Goal: Book appointment/travel/reservation

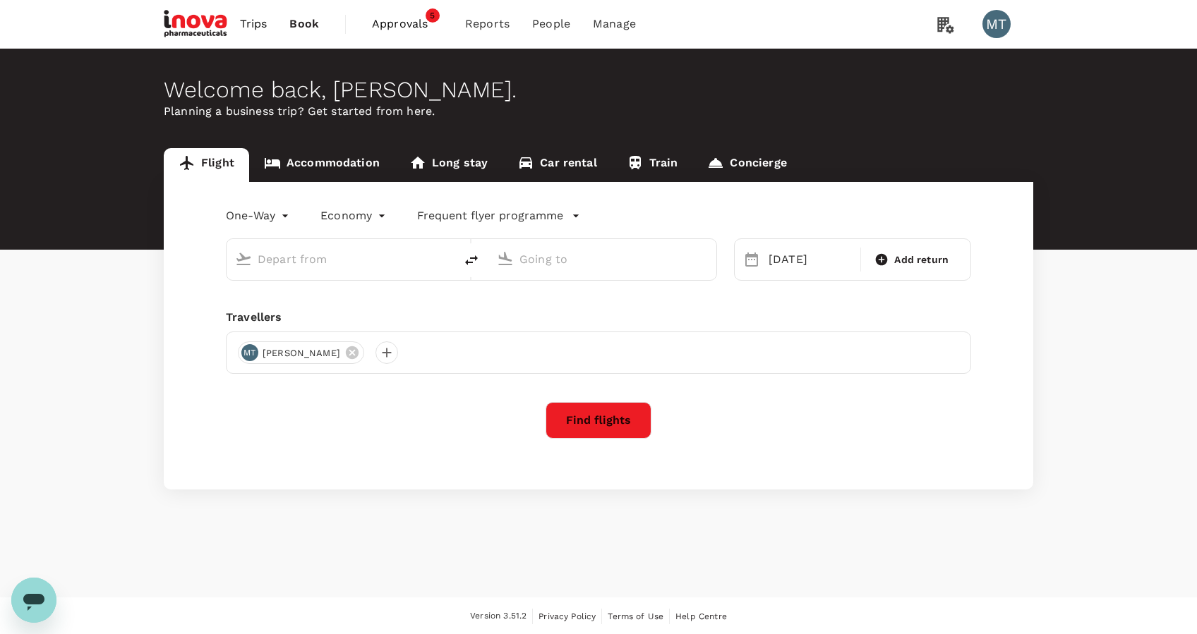
type input "Sultan [PERSON_NAME] Intl (PLM)"
type input "[GEOGRAPHIC_DATA] Intl (KNO)"
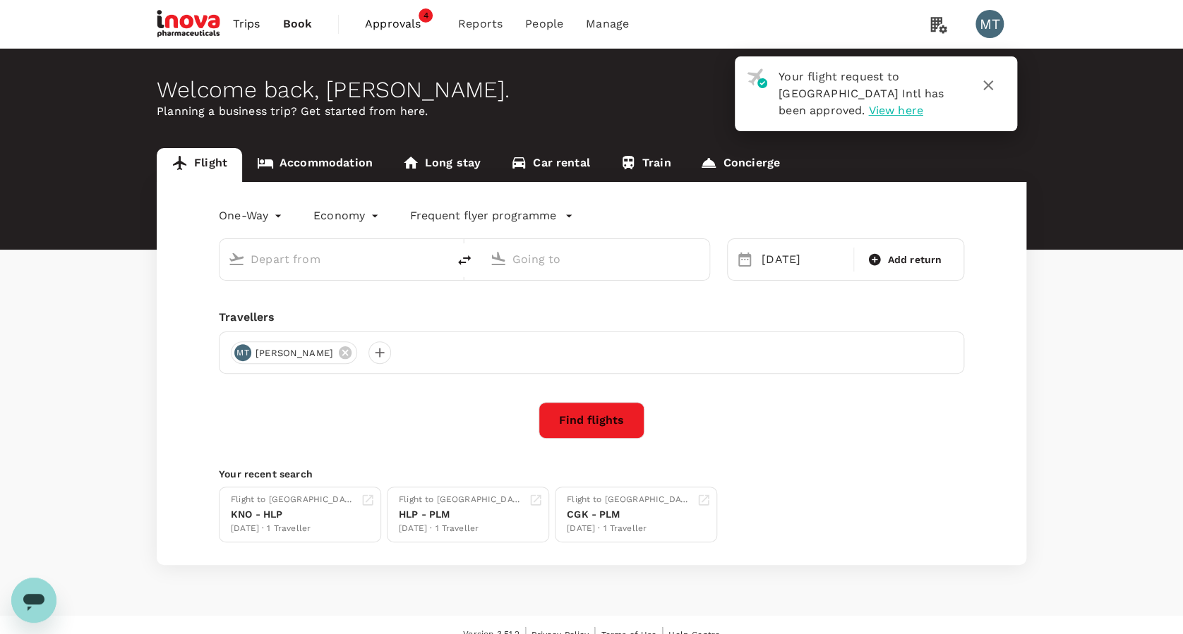
type input "Sultan Mahmud Badaruddin II Intl (PLM)"
type input "[GEOGRAPHIC_DATA] Intl (KNO)"
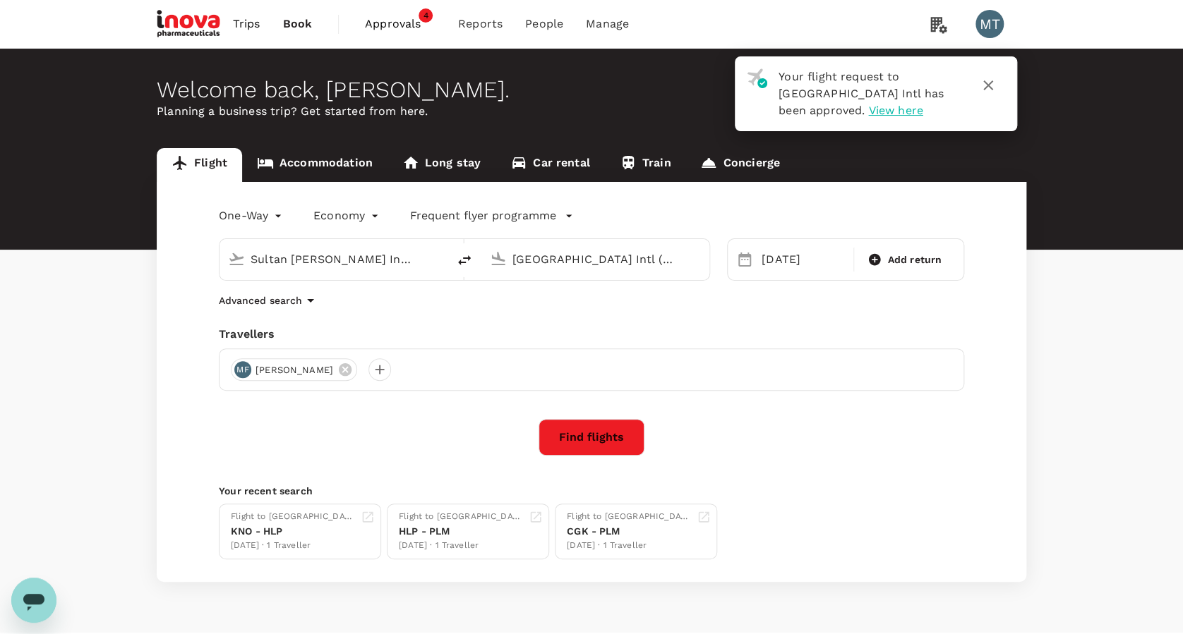
click at [993, 79] on icon "button" at bounding box center [987, 85] width 17 height 17
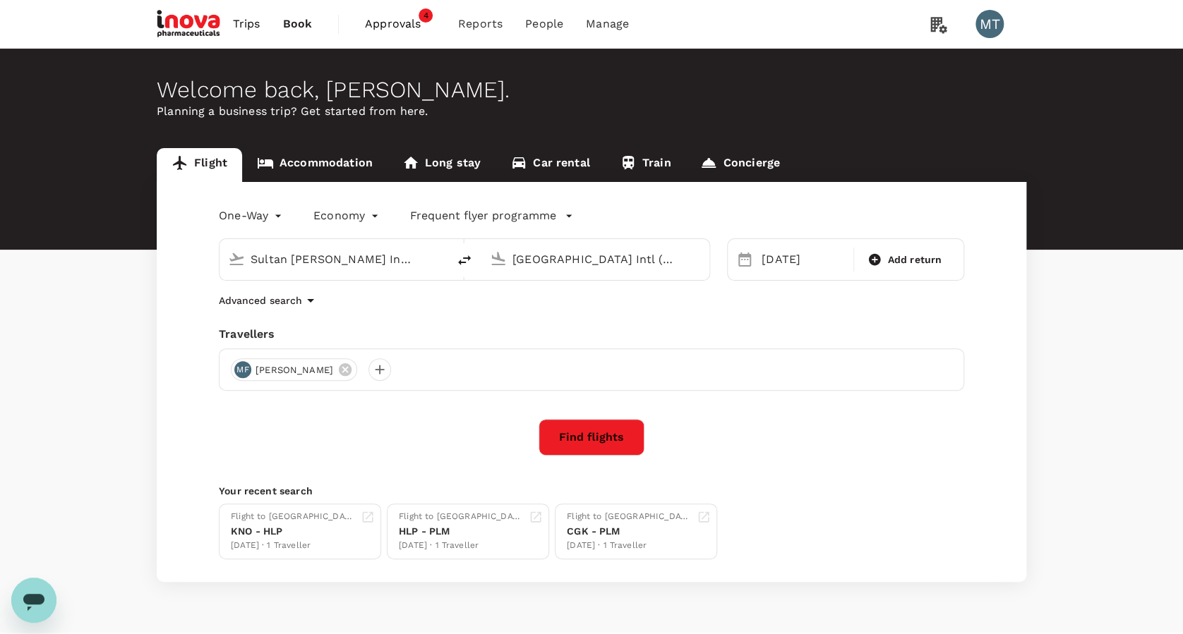
click at [416, 258] on input "Sultan Mahmud Badaruddin II Intl (PLM)" at bounding box center [333, 259] width 167 height 22
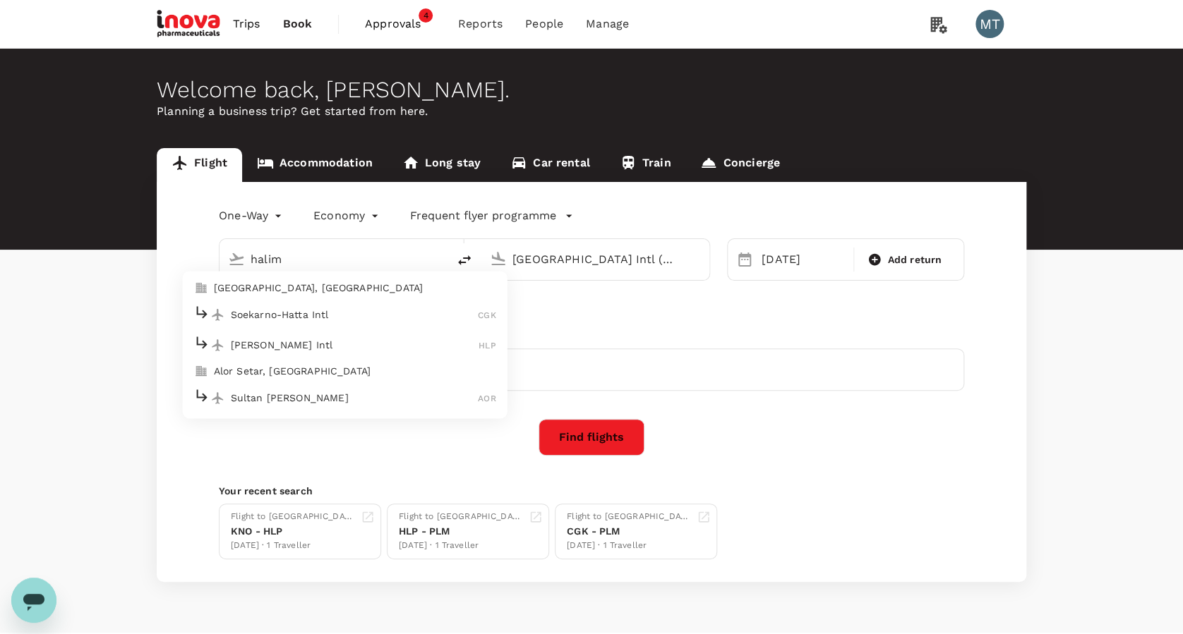
click at [399, 349] on p "Halim Perdanakusuma Intl" at bounding box center [355, 345] width 248 height 14
type input "Halim Perdanakusuma Intl (HLP)"
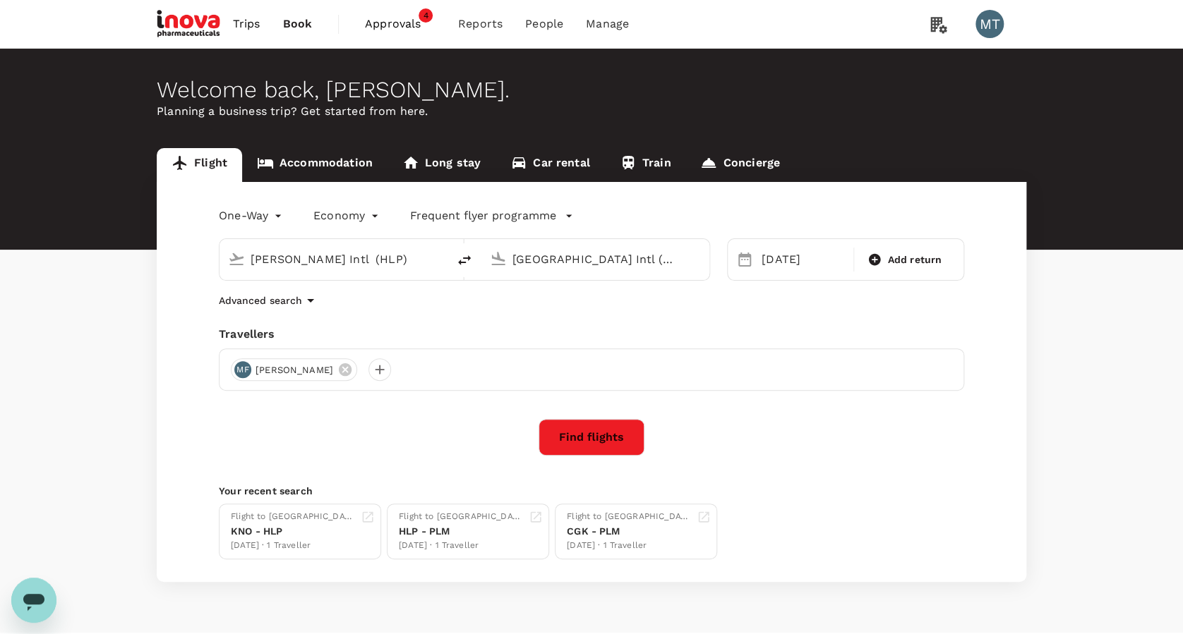
click at [785, 275] on div "17 Sep Add return" at bounding box center [845, 259] width 237 height 42
click at [787, 268] on div "17 Sep" at bounding box center [803, 260] width 95 height 28
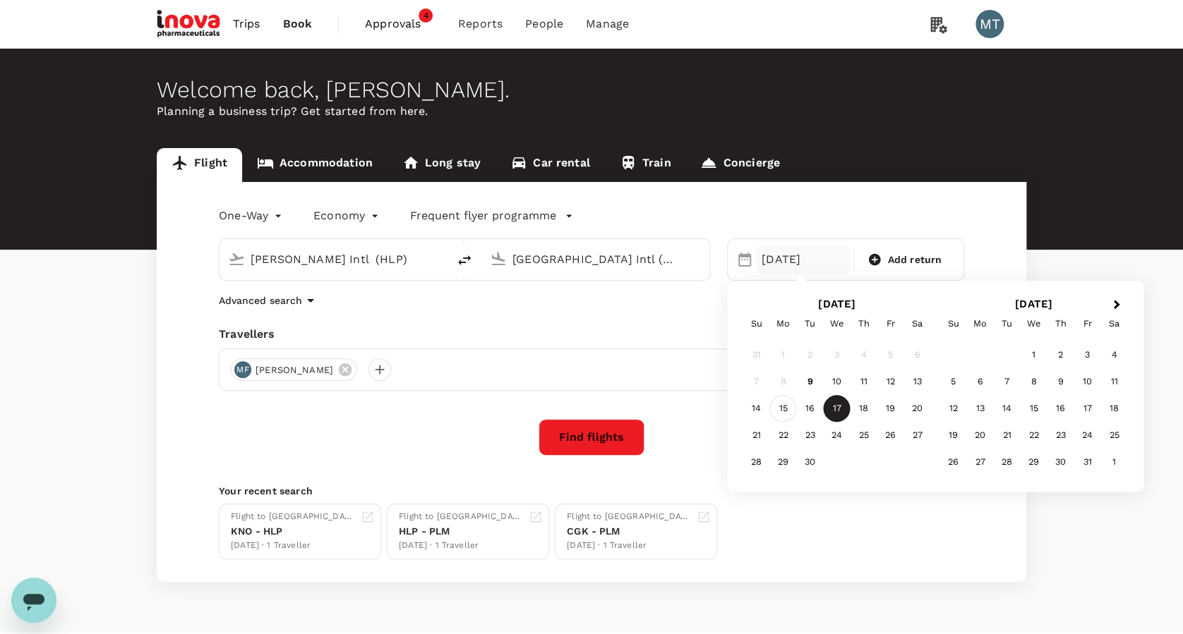
click at [791, 404] on div "15" at bounding box center [783, 409] width 27 height 27
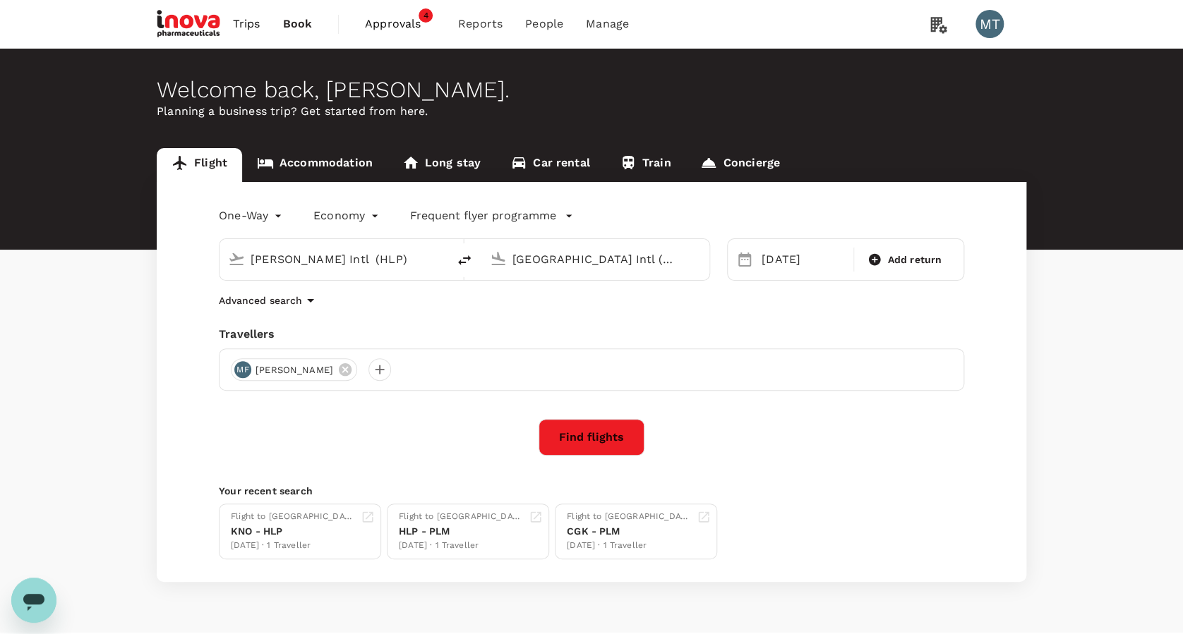
click at [627, 451] on button "Find flights" at bounding box center [591, 437] width 106 height 37
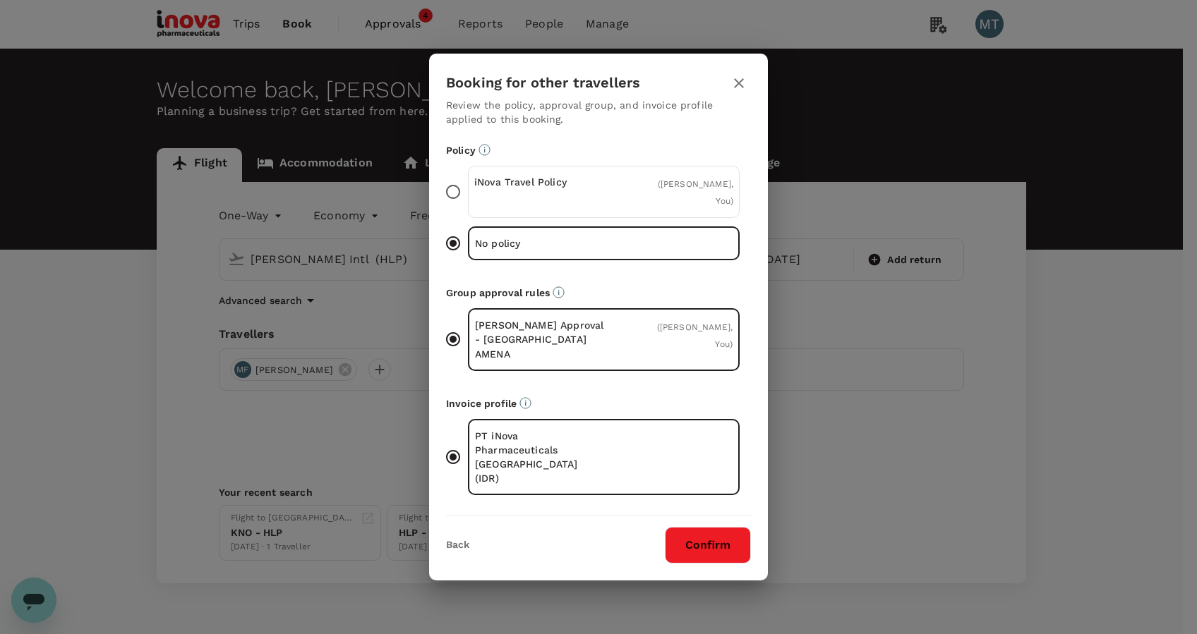
click at [454, 207] on input "iNova Travel Policy ( Muslian Fahroni, You )" at bounding box center [453, 192] width 30 height 30
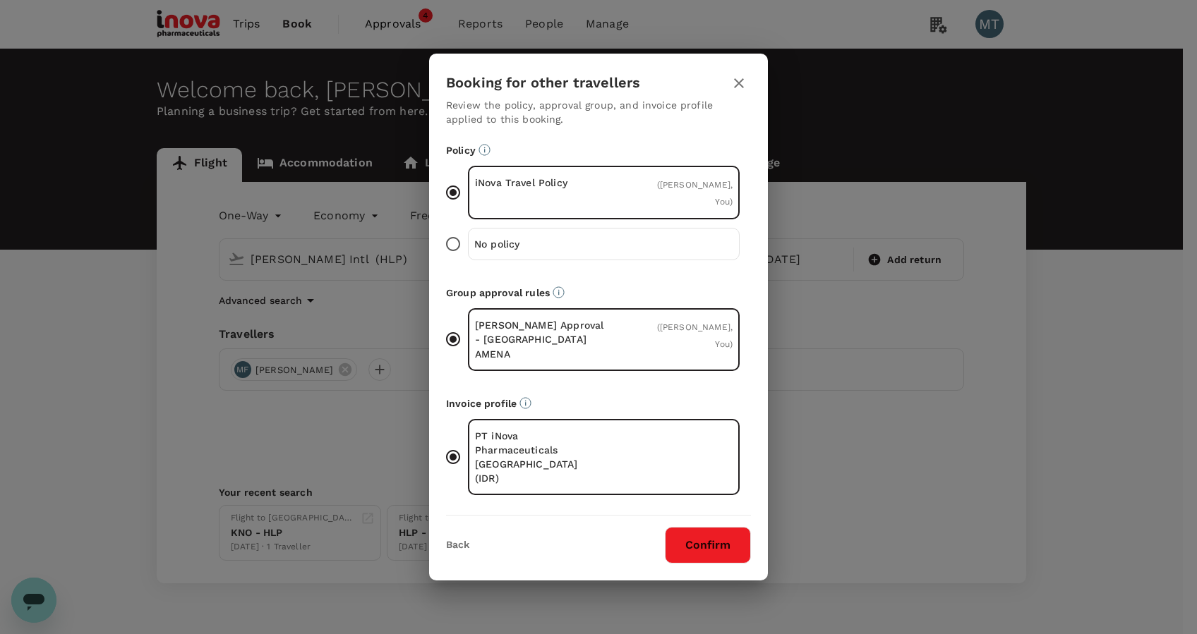
click at [714, 527] on button "Confirm" at bounding box center [708, 545] width 86 height 37
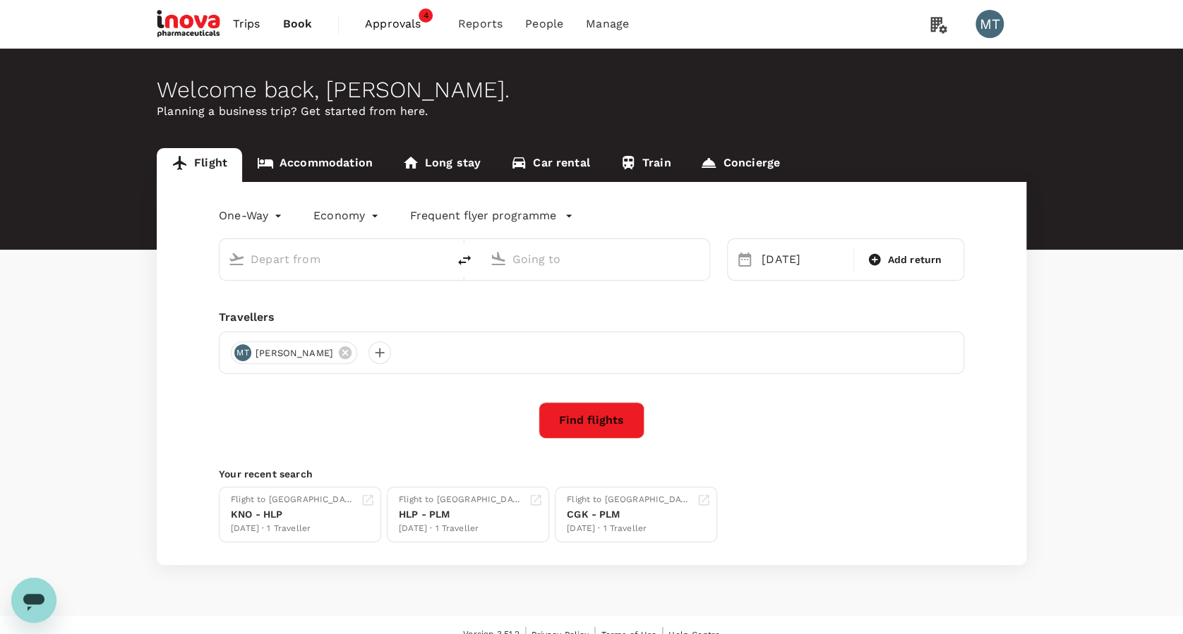
type input "Halim Perdanakusuma Intl (HLP)"
type input "Kuala Namu Intl (KNO)"
type input "Halim Perdanakusuma Intl (HLP)"
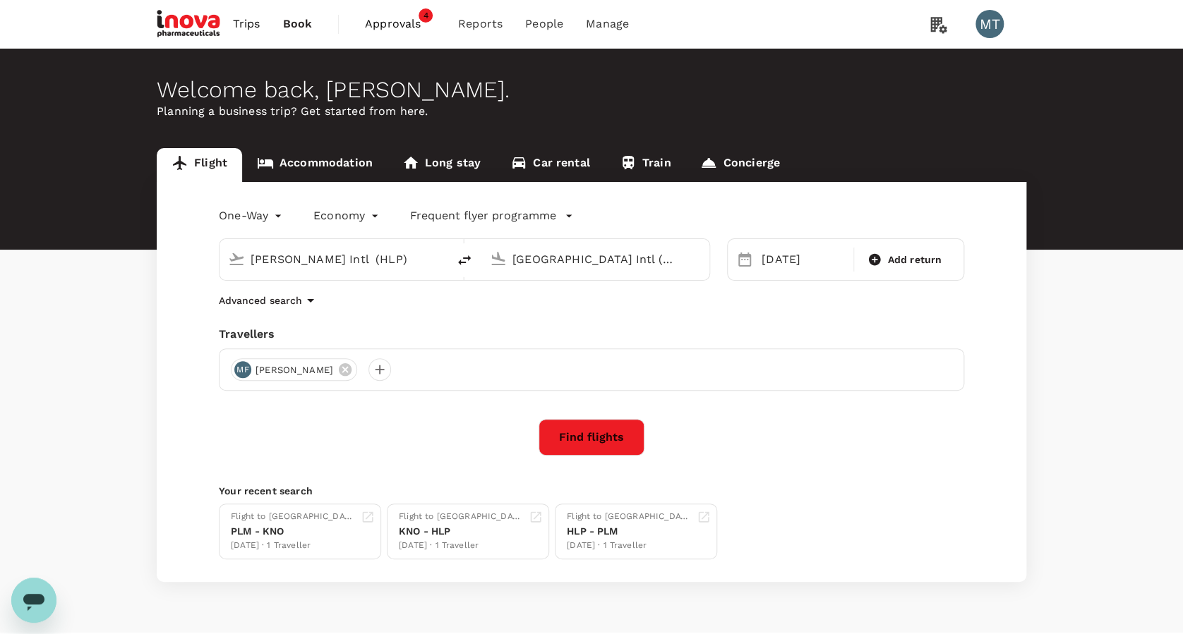
click at [567, 259] on input "Kuala Namu Intl (KNO)" at bounding box center [595, 259] width 167 height 22
click at [579, 300] on li "Sultan Mahmud Badaruddin II Intl PLM" at bounding box center [607, 315] width 325 height 30
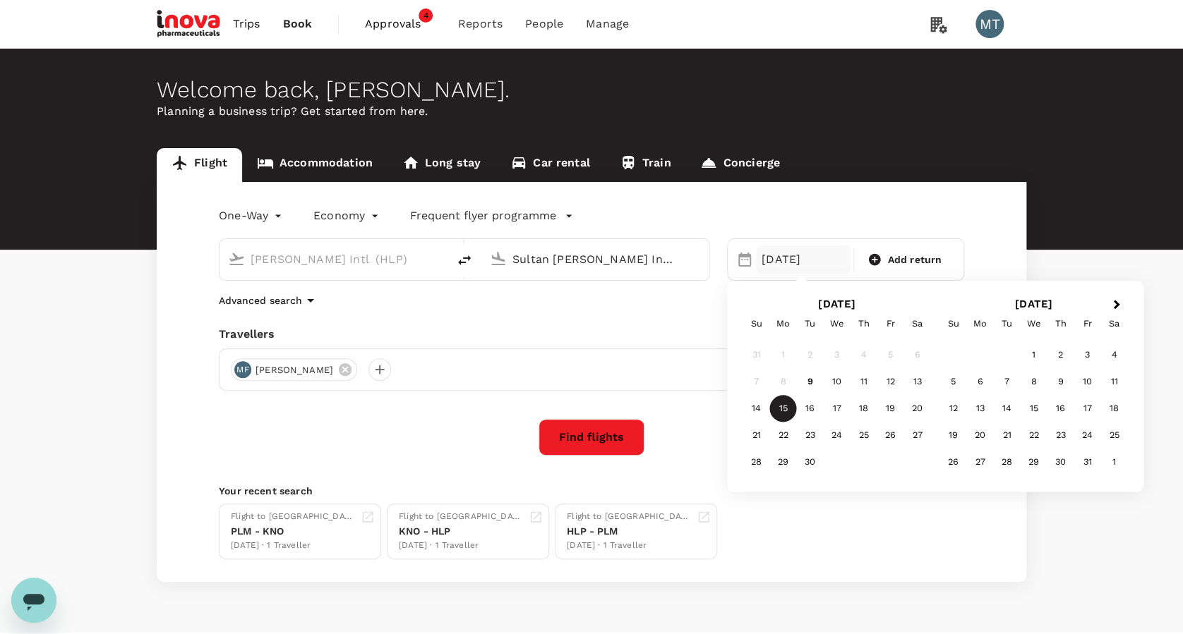
type input "Sultan Mahmud Badaruddin II Intl (PLM)"
click at [775, 409] on div "15" at bounding box center [783, 409] width 27 height 27
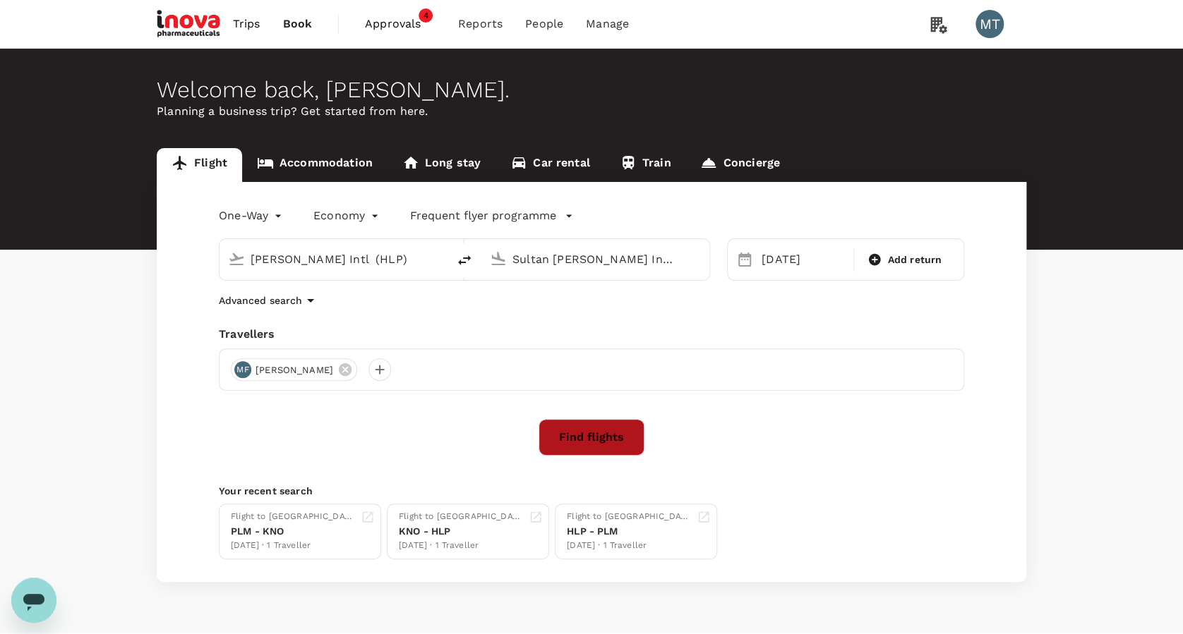
click at [614, 429] on button "Find flights" at bounding box center [591, 437] width 106 height 37
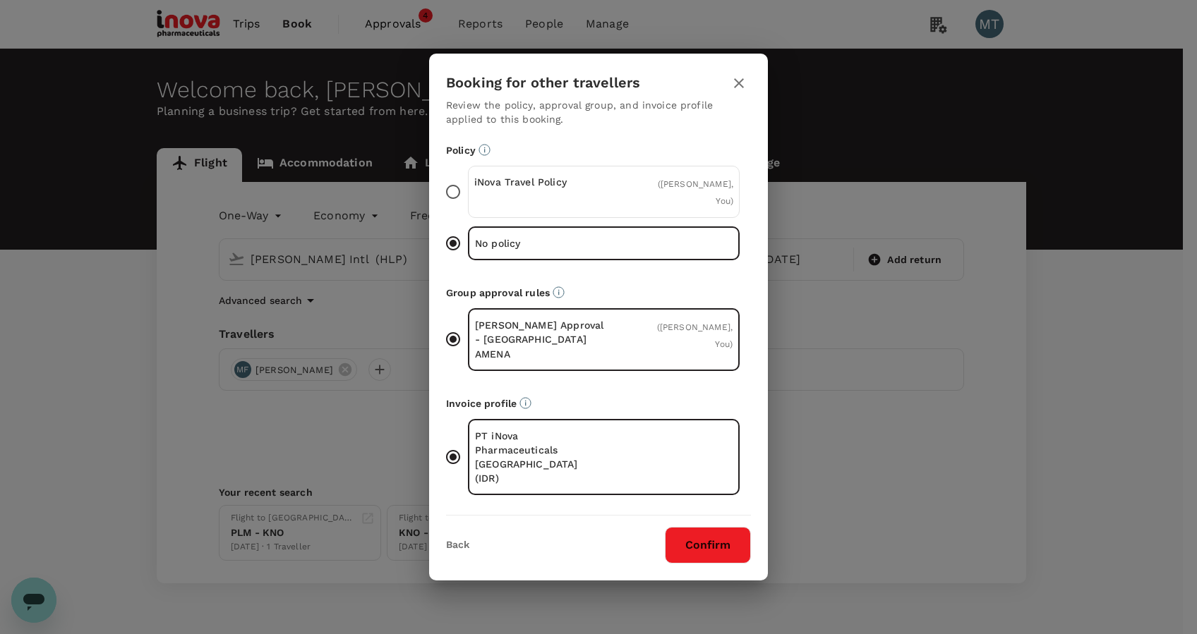
click at [583, 184] on div "Policy iNova Travel Policy ( Muslian Fahroni, You ) No policy" at bounding box center [598, 206] width 305 height 126
click at [544, 191] on div "iNova Travel Policy ( Muslian Fahroni, You )" at bounding box center [604, 192] width 272 height 52
click at [468, 191] on input "iNova Travel Policy ( Muslian Fahroni, You )" at bounding box center [453, 192] width 30 height 30
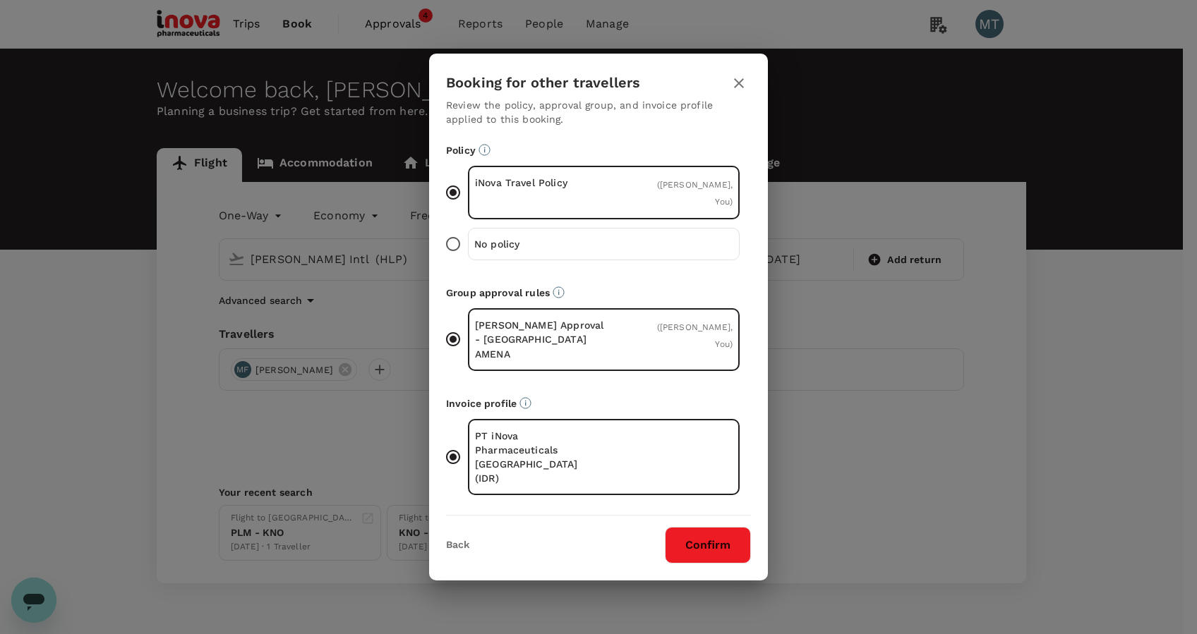
click at [686, 527] on button "Confirm" at bounding box center [708, 545] width 86 height 37
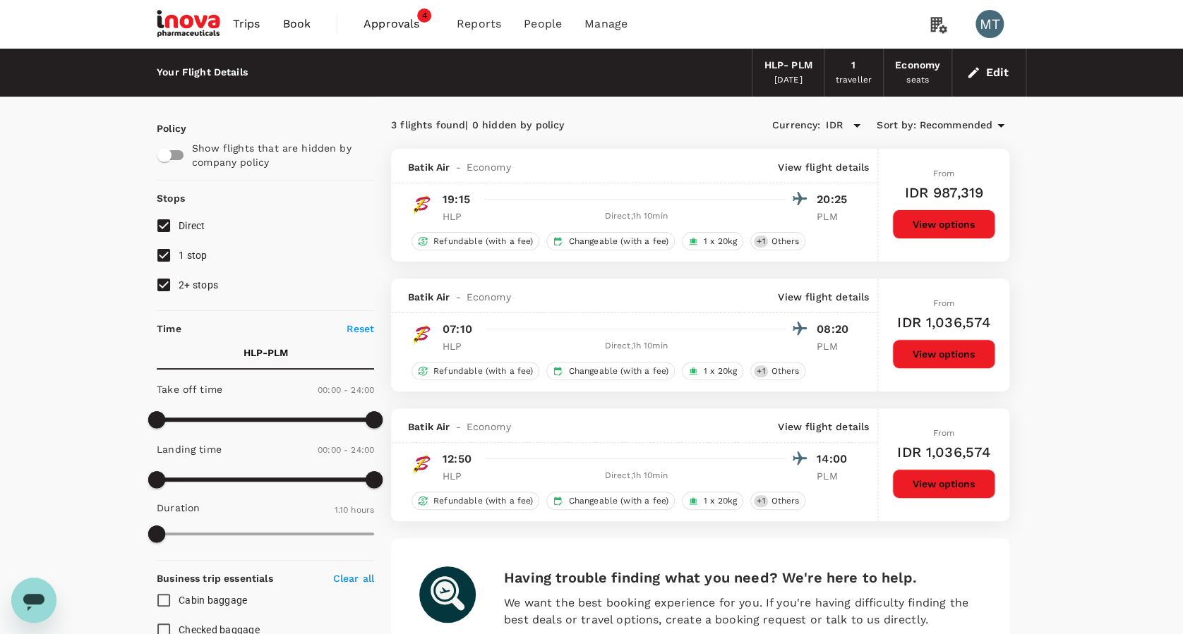
click at [941, 339] on button "View options" at bounding box center [943, 354] width 103 height 30
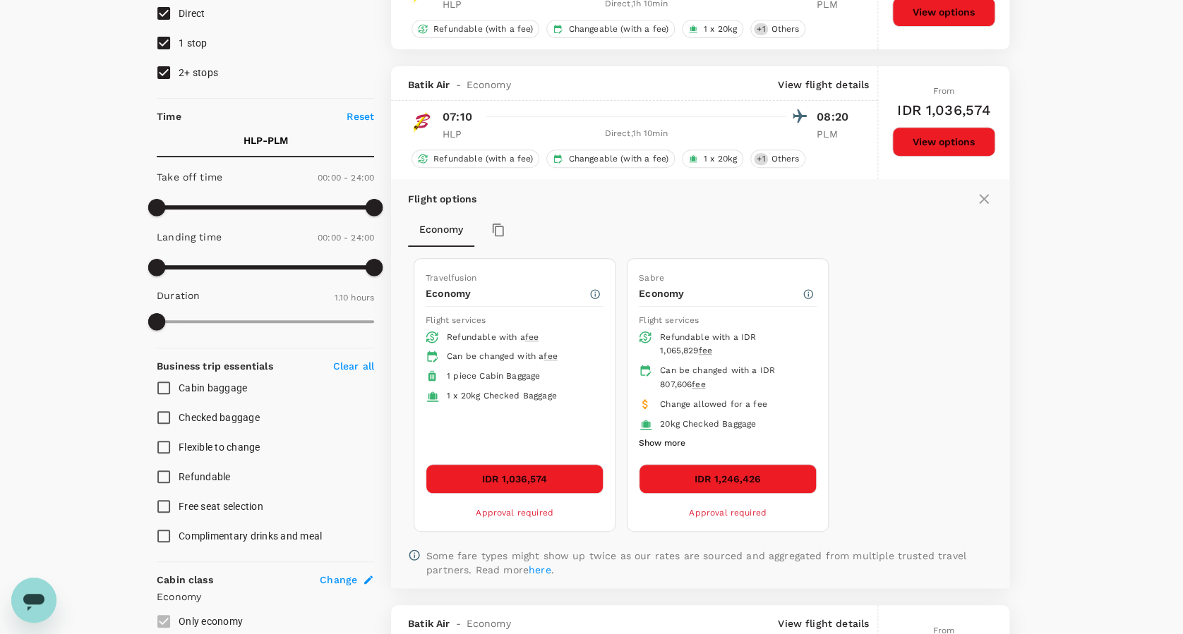
scroll to position [279, 0]
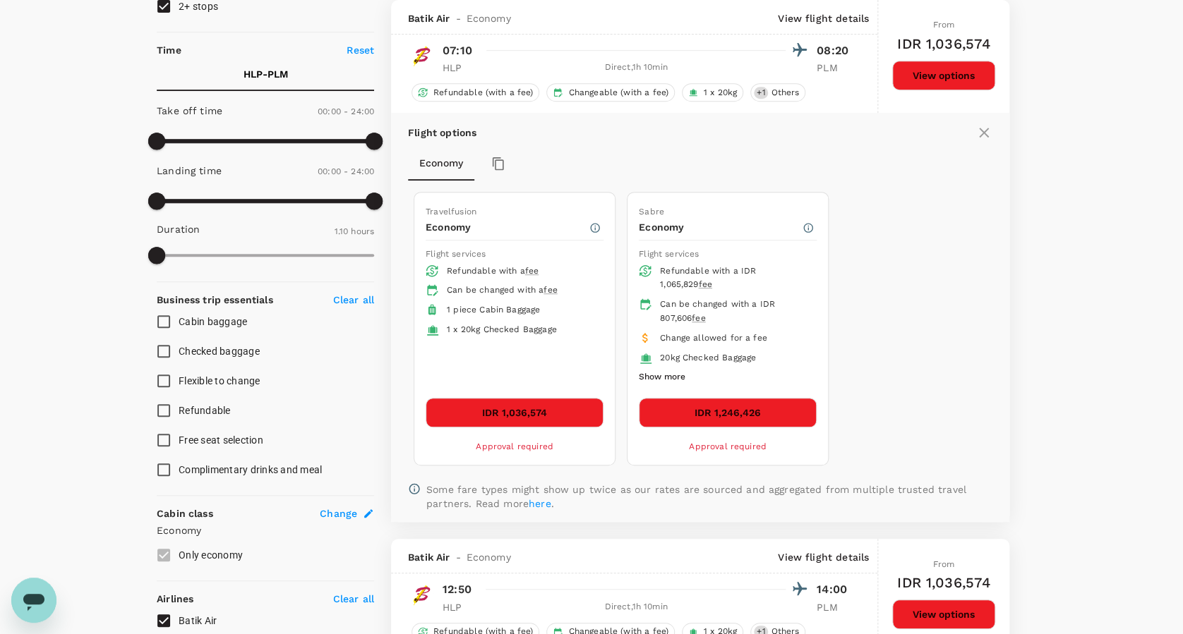
click at [505, 401] on button "IDR 1,036,574" at bounding box center [514, 413] width 178 height 30
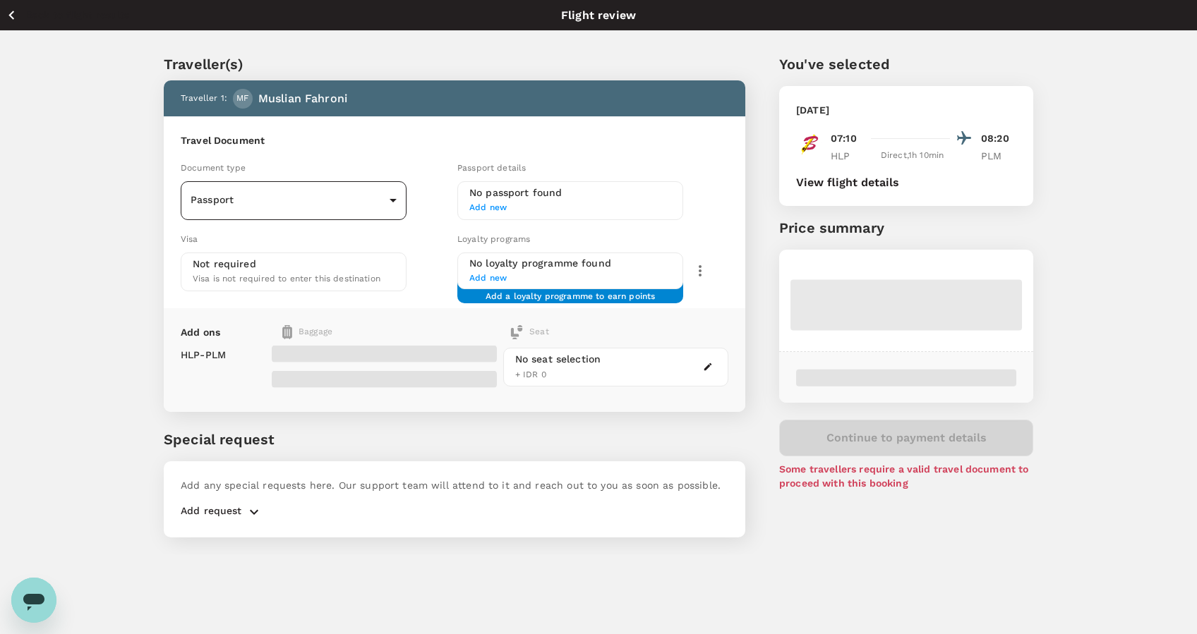
click at [376, 194] on body "Back to flight results Flight review Traveller(s) Traveller 1 : MF Muslian Fahr…" at bounding box center [598, 336] width 1197 height 672
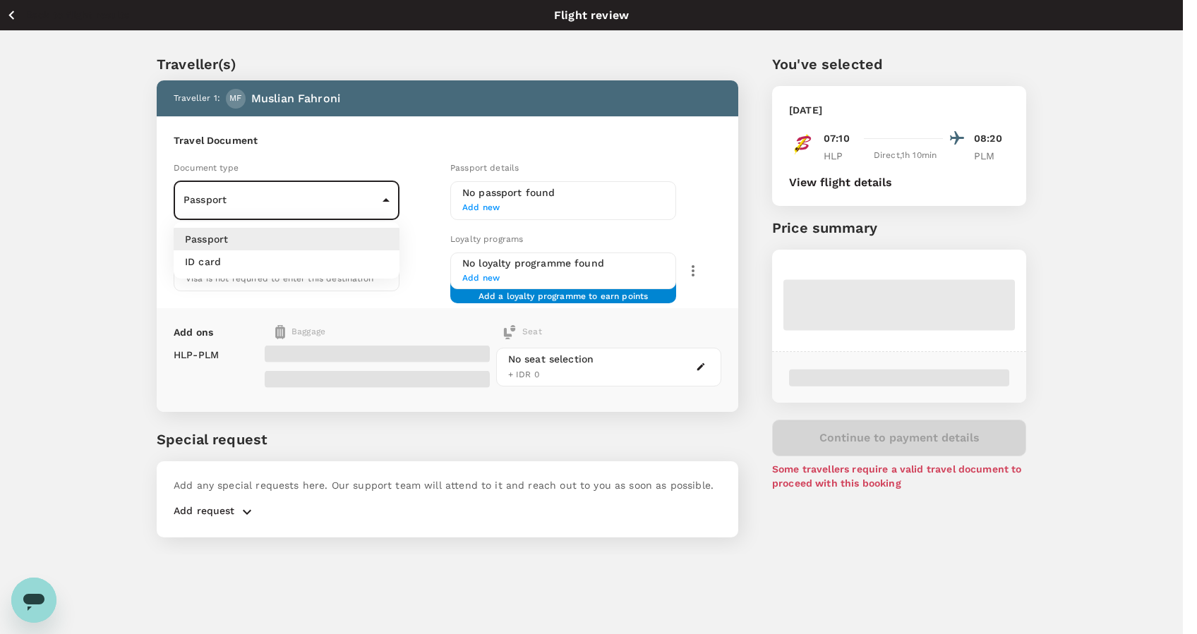
click at [367, 260] on li "ID card" at bounding box center [287, 261] width 226 height 23
type input "Id card"
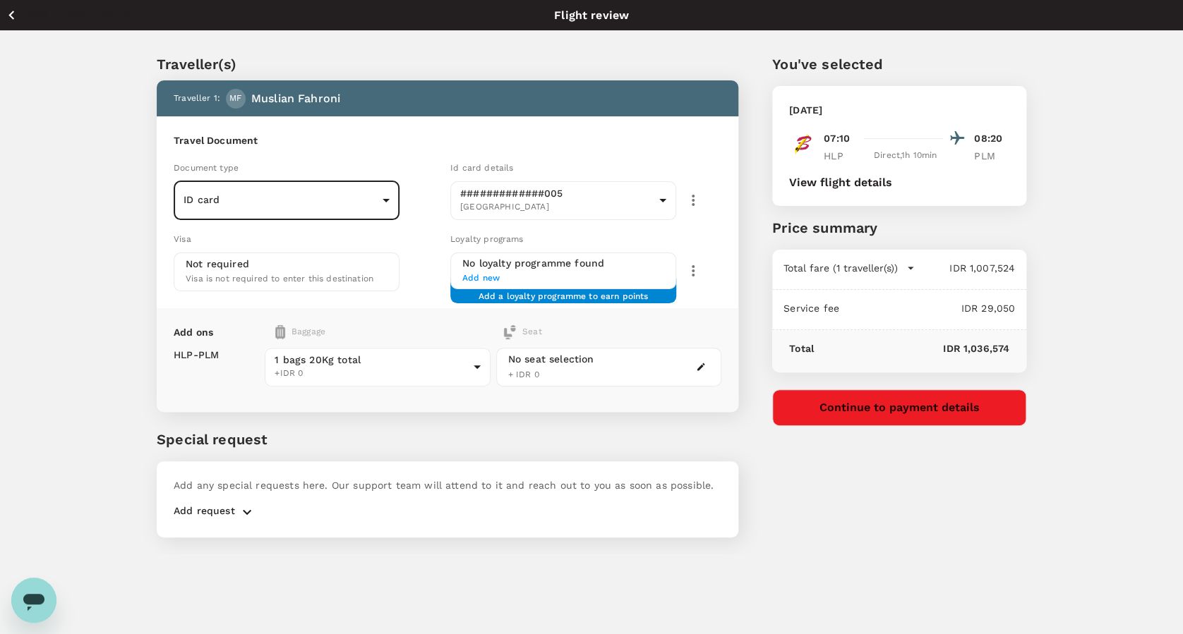
click at [890, 396] on button "Continue to payment details" at bounding box center [899, 407] width 254 height 37
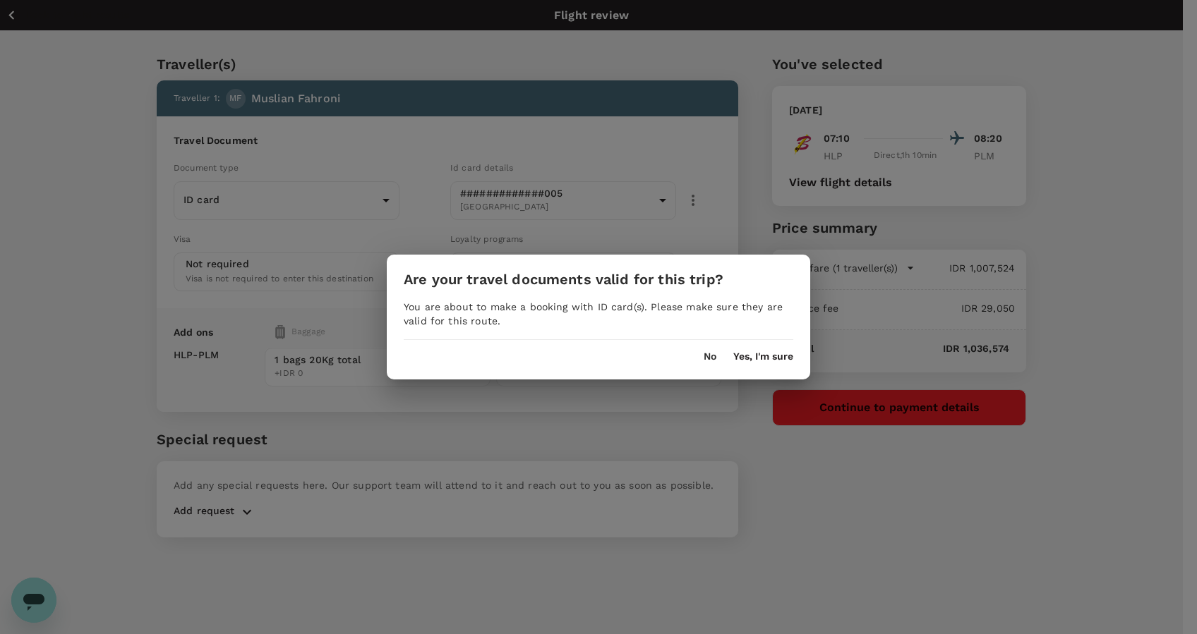
click at [762, 352] on button "Yes, I'm sure" at bounding box center [763, 356] width 60 height 11
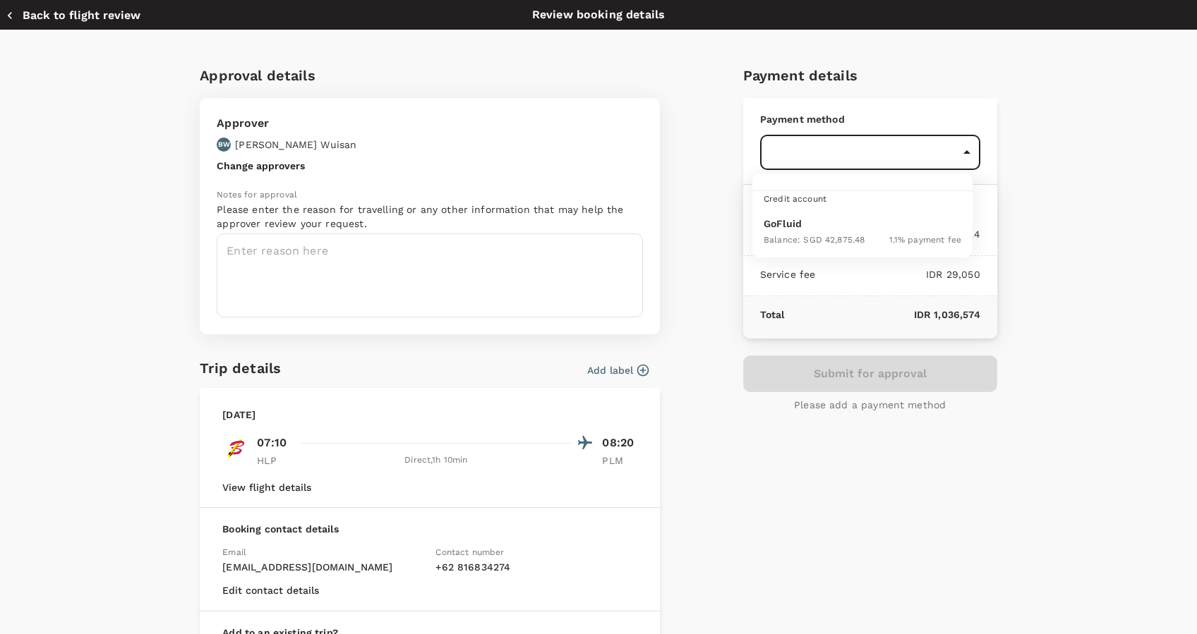
click at [808, 154] on body "Back to flight results Flight review Traveller(s) Traveller 1 : MF Muslian Fahr…" at bounding box center [598, 336] width 1197 height 672
click at [816, 232] on div "Balance : SGD 42,875.48" at bounding box center [813, 239] width 101 height 17
type input "9d87fe9b-f599-4813-91a8-6354e0e2f257"
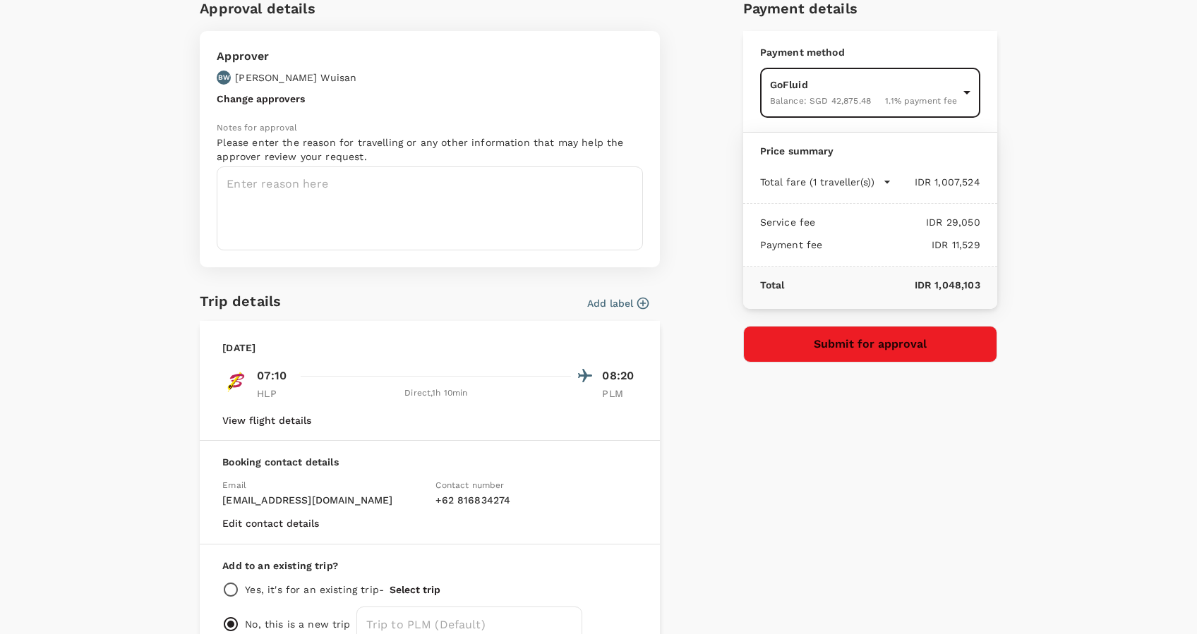
scroll to position [94, 0]
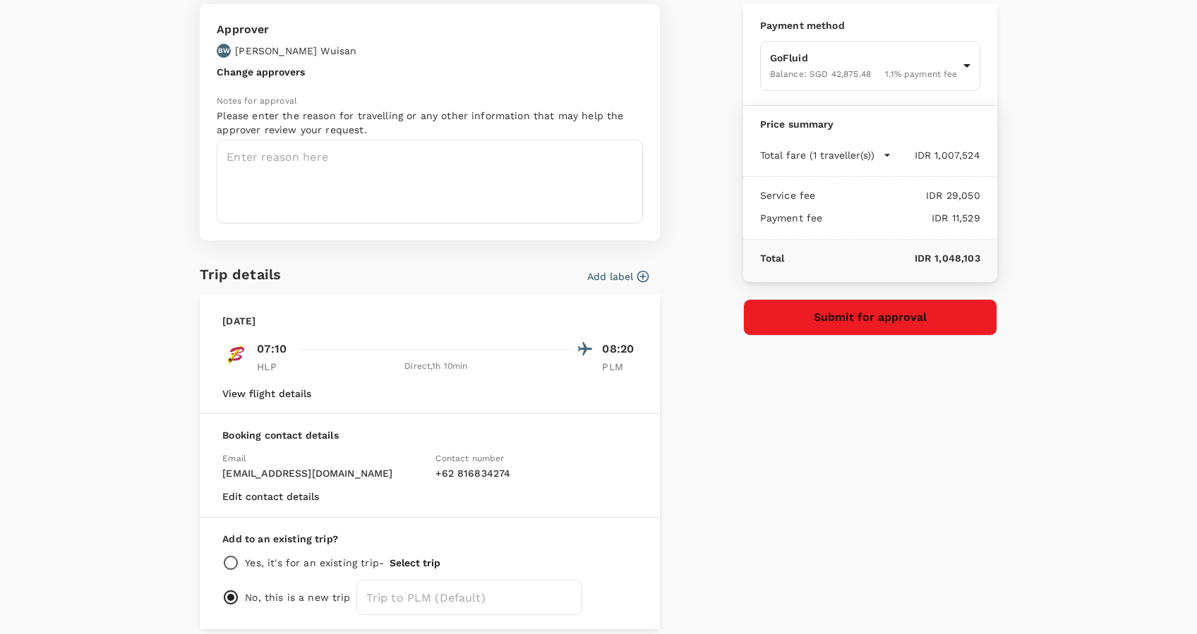
click at [638, 279] on icon "button" at bounding box center [643, 277] width 14 height 14
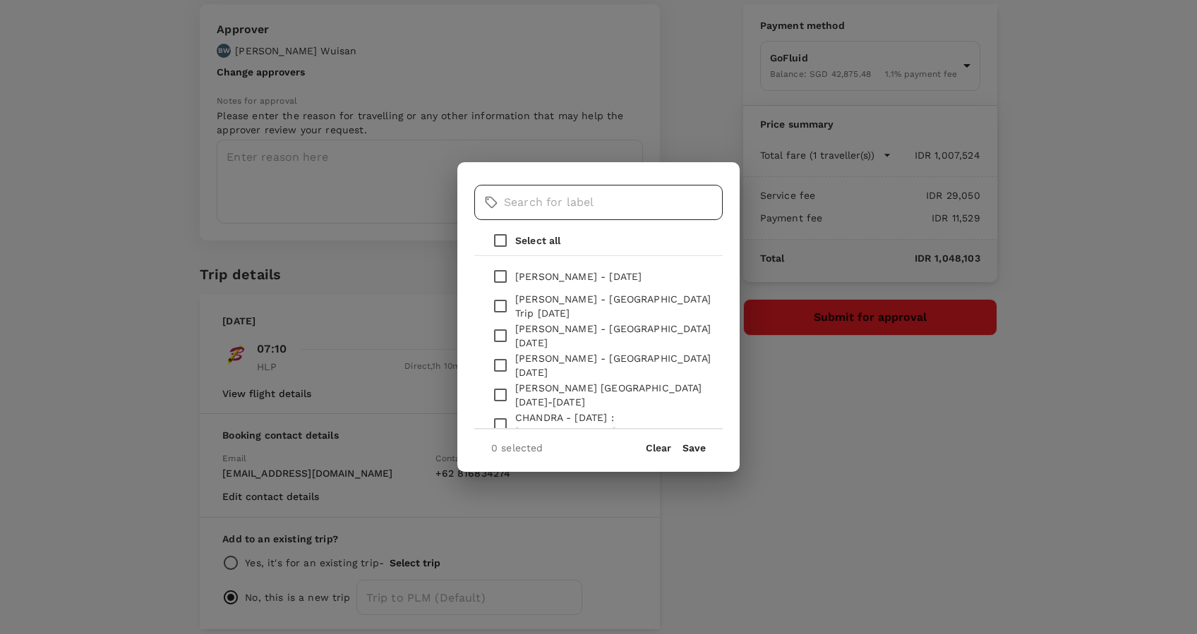
click at [608, 197] on input "text" at bounding box center [613, 202] width 219 height 35
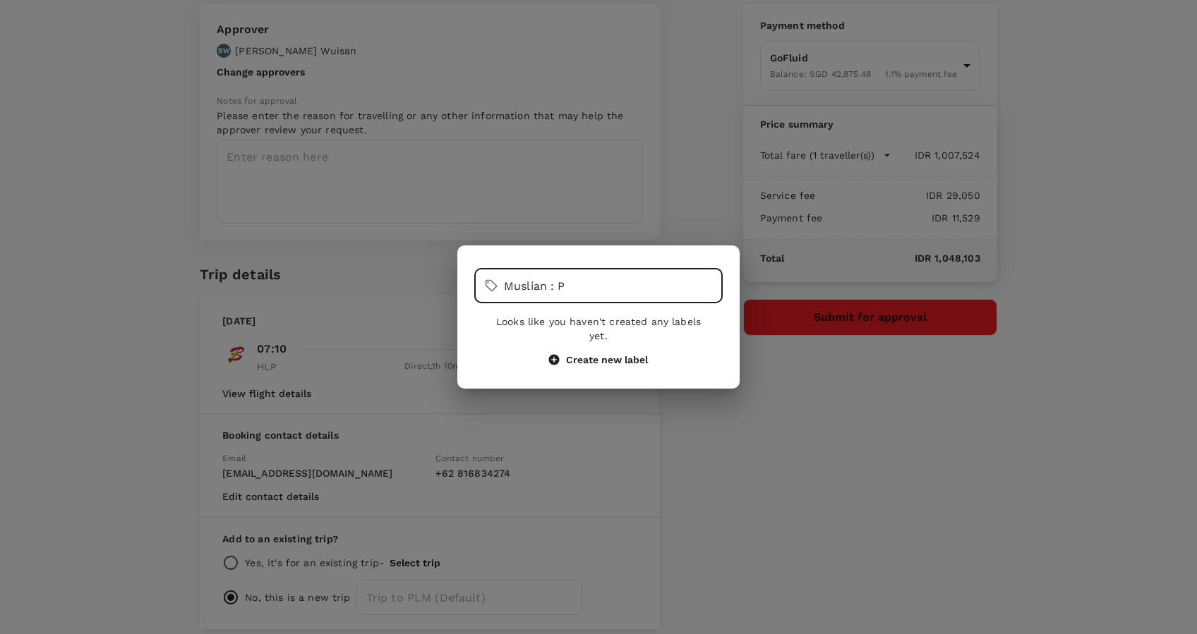
type input "Muslian : P"
click at [639, 354] on button "Create new label" at bounding box center [598, 360] width 99 height 13
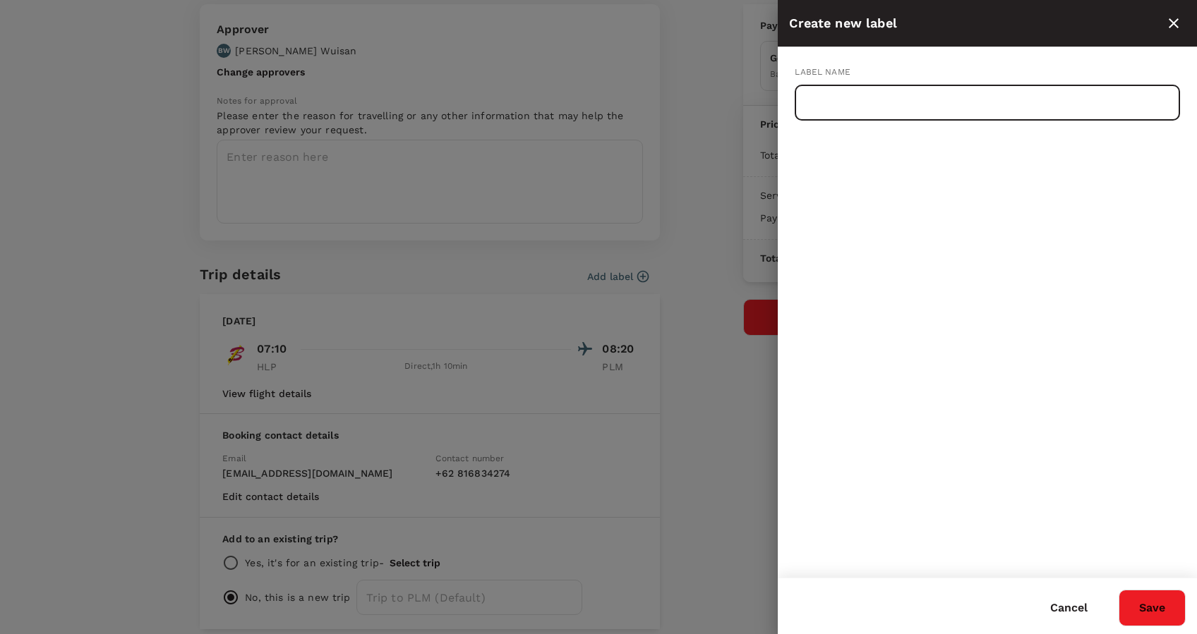
click at [935, 113] on input "text" at bounding box center [987, 102] width 385 height 35
type input "Muslian flight to [GEOGRAPHIC_DATA] : [DATE]"
click at [1166, 617] on button "Save" at bounding box center [1151, 608] width 67 height 37
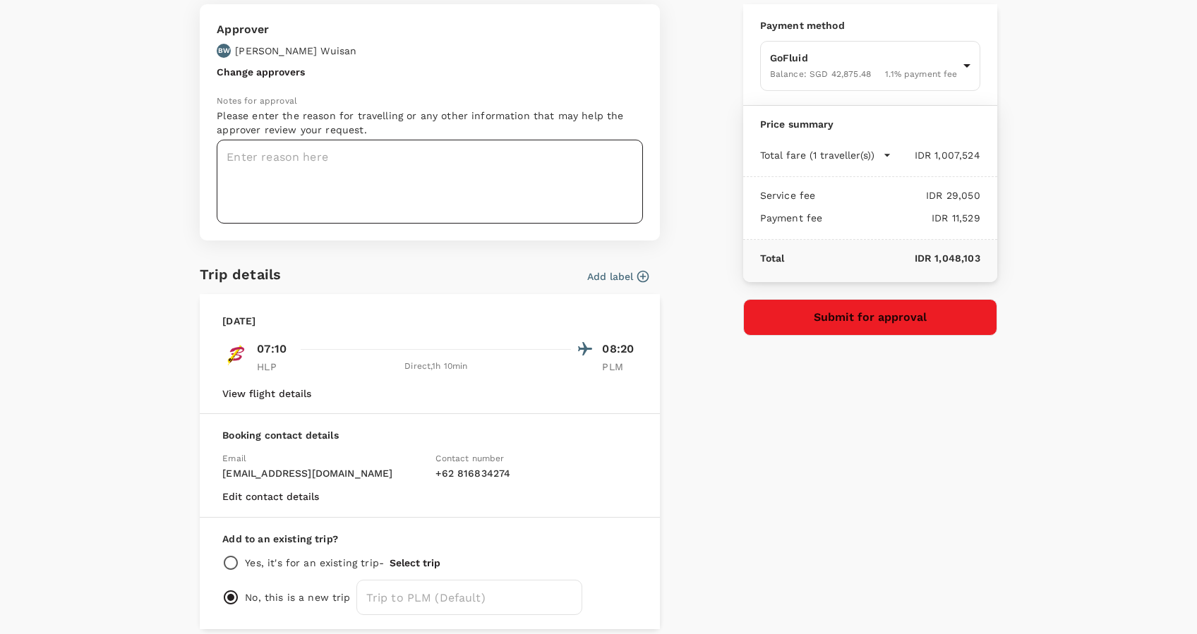
click at [424, 152] on textarea at bounding box center [430, 182] width 426 height 84
type textarea "F"
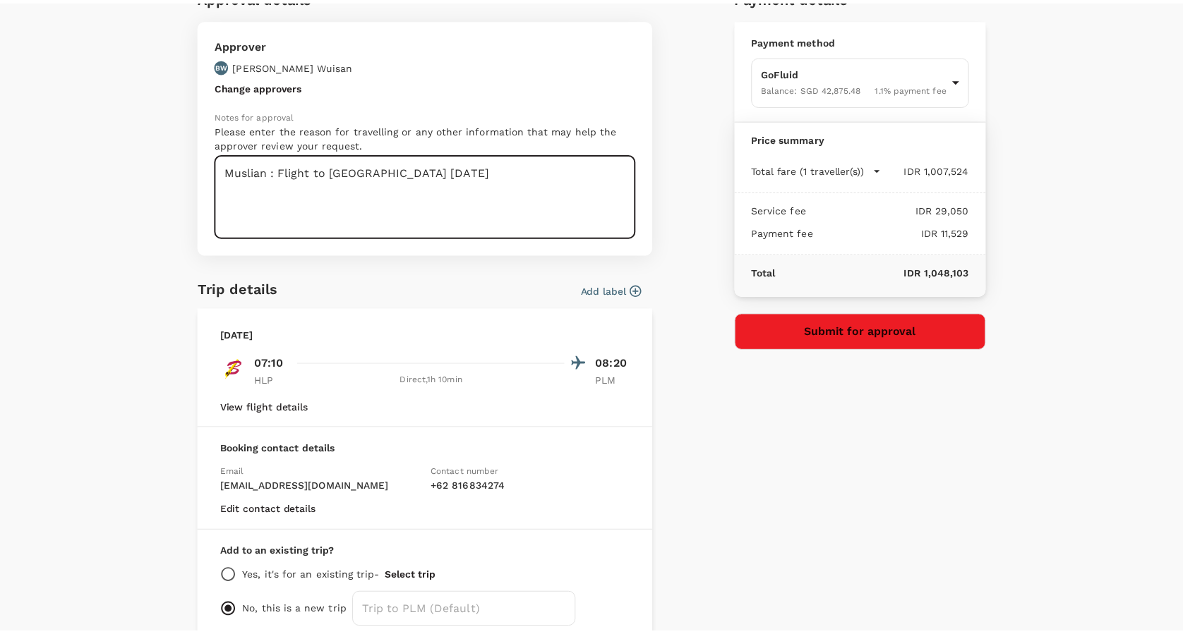
scroll to position [0, 0]
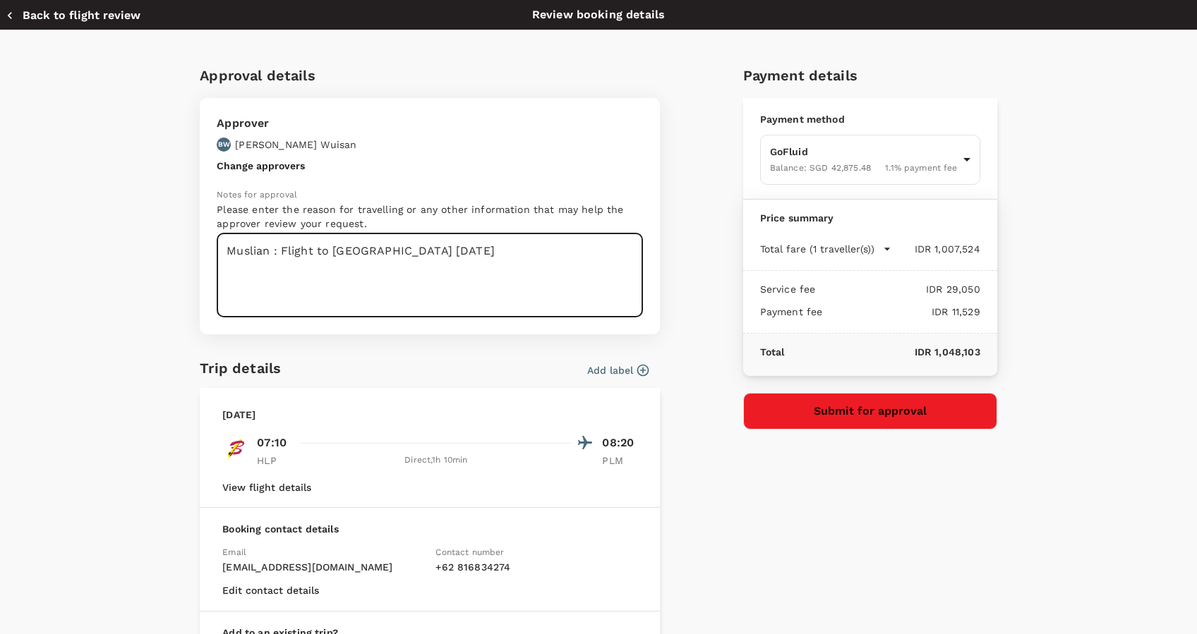
type textarea "Muslian : Flight to Palembang 15 Sept 2025"
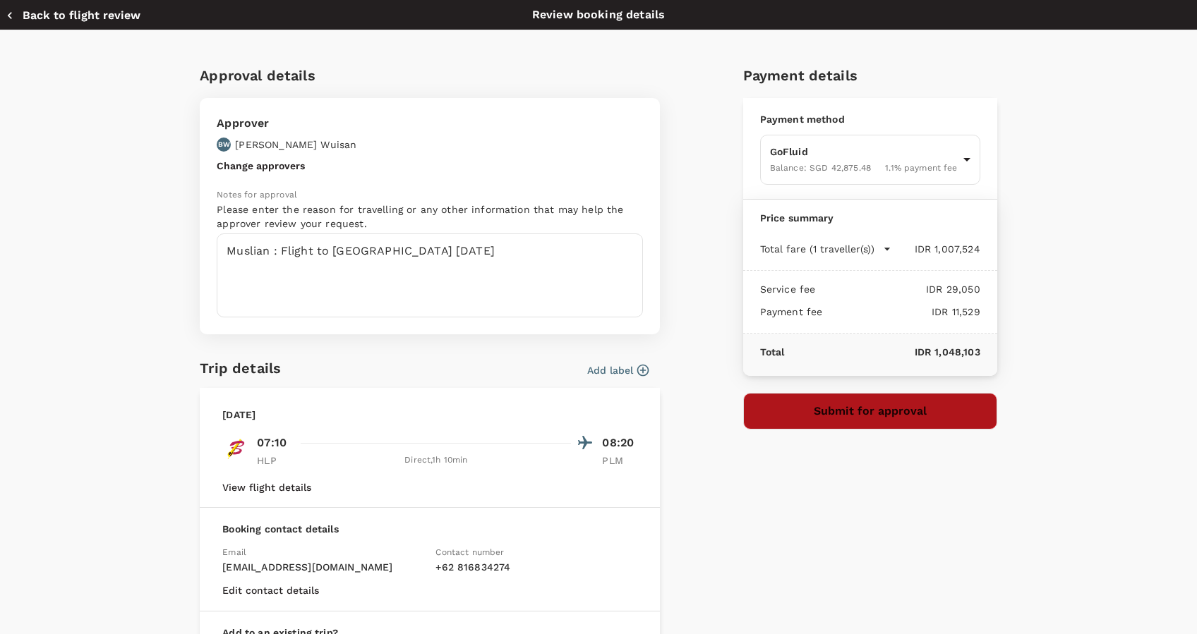
click at [870, 409] on button "Submit for approval" at bounding box center [870, 411] width 254 height 37
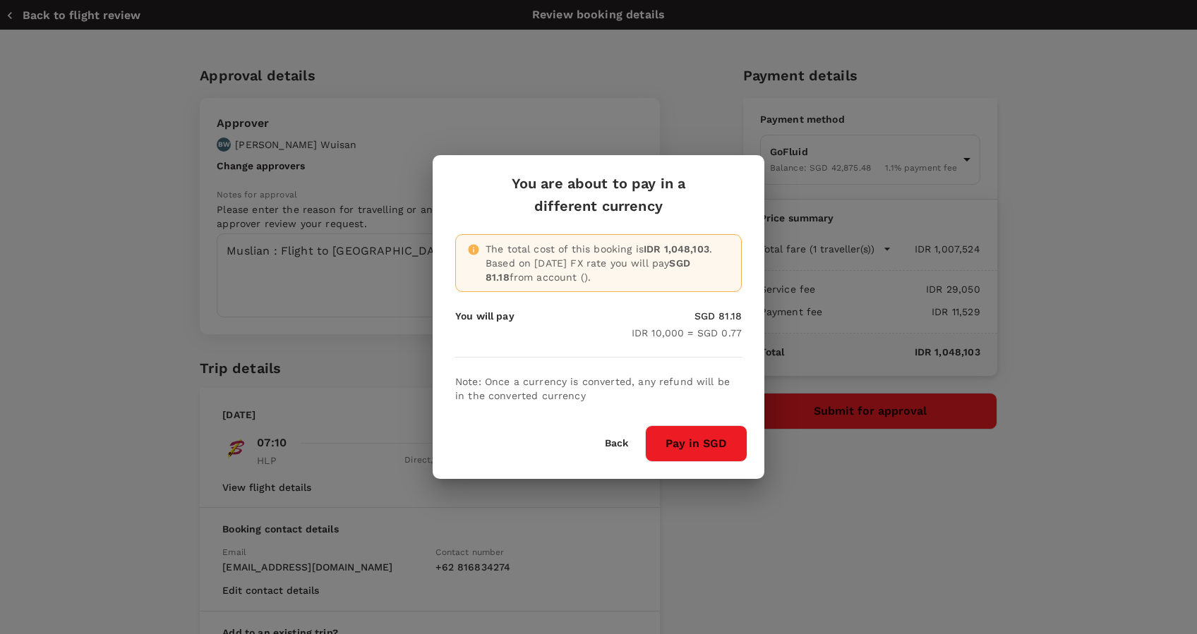
click at [694, 450] on button "Pay in SGD" at bounding box center [696, 443] width 102 height 37
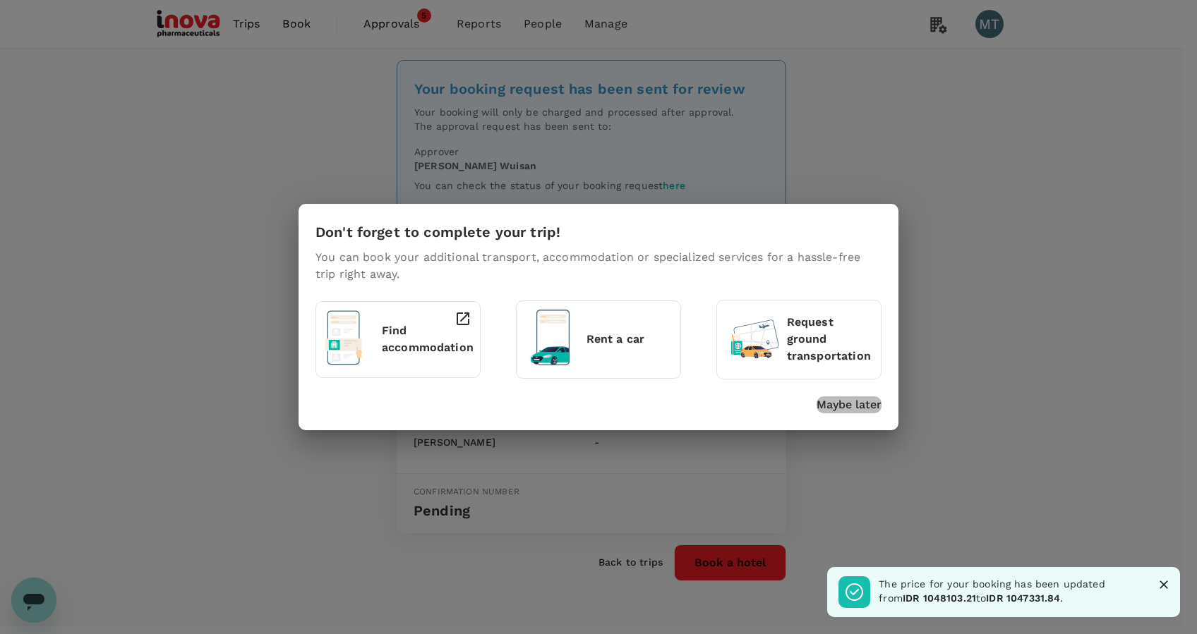
click at [825, 400] on p "Maybe later" at bounding box center [848, 405] width 65 height 17
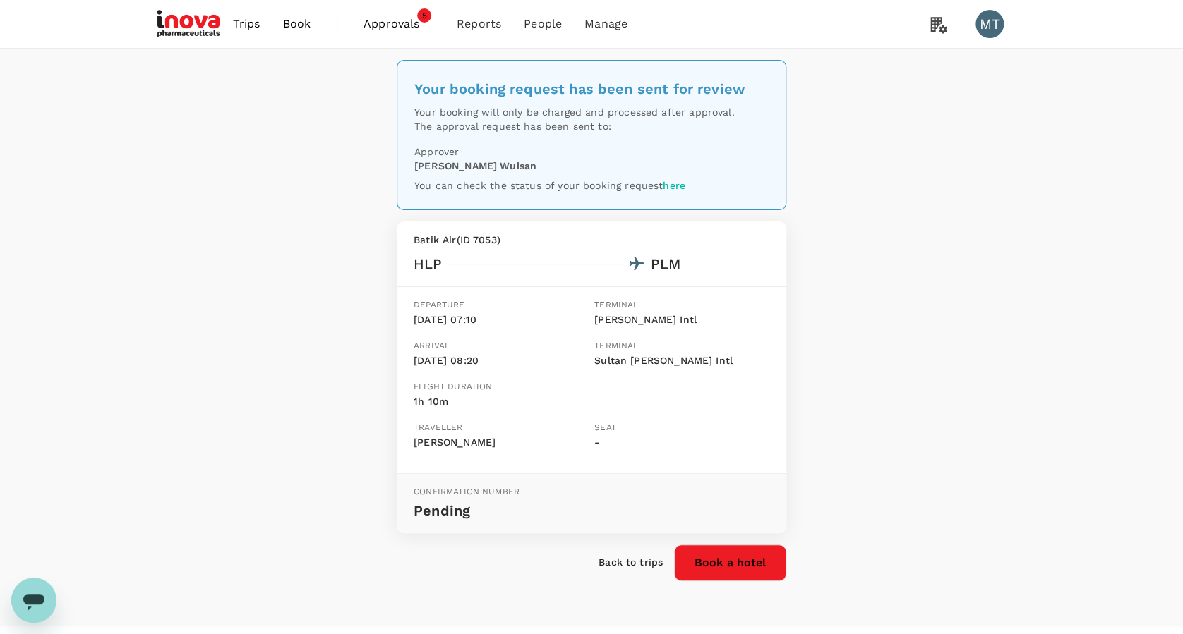
click at [303, 32] on link "Book" at bounding box center [296, 24] width 51 height 48
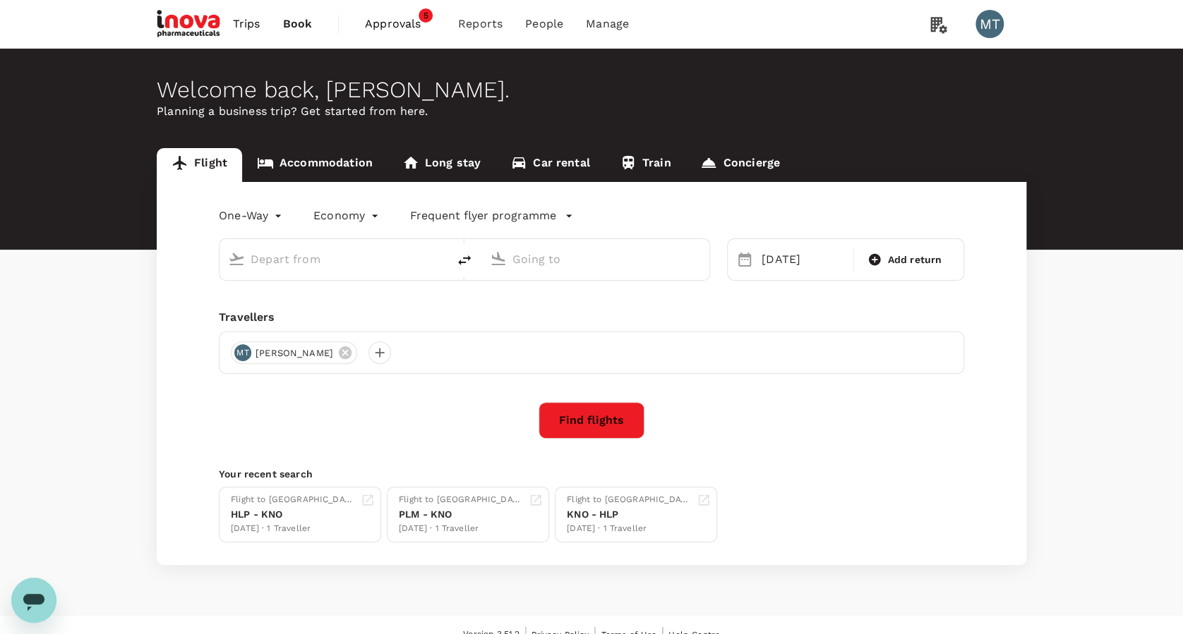
type input "Halim Perdanakusuma Intl (HLP)"
type input "Sultan Mahmud Badaruddin II Intl (PLM)"
type input "Halim Perdanakusuma Intl (HLP)"
type input "Sultan Mahmud Badaruddin II Intl (PLM)"
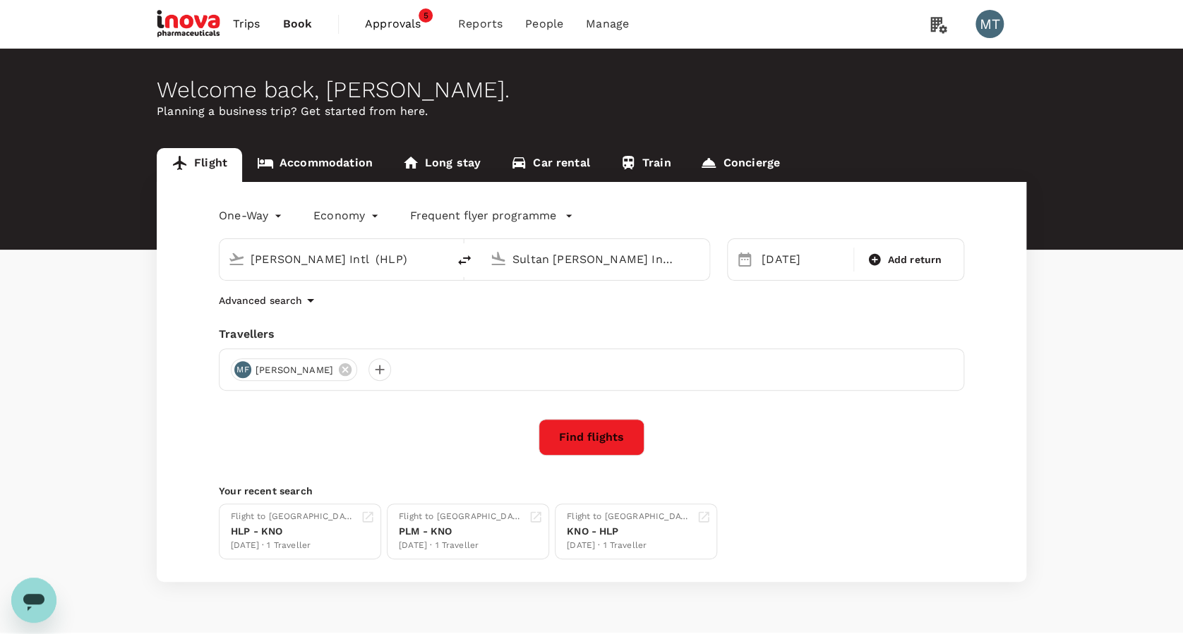
click at [454, 259] on button "delete" at bounding box center [464, 260] width 34 height 34
type input "Sultan Mahmud Badaruddin II Intl (PLM)"
type input "Halim Perdanakusuma Intl (HLP)"
click at [406, 258] on input "Sultan Mahmud Badaruddin II Intl (PLM)" at bounding box center [333, 259] width 167 height 22
click at [399, 300] on li "Kuala Namu Intl KNO" at bounding box center [345, 315] width 325 height 30
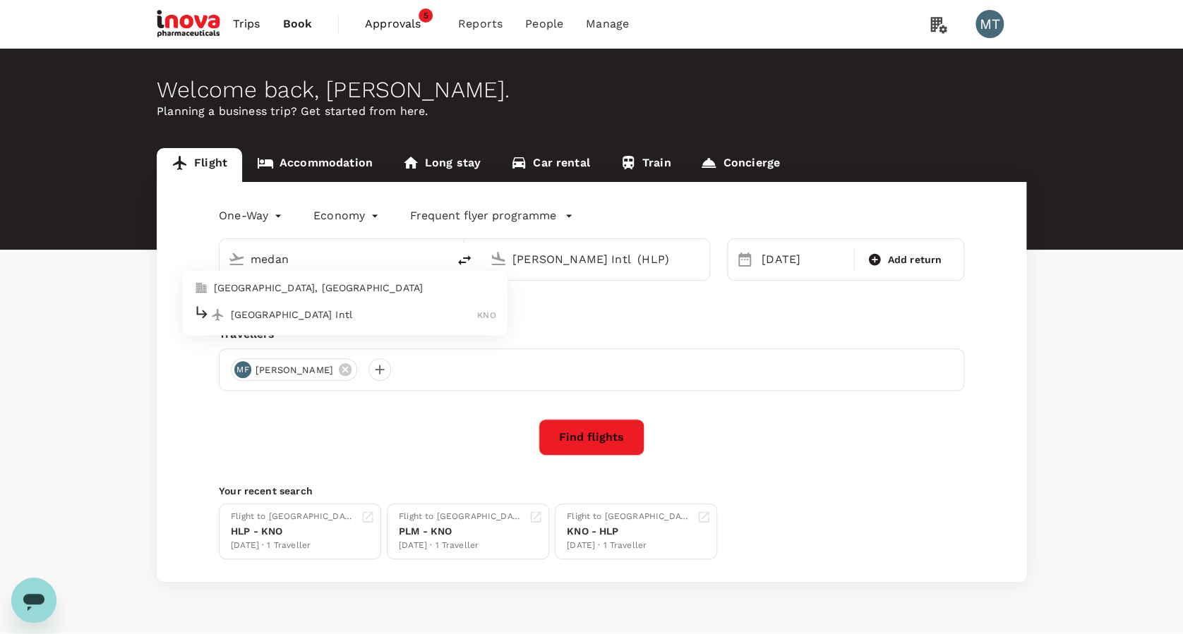
type input "Kuala Namu Intl (KNO)"
click at [756, 276] on div "15 Sep Add return" at bounding box center [845, 259] width 237 height 42
click at [785, 266] on div "15 Sep" at bounding box center [803, 260] width 95 height 28
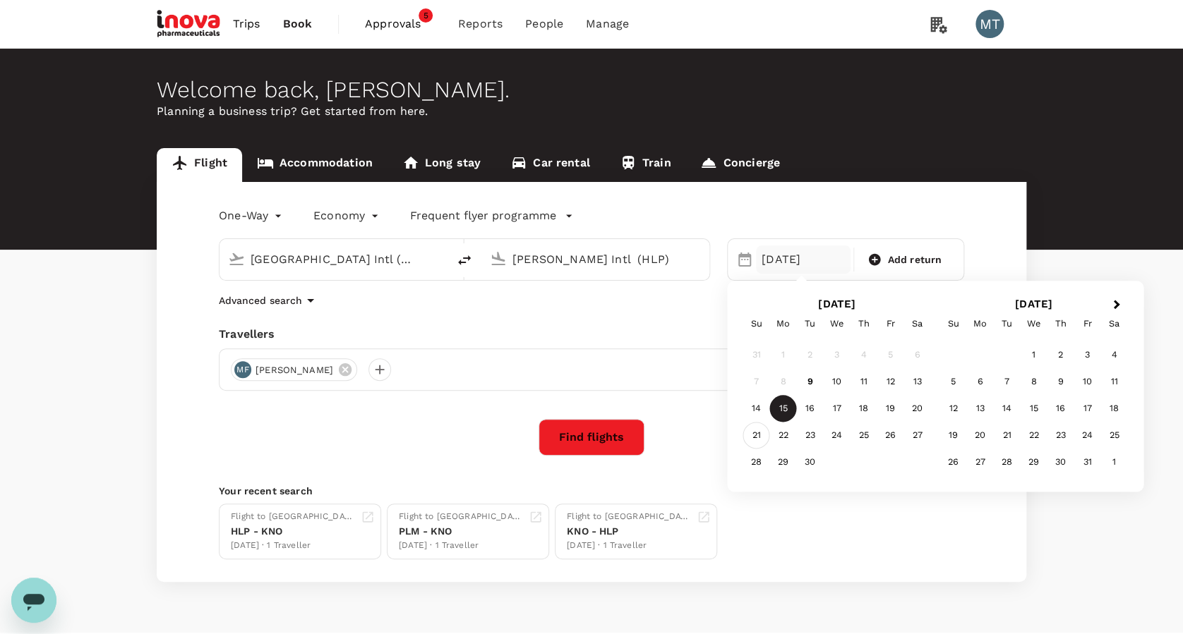
click at [752, 435] on div "21" at bounding box center [756, 436] width 27 height 27
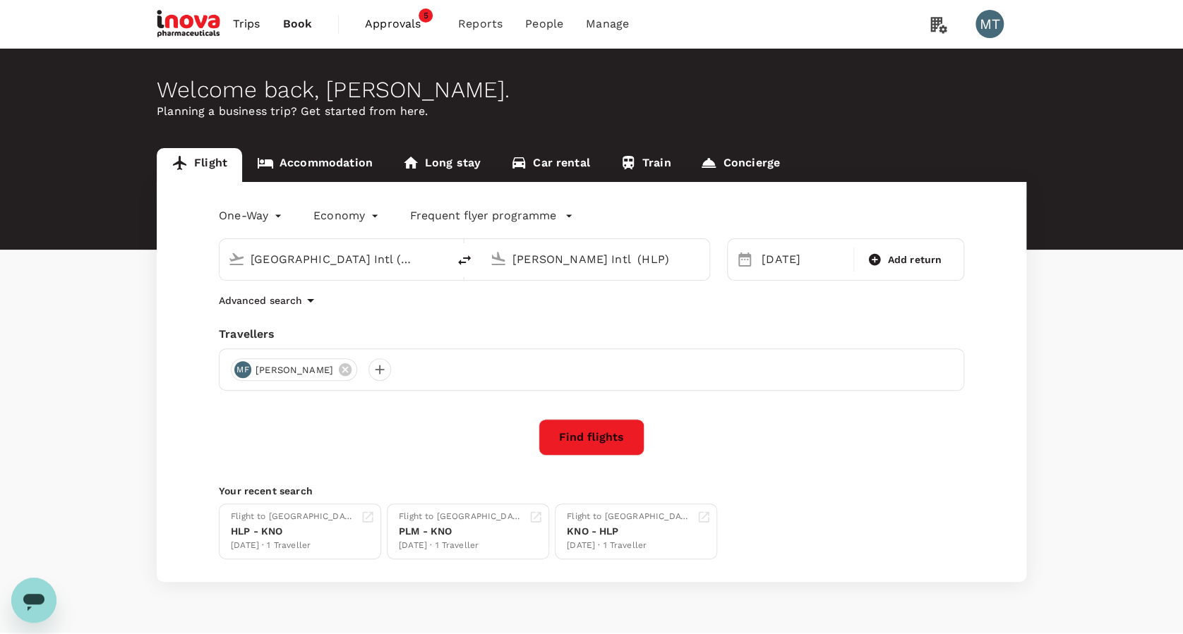
click at [592, 435] on button "Find flights" at bounding box center [591, 437] width 106 height 37
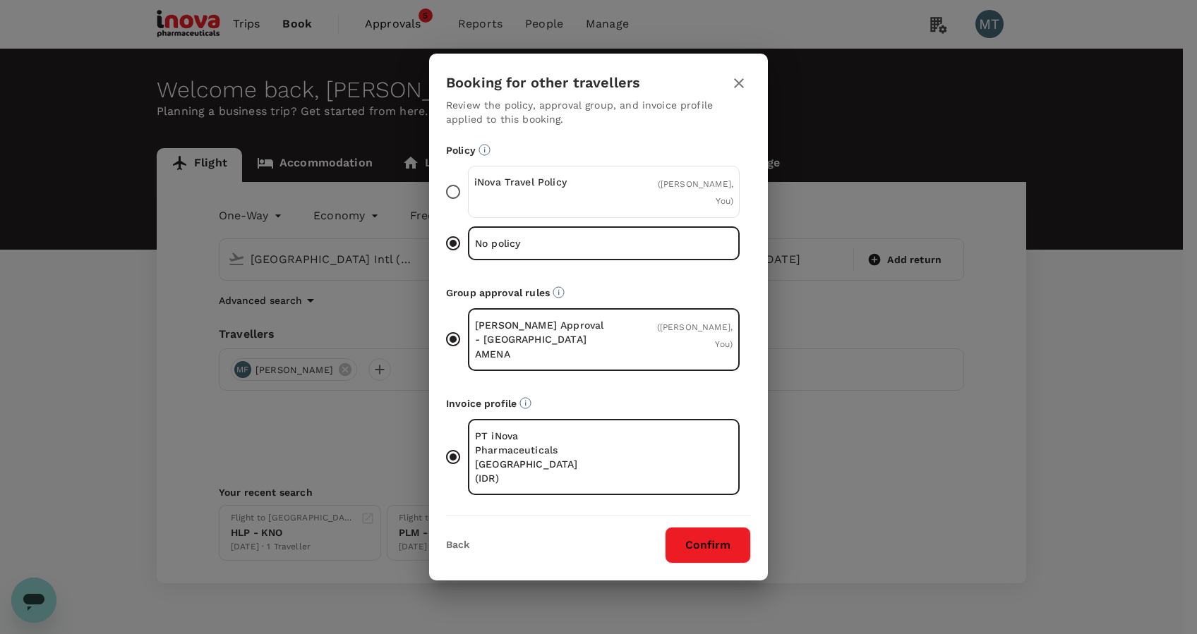
click at [519, 209] on div "iNova Travel Policy" at bounding box center [539, 192] width 130 height 34
click at [468, 207] on input "iNova Travel Policy ( Muslian Fahroni, You )" at bounding box center [453, 192] width 30 height 30
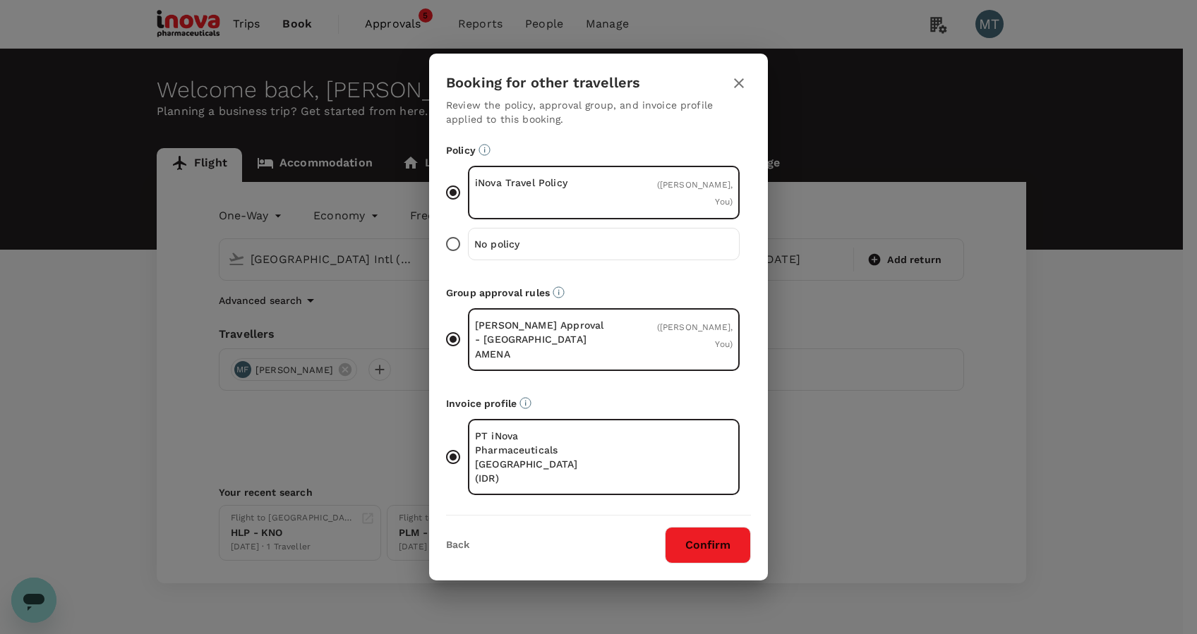
click at [684, 527] on button "Confirm" at bounding box center [708, 545] width 86 height 37
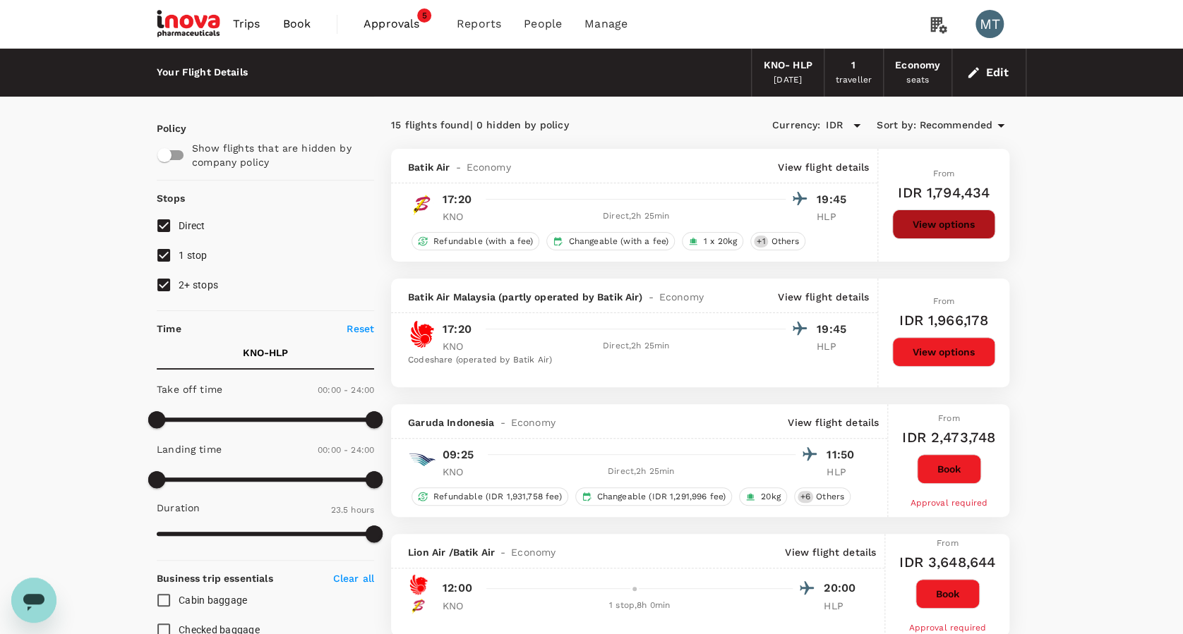
click at [934, 231] on button "View options" at bounding box center [943, 225] width 103 height 30
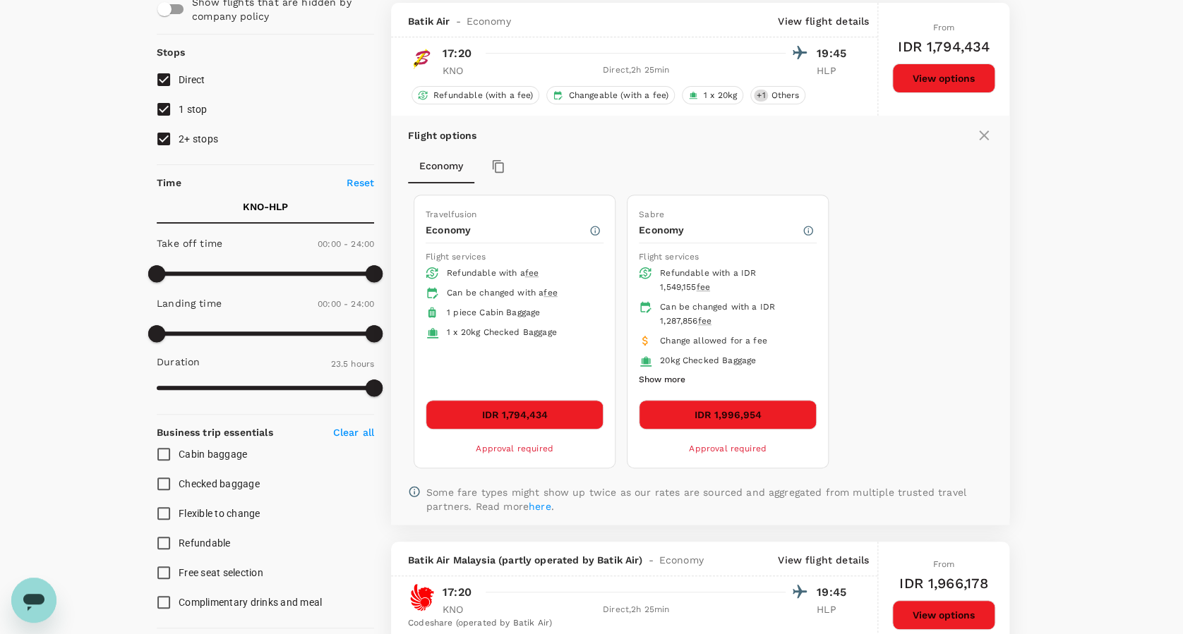
scroll to position [148, 0]
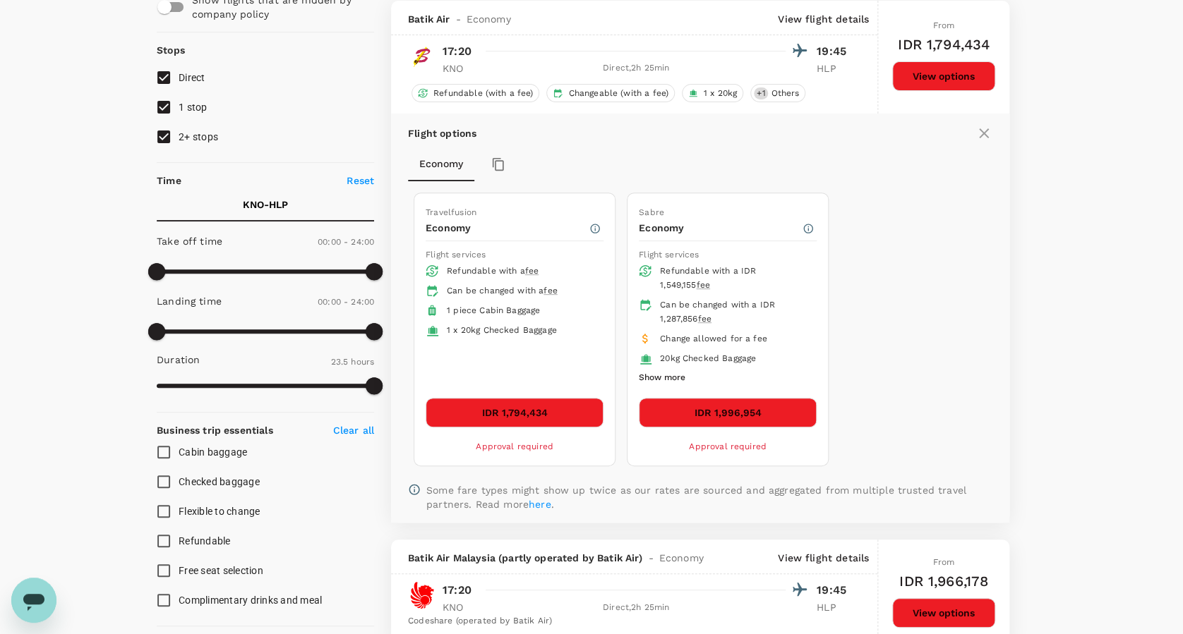
click at [587, 421] on button "IDR 1,794,434" at bounding box center [514, 413] width 178 height 30
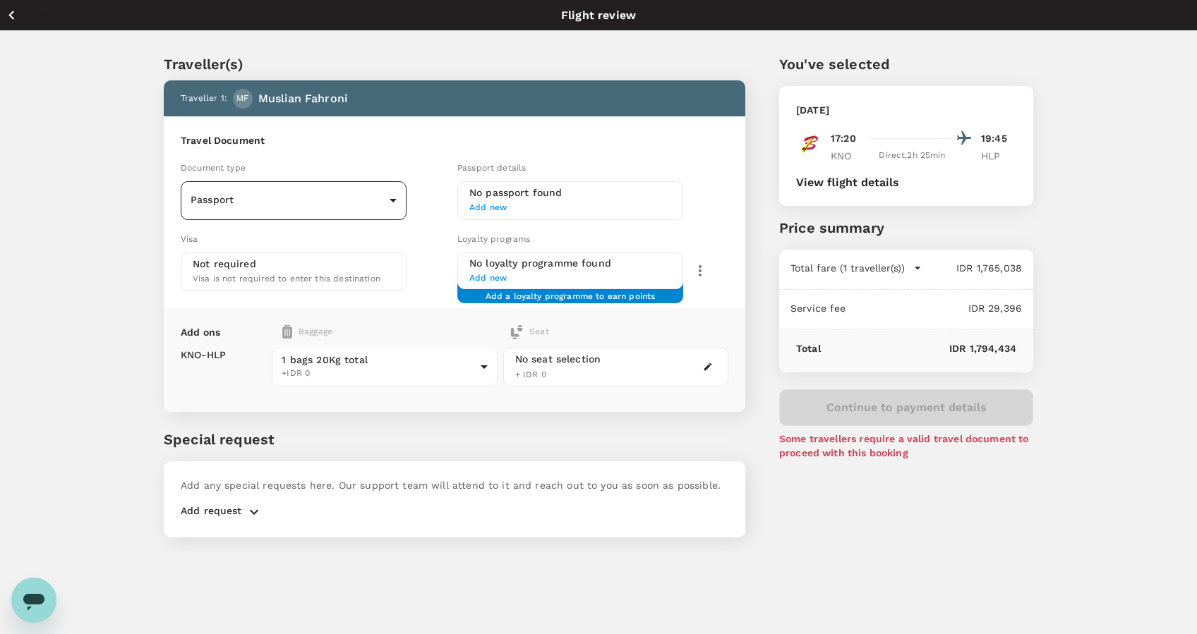
click at [383, 193] on body "Back to flight results Flight review Traveller(s) Traveller 1 : MF Muslian Fahr…" at bounding box center [598, 336] width 1197 height 672
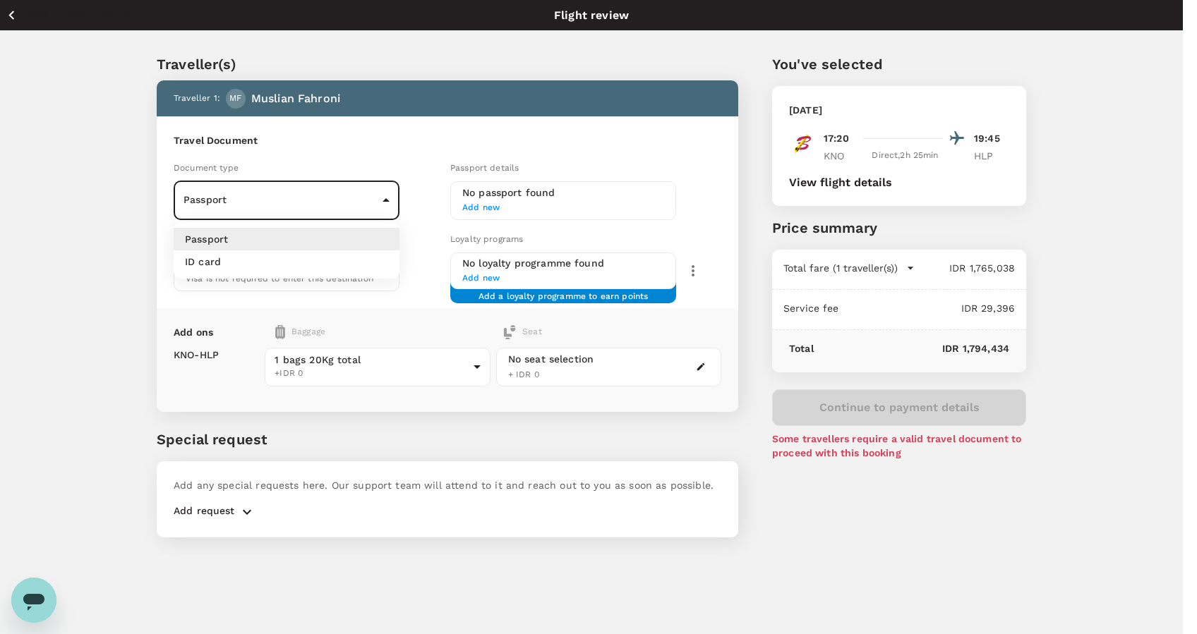
click at [377, 260] on li "ID card" at bounding box center [287, 261] width 226 height 23
type input "Id card"
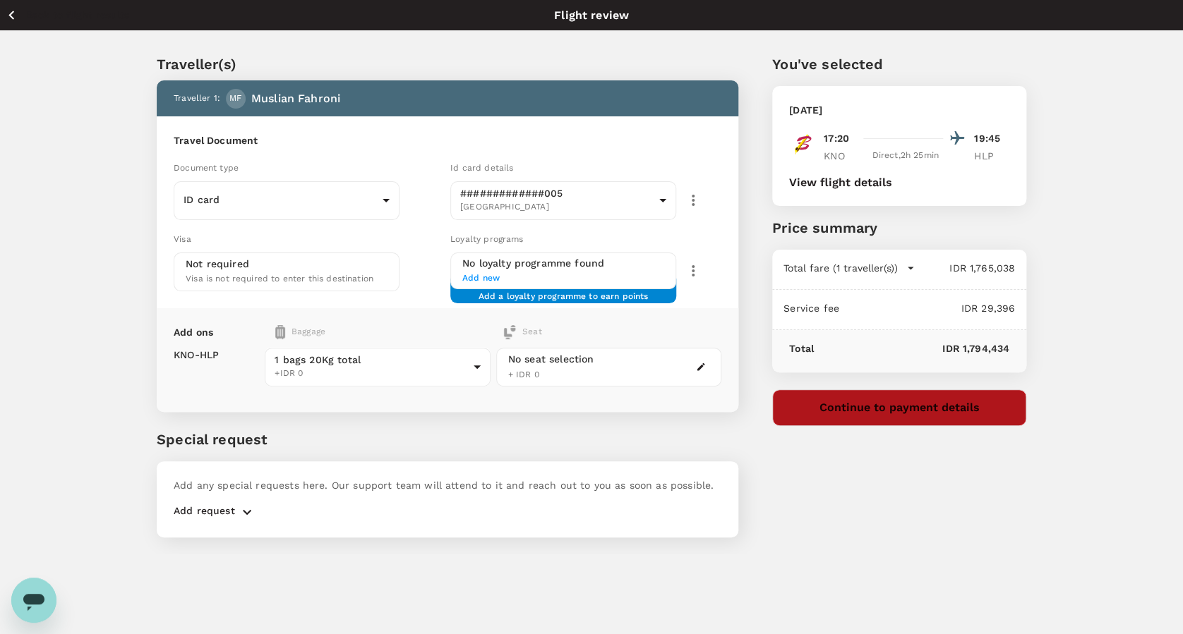
click at [872, 410] on button "Continue to payment details" at bounding box center [899, 407] width 254 height 37
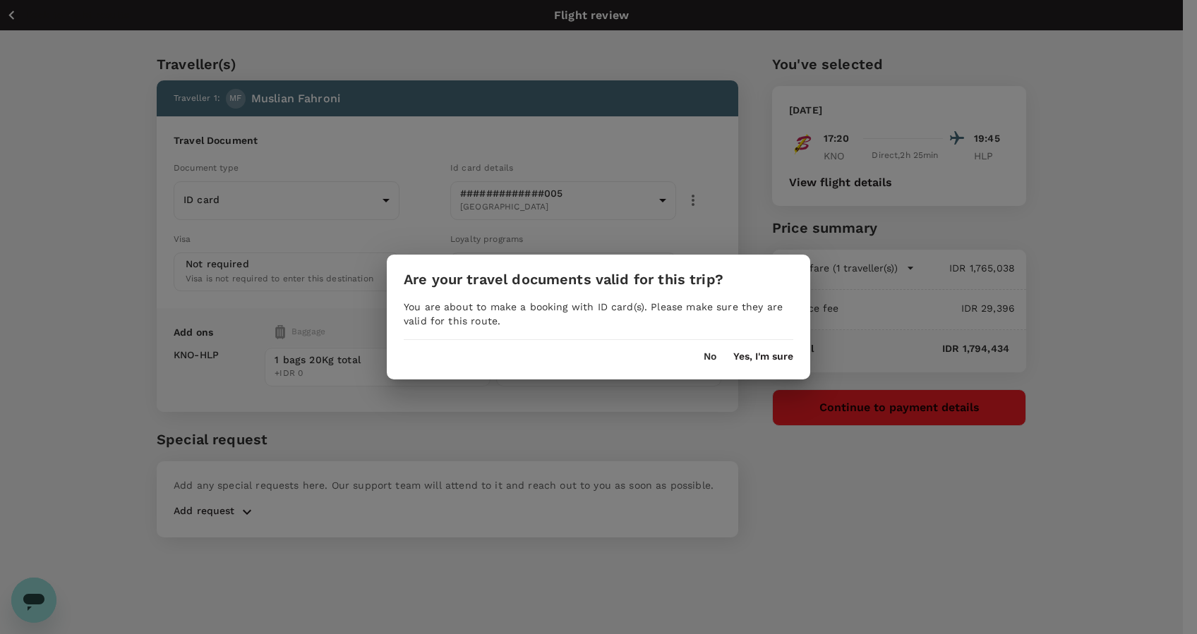
click at [751, 361] on button "Yes, I'm sure" at bounding box center [763, 356] width 60 height 11
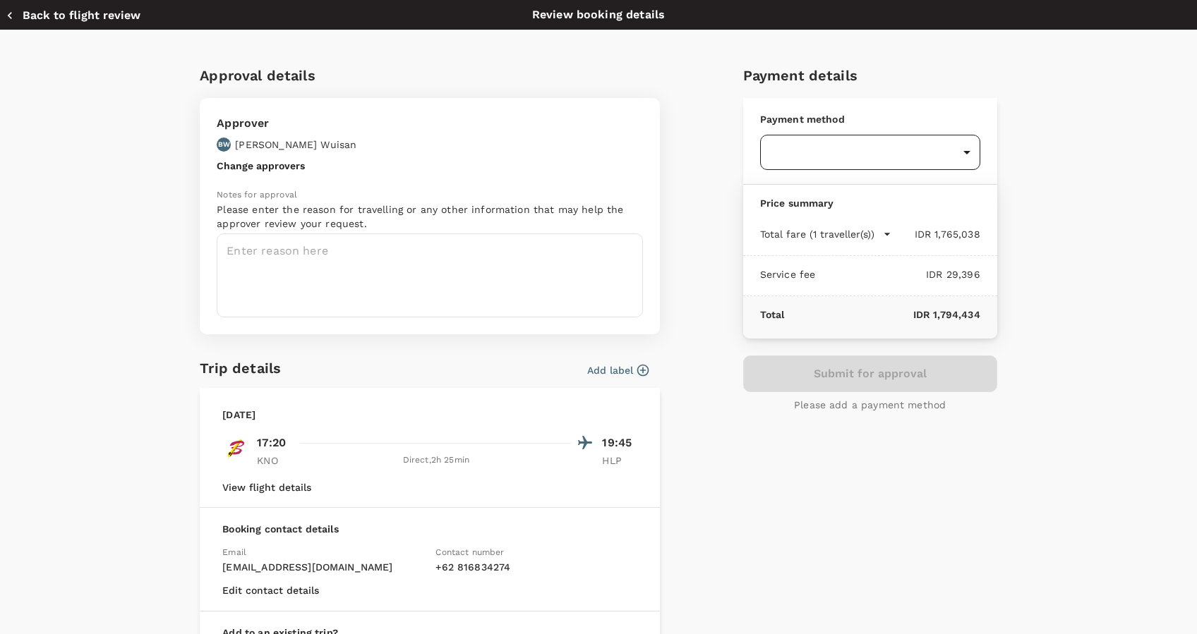
click at [813, 149] on body "Back to flight results Flight review Traveller(s) Traveller 1 : MF Muslian Fahr…" at bounding box center [598, 336] width 1197 height 672
click at [813, 231] on div "Balance : SGD 42,875.48" at bounding box center [813, 239] width 101 height 17
type input "9d87fe9b-f599-4813-91a8-6354e0e2f257"
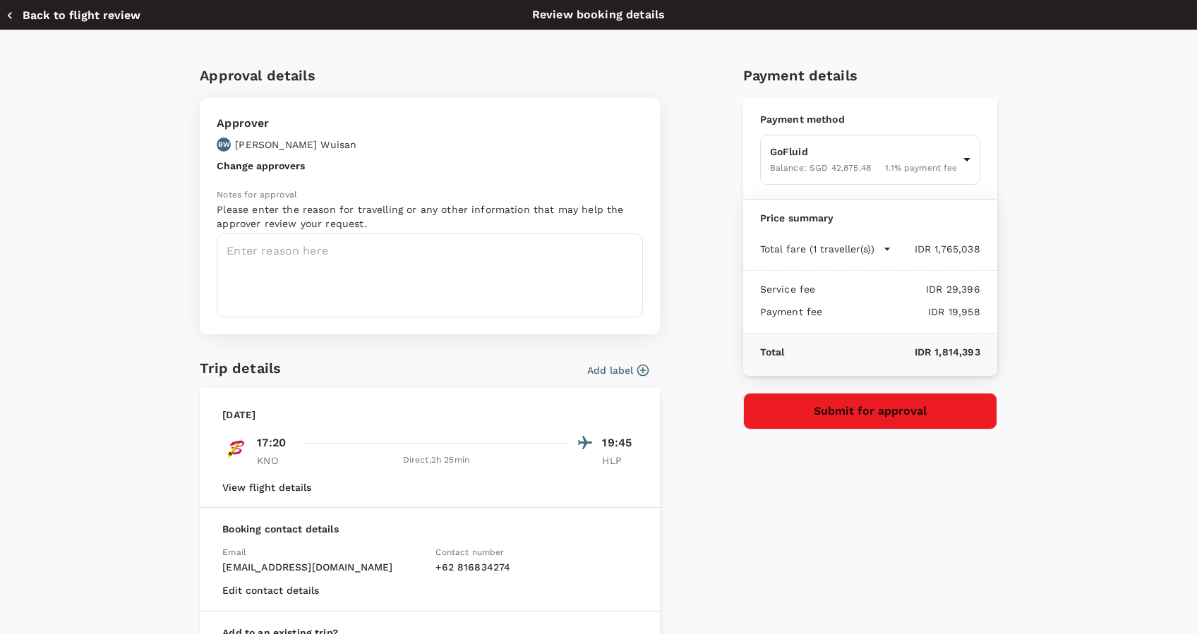
click at [637, 372] on icon "button" at bounding box center [643, 371] width 12 height 12
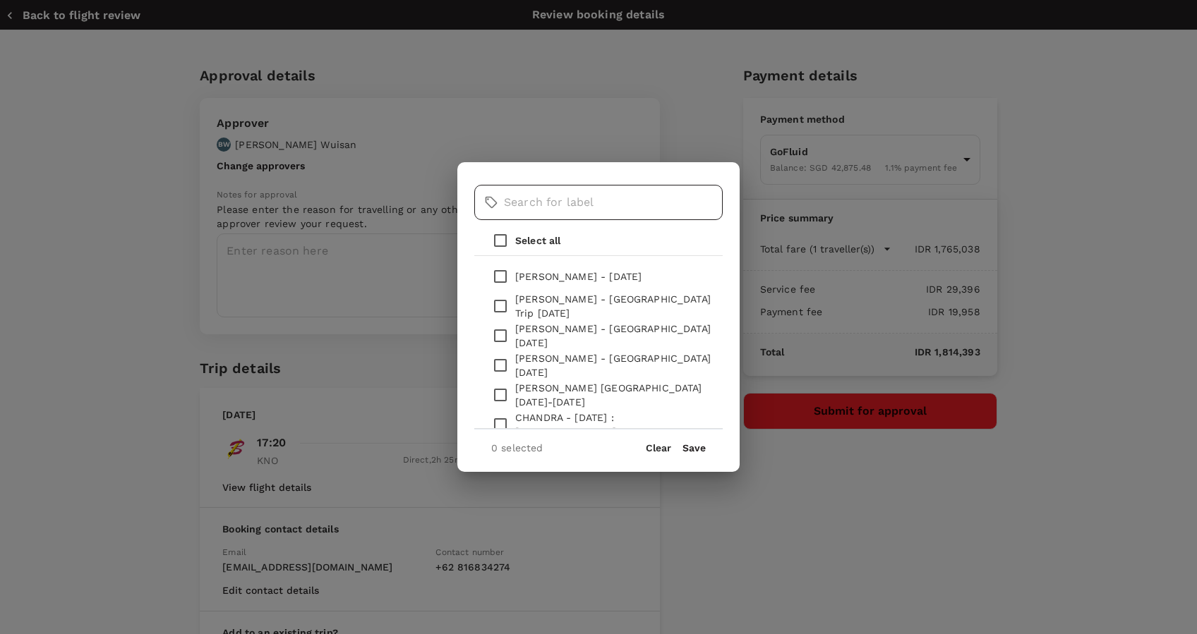
click at [555, 205] on input "text" at bounding box center [613, 202] width 219 height 35
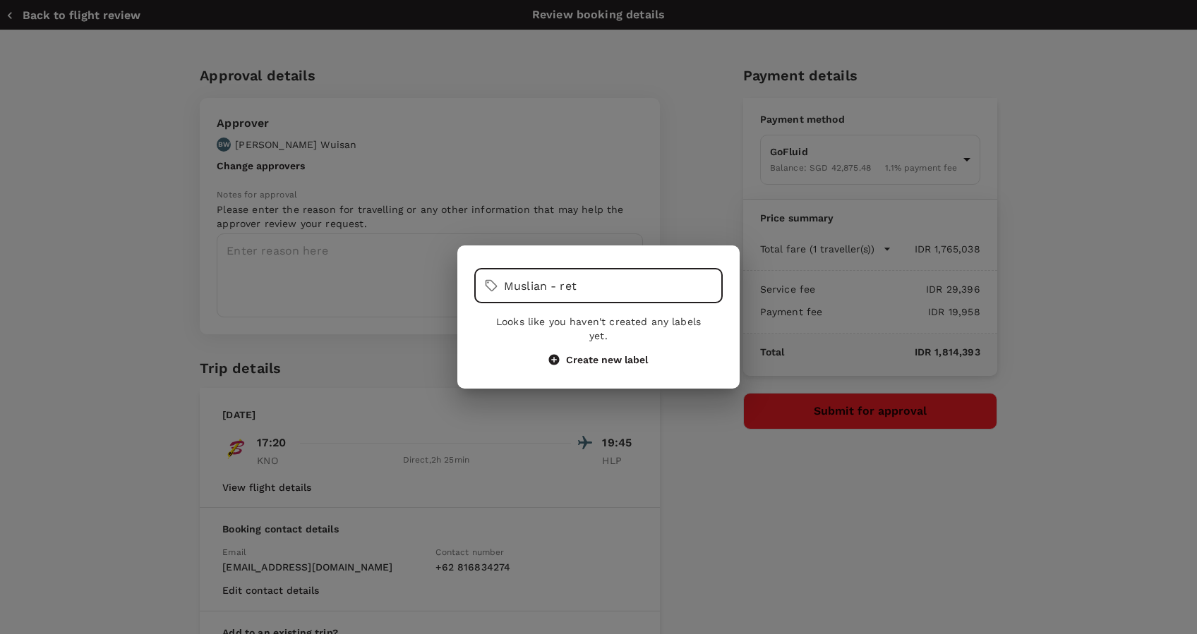
type input "Muslian - ret"
click at [610, 354] on button "Create new label" at bounding box center [598, 360] width 99 height 13
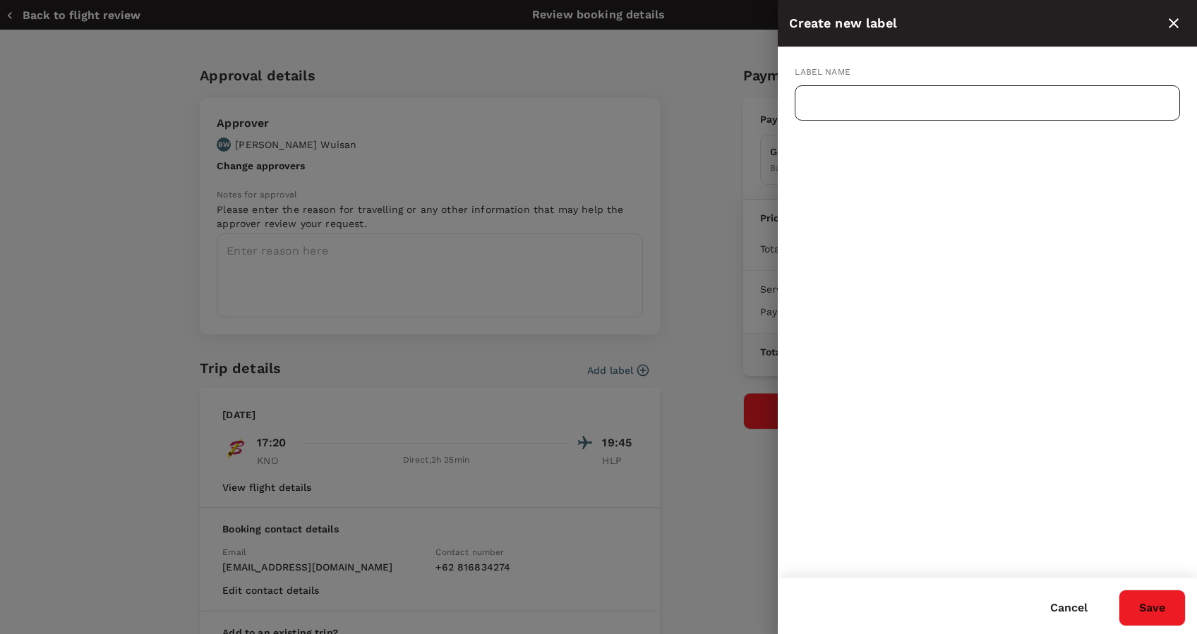
click at [906, 106] on input "text" at bounding box center [987, 102] width 385 height 35
type input "F"
type input "Muslian Return flight from KNO - [DATE]"
click at [1144, 596] on button "Save" at bounding box center [1151, 608] width 67 height 37
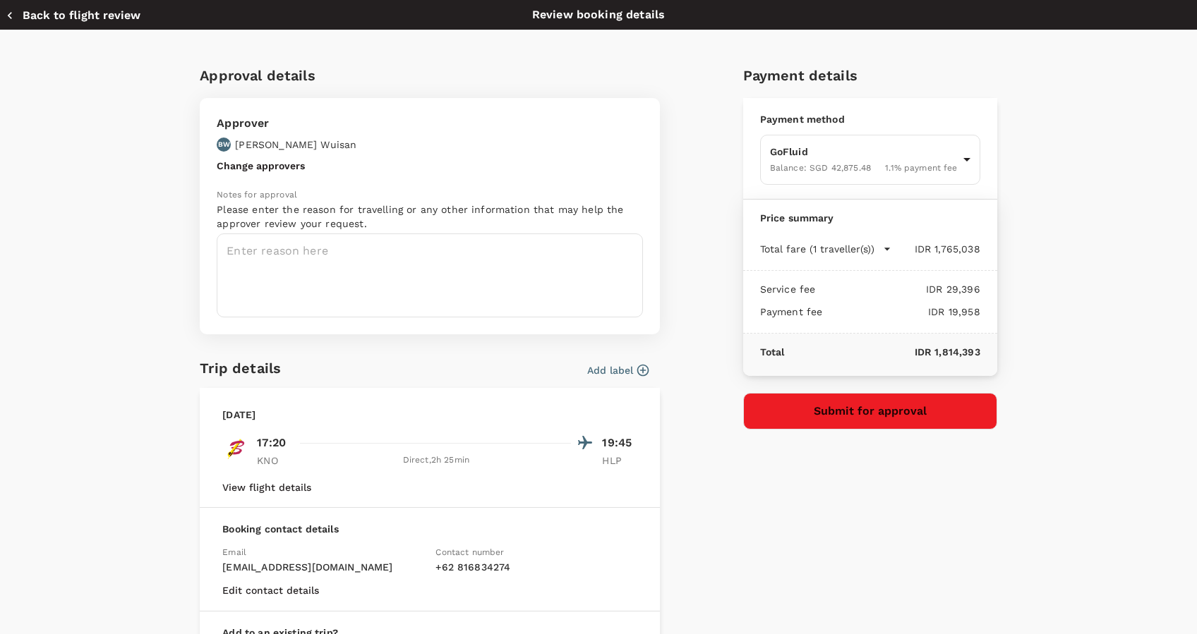
click at [411, 232] on div "Notes for approval Please enter the reason for travelling or any other informat…" at bounding box center [430, 252] width 426 height 129
click at [414, 238] on textarea at bounding box center [430, 276] width 426 height 84
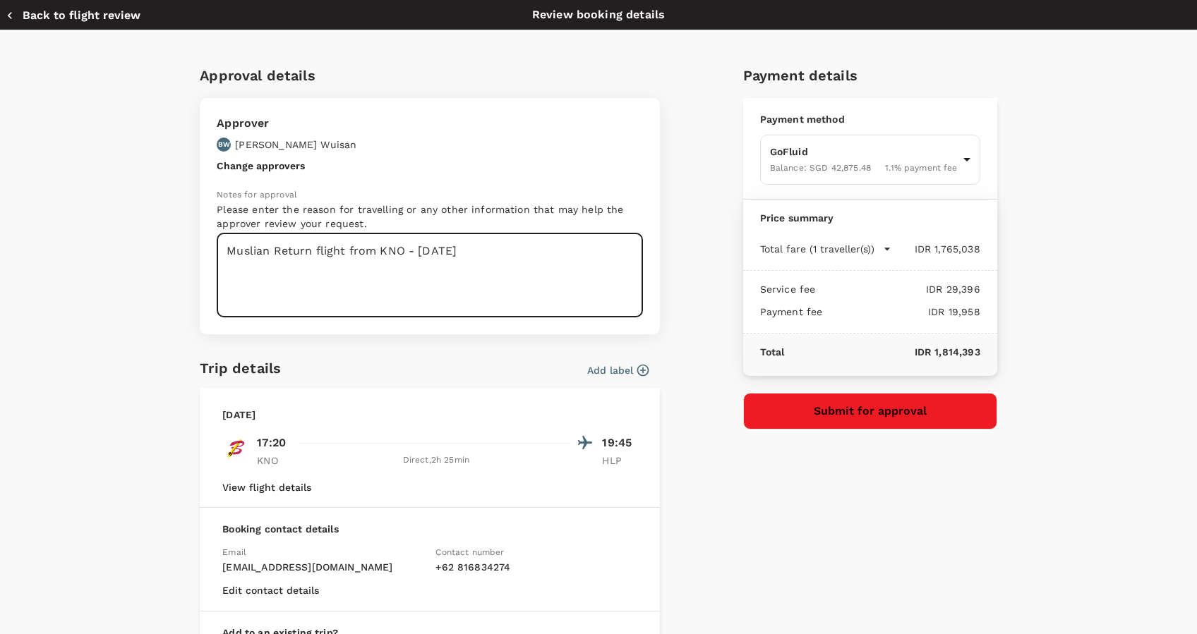
type textarea "Muslian Return flight from KNO - [DATE]"
click at [845, 412] on button "Submit for approval" at bounding box center [870, 411] width 254 height 37
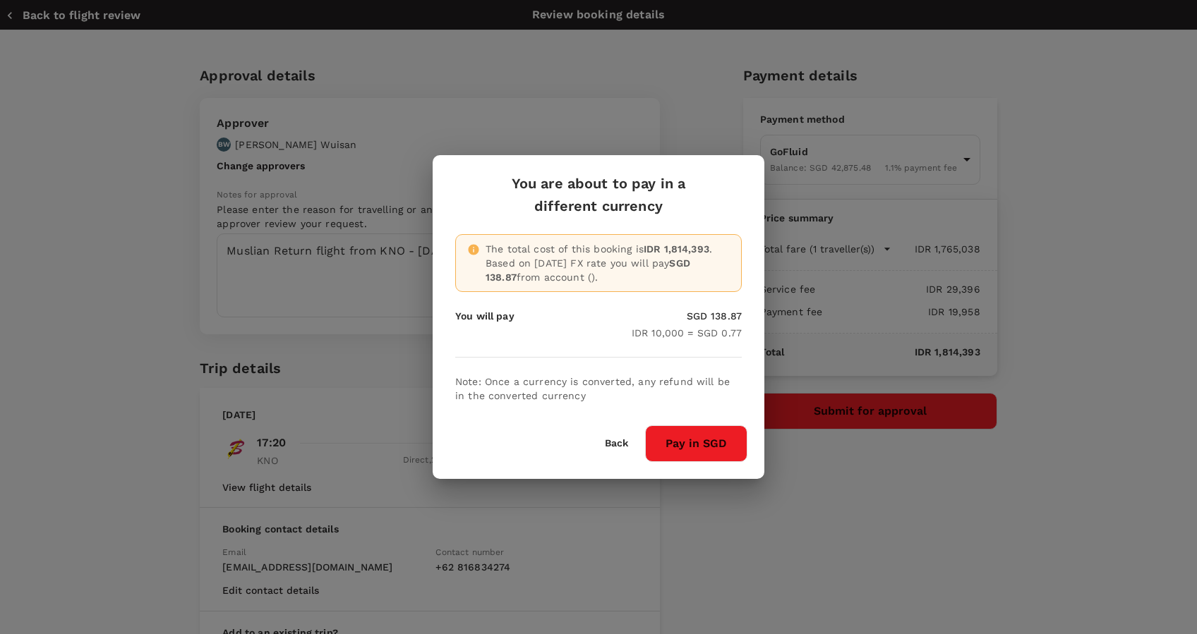
click at [707, 442] on button "Pay in SGD" at bounding box center [696, 443] width 102 height 37
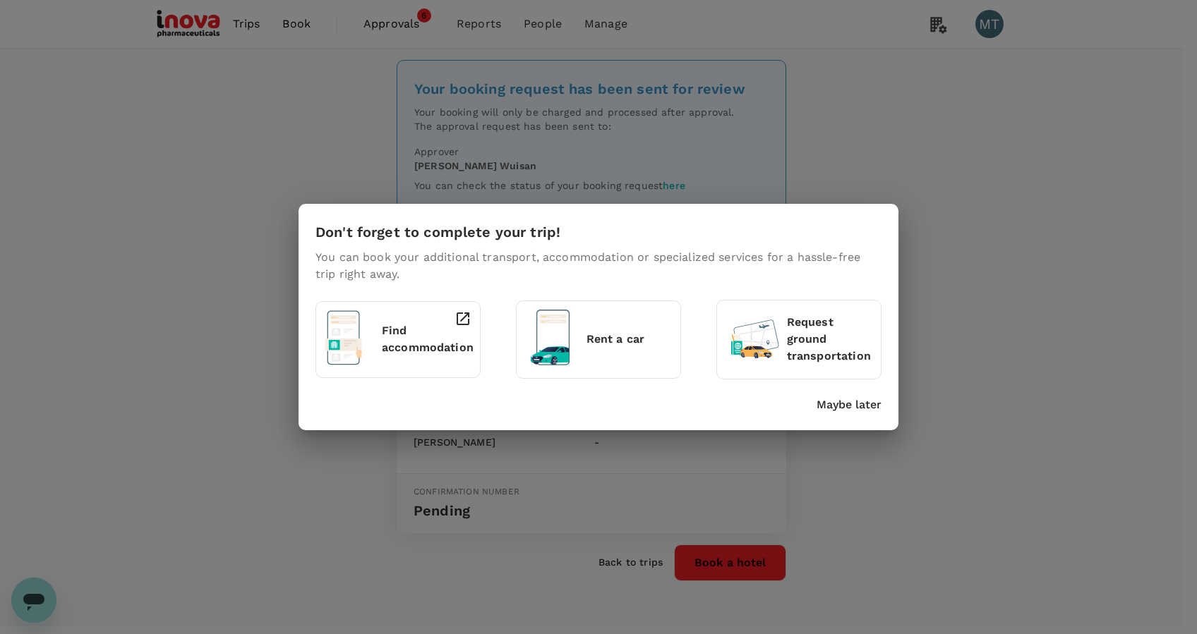
click at [863, 409] on p "Maybe later" at bounding box center [848, 405] width 65 height 17
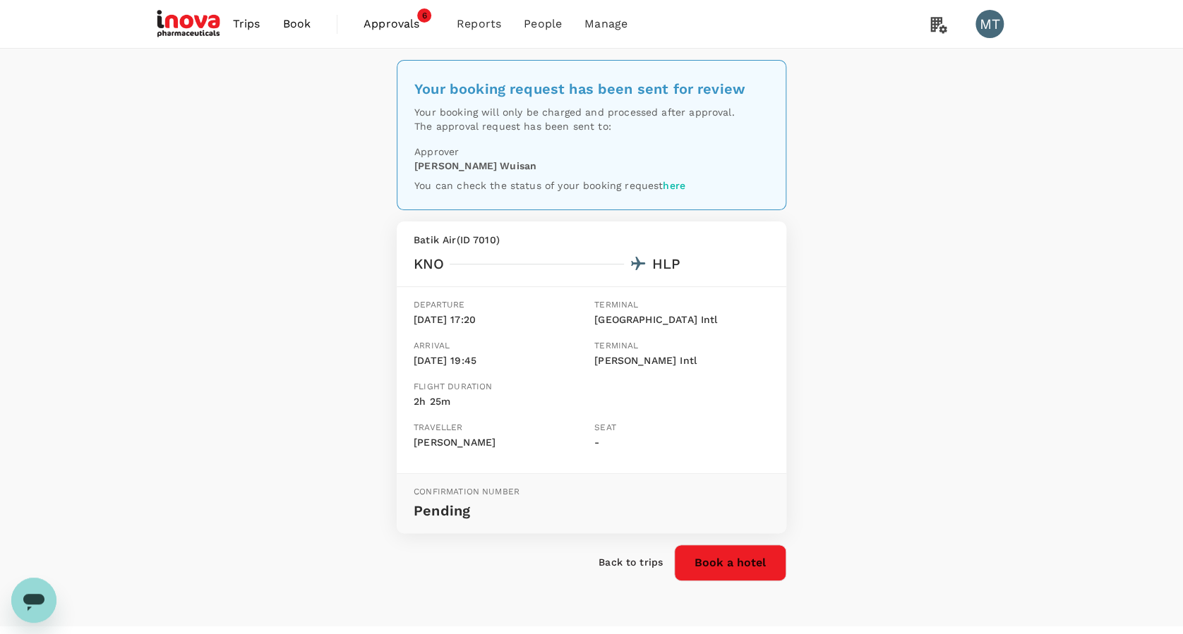
click at [299, 27] on span "Book" at bounding box center [296, 24] width 28 height 17
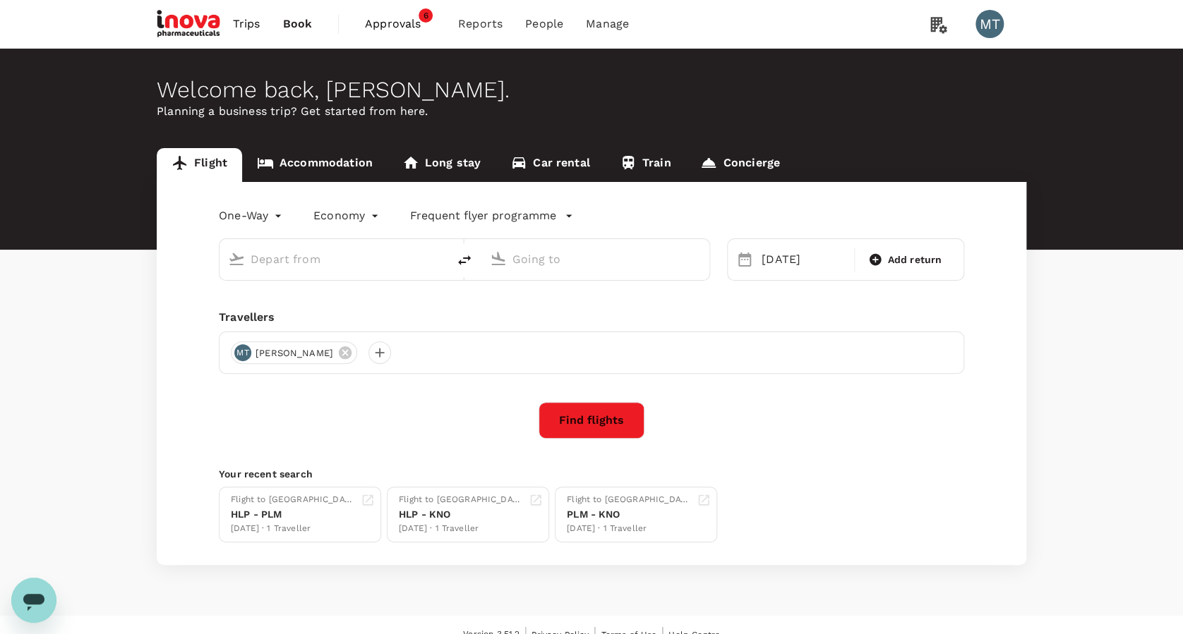
type input "Kuala Namu Intl (KNO)"
type input "Halim Perdanakusuma Intl (HLP)"
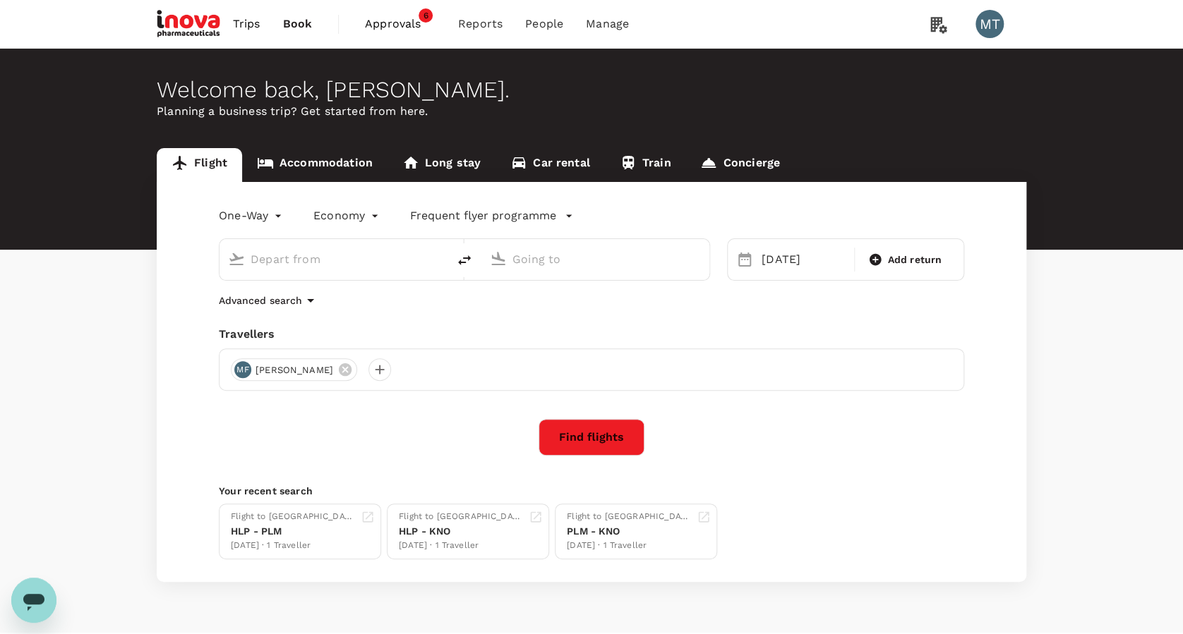
type input "Kuala Namu Intl (KNO)"
type input "Halim Perdanakusuma Intl (HLP)"
click at [339, 173] on link "Accommodation" at bounding box center [314, 165] width 145 height 34
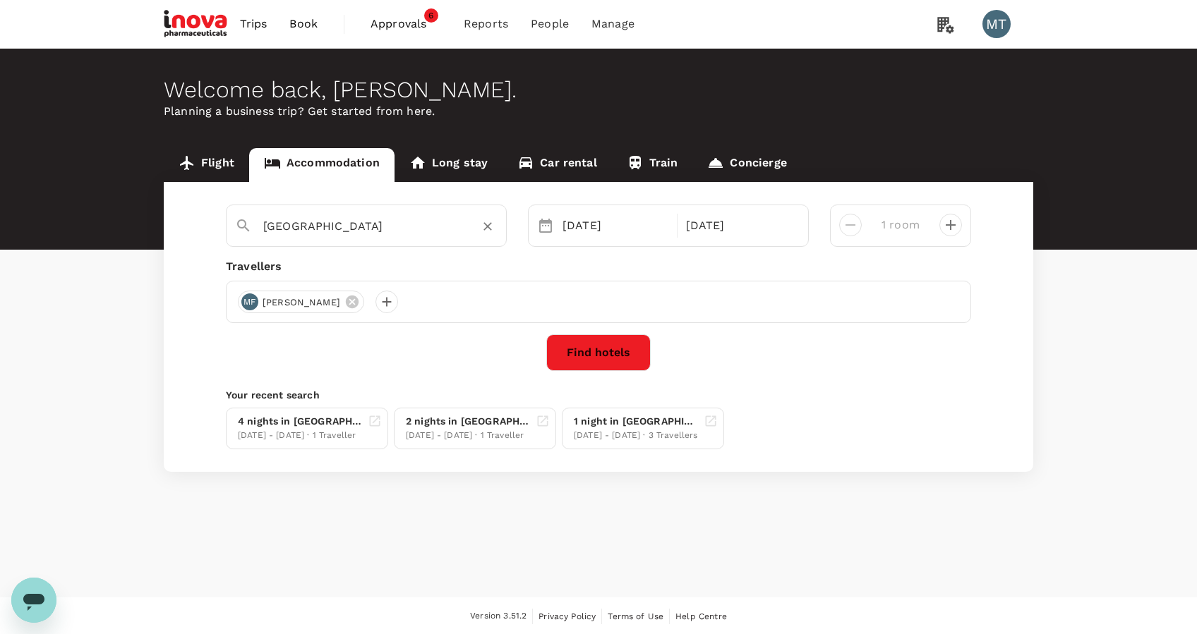
click at [354, 207] on div "Medan" at bounding box center [375, 221] width 246 height 34
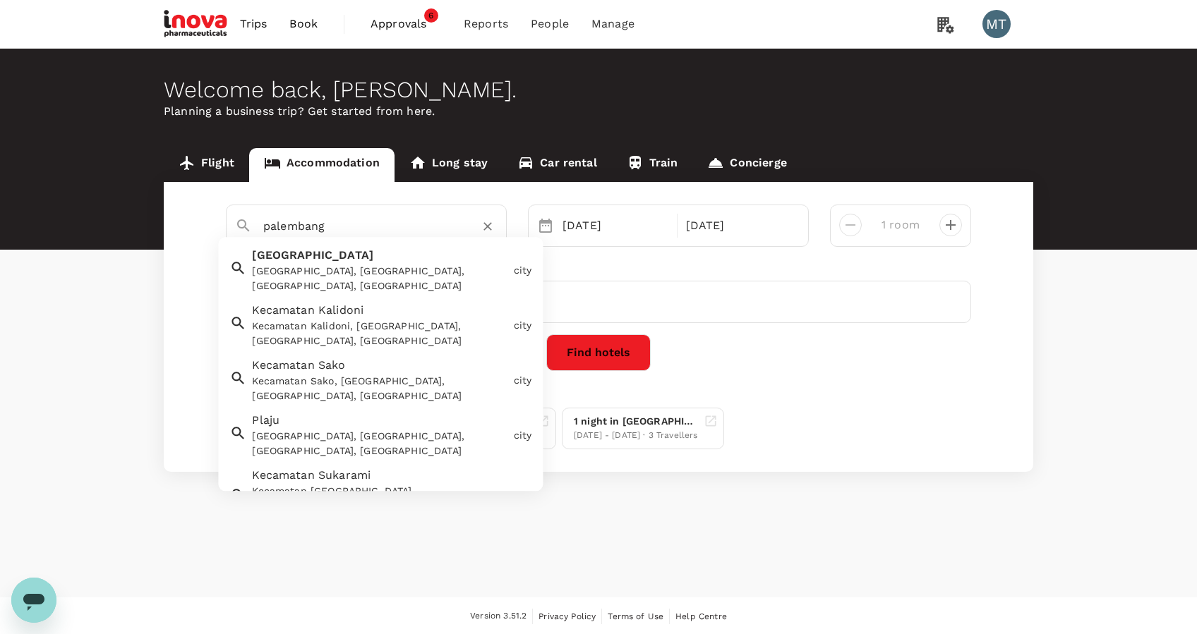
click at [344, 271] on div "Palembang, Palembang City, South Sumatra, Indonesia" at bounding box center [379, 280] width 255 height 30
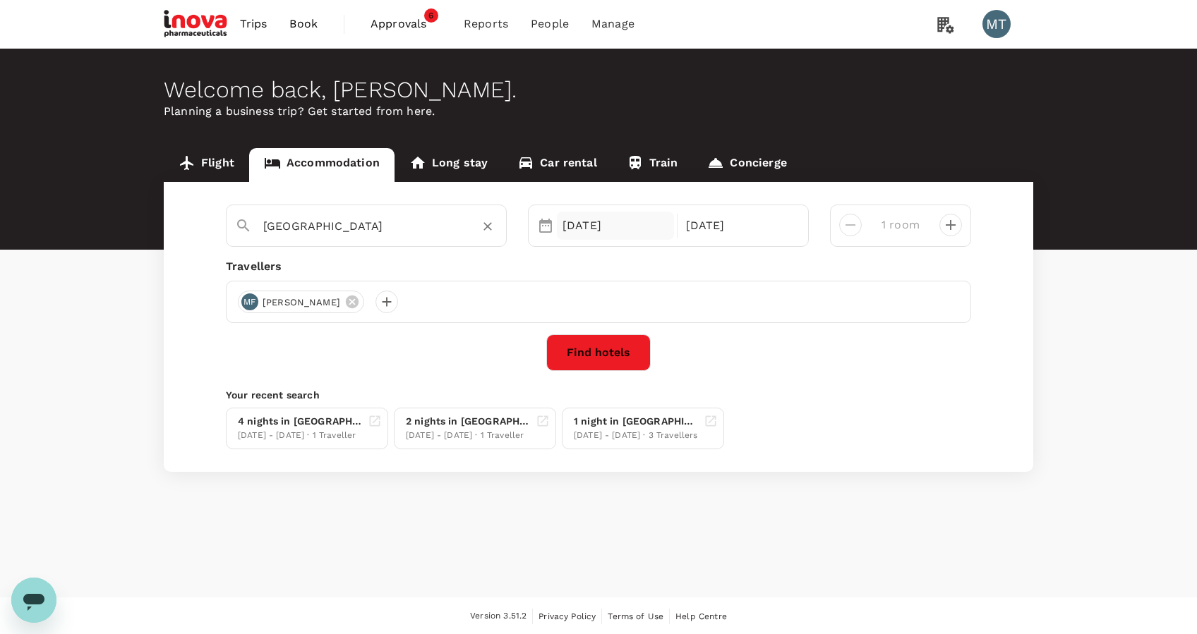
type input "Palembang"
click at [598, 222] on div "[DATE]" at bounding box center [615, 226] width 117 height 28
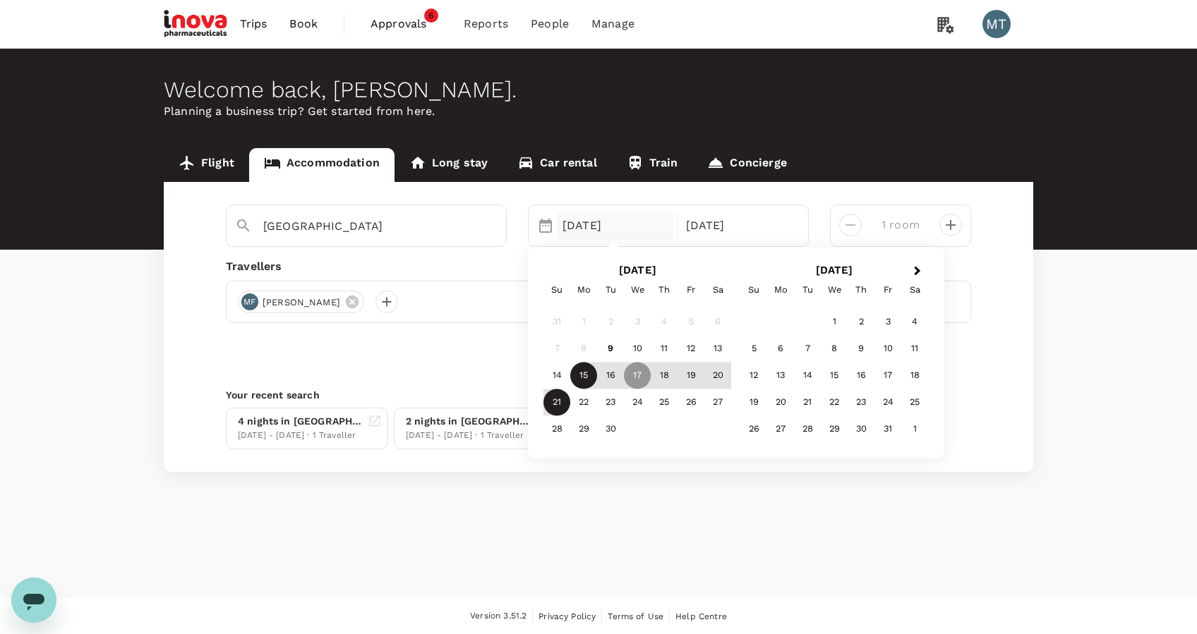
click at [580, 372] on div "15" at bounding box center [583, 375] width 27 height 27
click at [717, 229] on div "[DATE]" at bounding box center [738, 226] width 117 height 28
click at [637, 373] on div "17" at bounding box center [637, 375] width 27 height 27
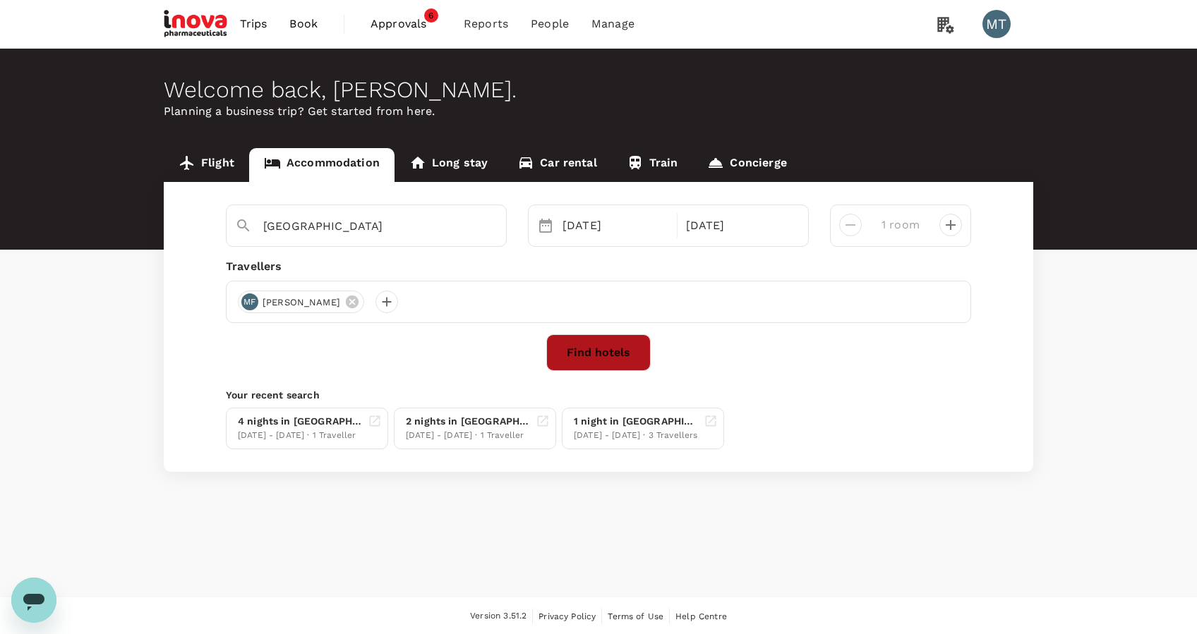
click at [626, 356] on button "Find hotels" at bounding box center [598, 352] width 104 height 37
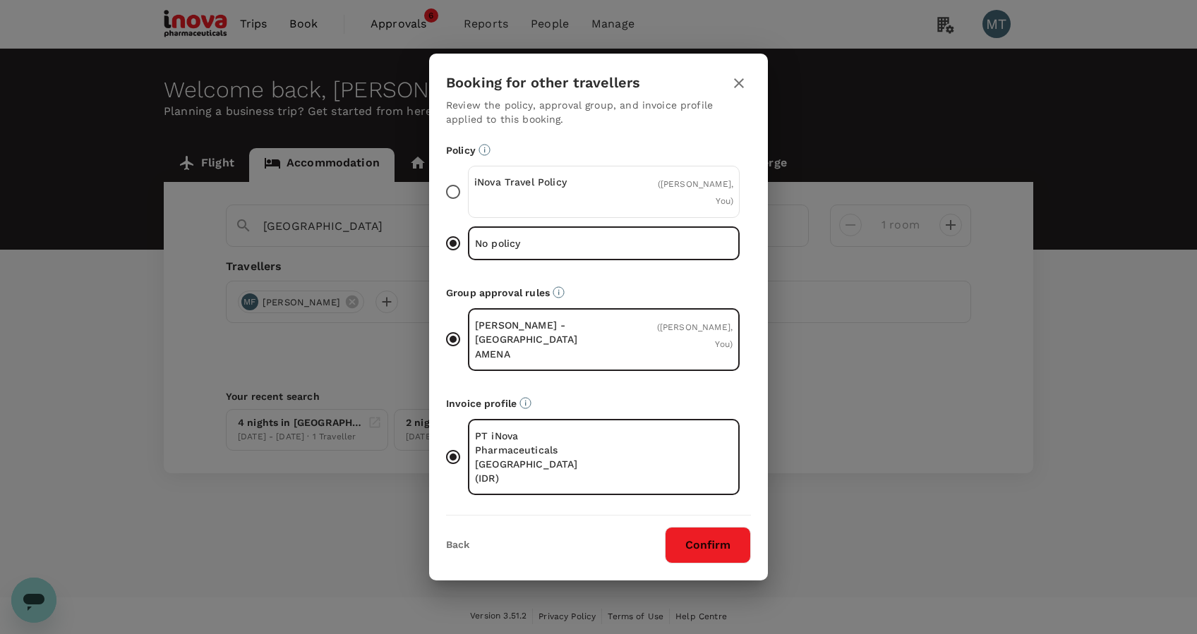
click at [631, 218] on div "iNova Travel Policy ( [PERSON_NAME], You )" at bounding box center [604, 192] width 272 height 52
click at [468, 207] on input "iNova Travel Policy ( [PERSON_NAME], You )" at bounding box center [453, 192] width 30 height 30
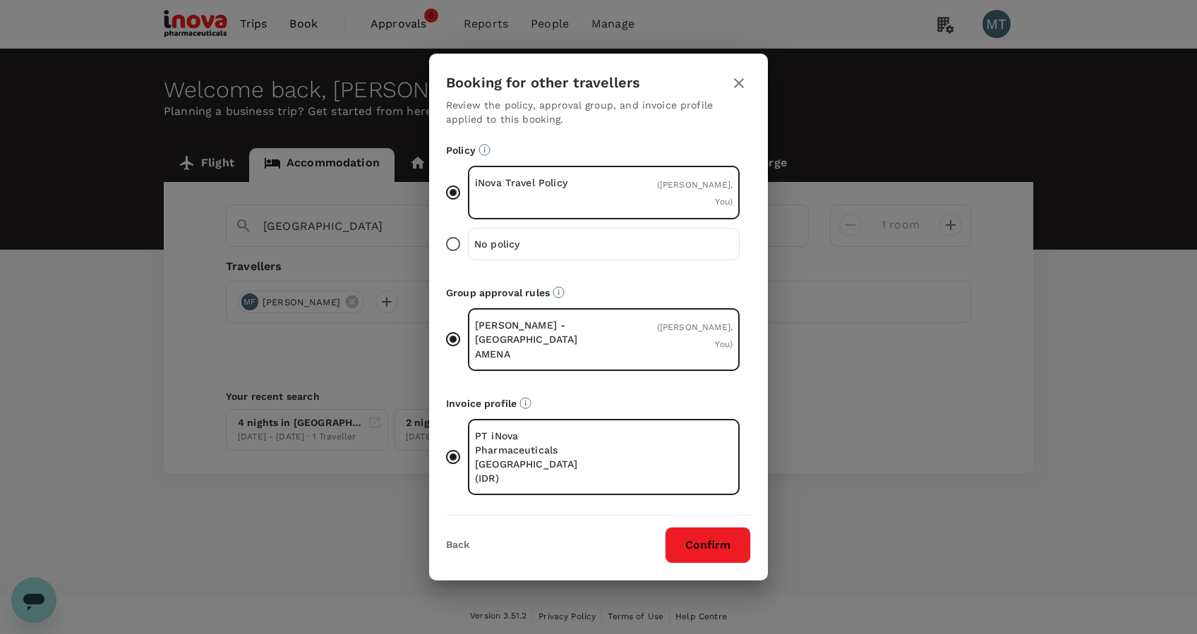
click at [710, 527] on button "Confirm" at bounding box center [708, 545] width 86 height 37
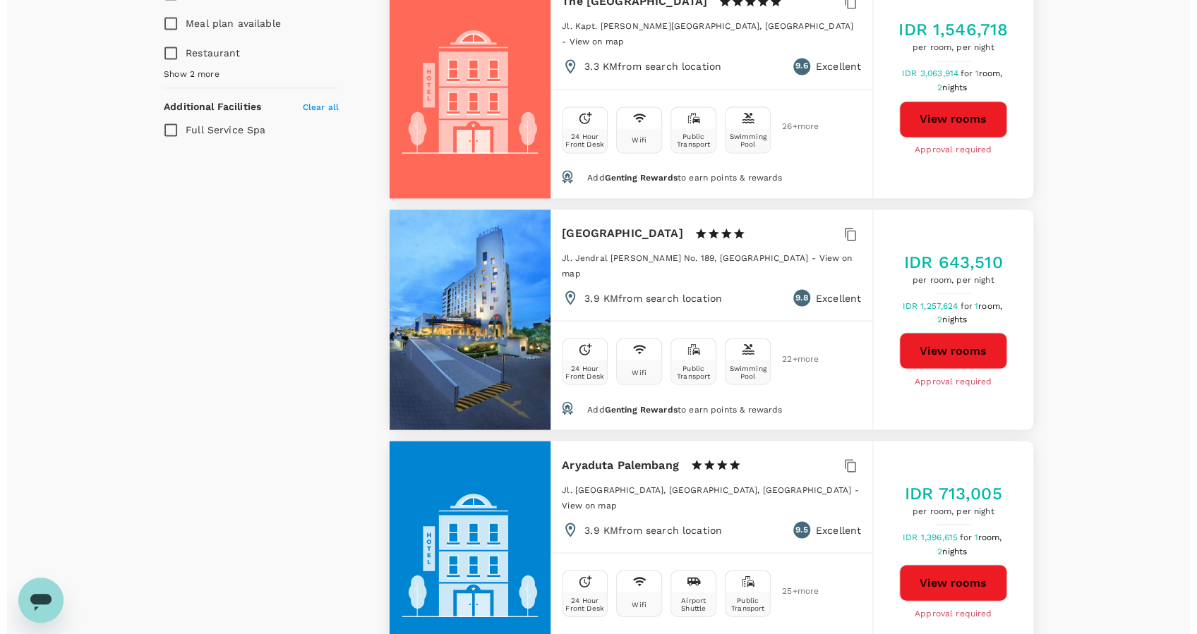
scroll to position [1129, 0]
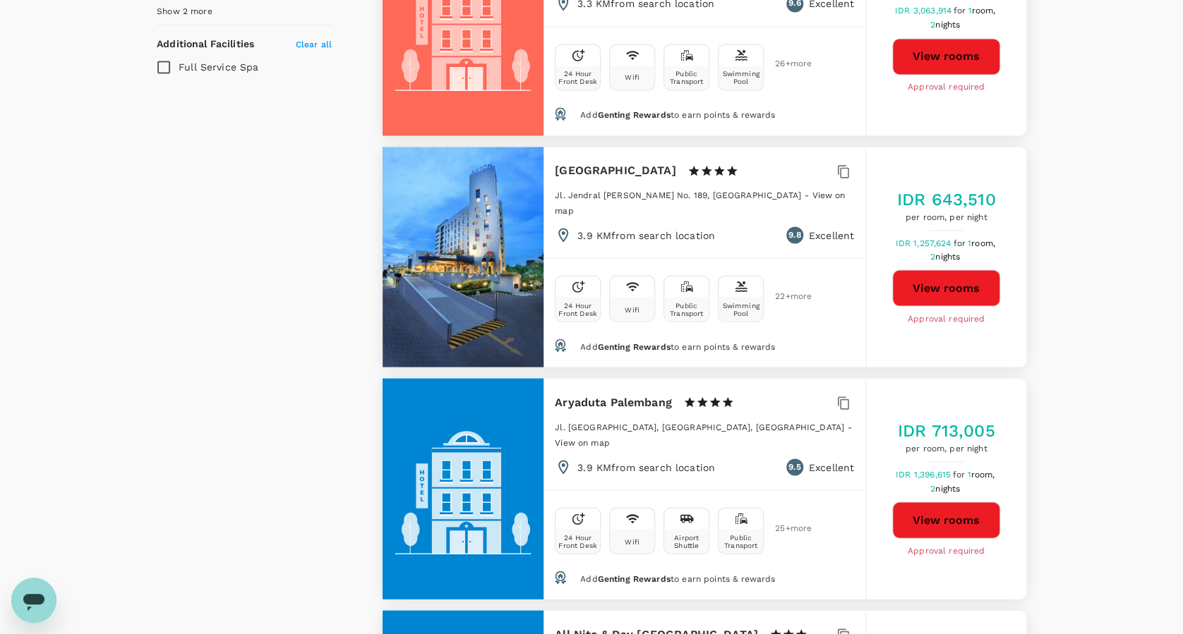
click at [940, 274] on button "View rooms" at bounding box center [946, 288] width 108 height 37
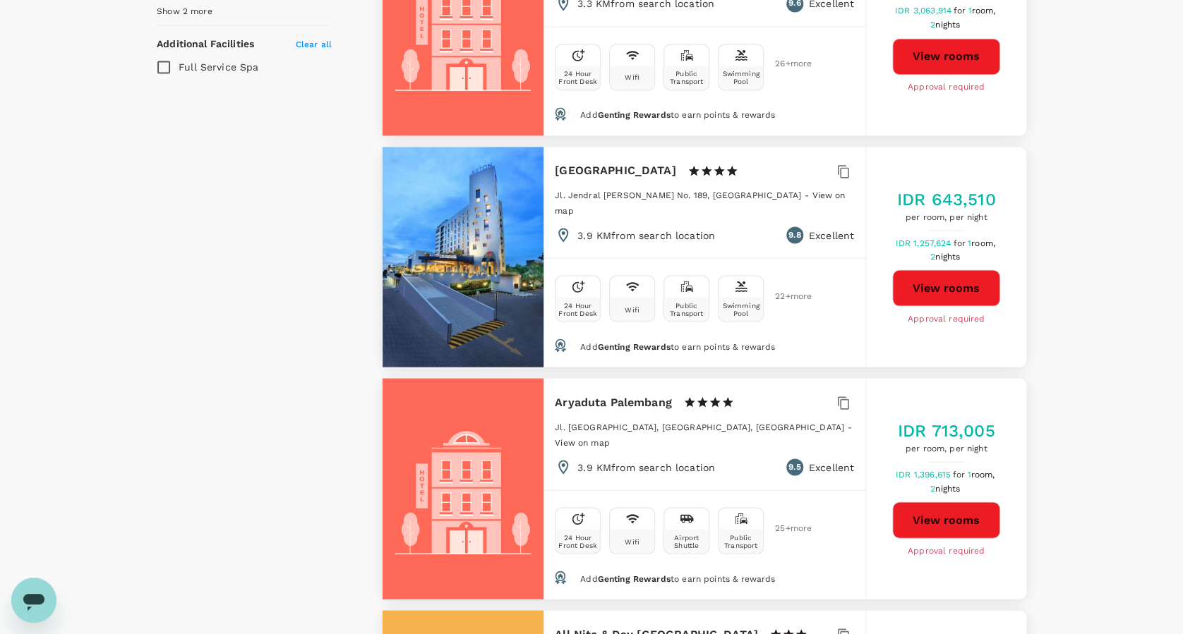
type input "4777669.92"
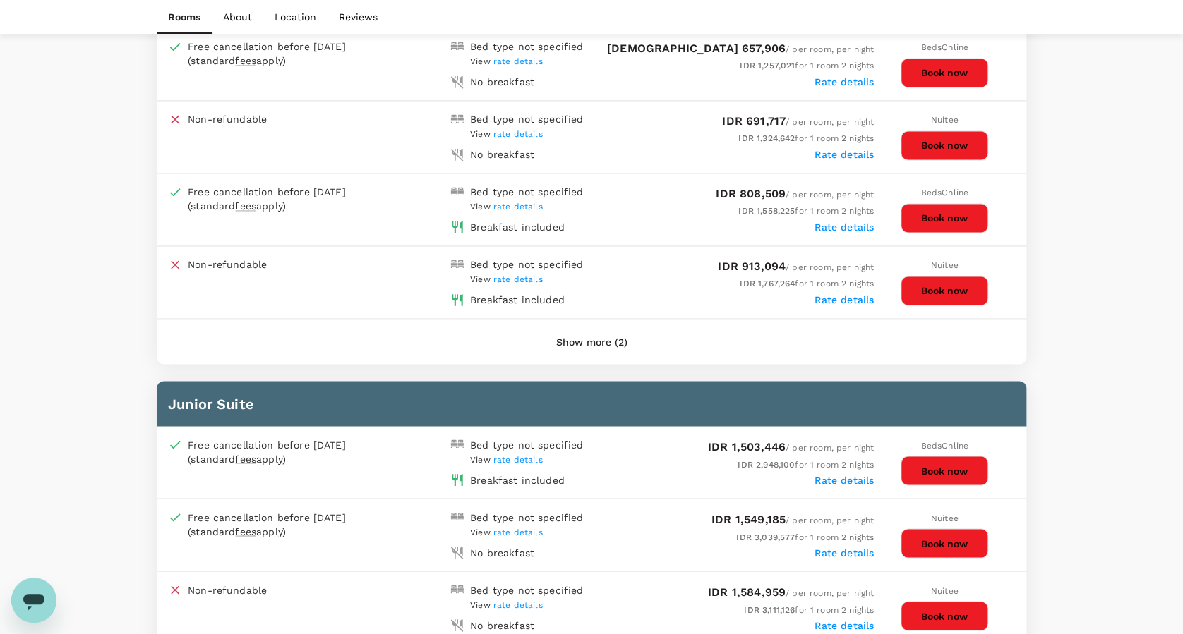
scroll to position [847, 0]
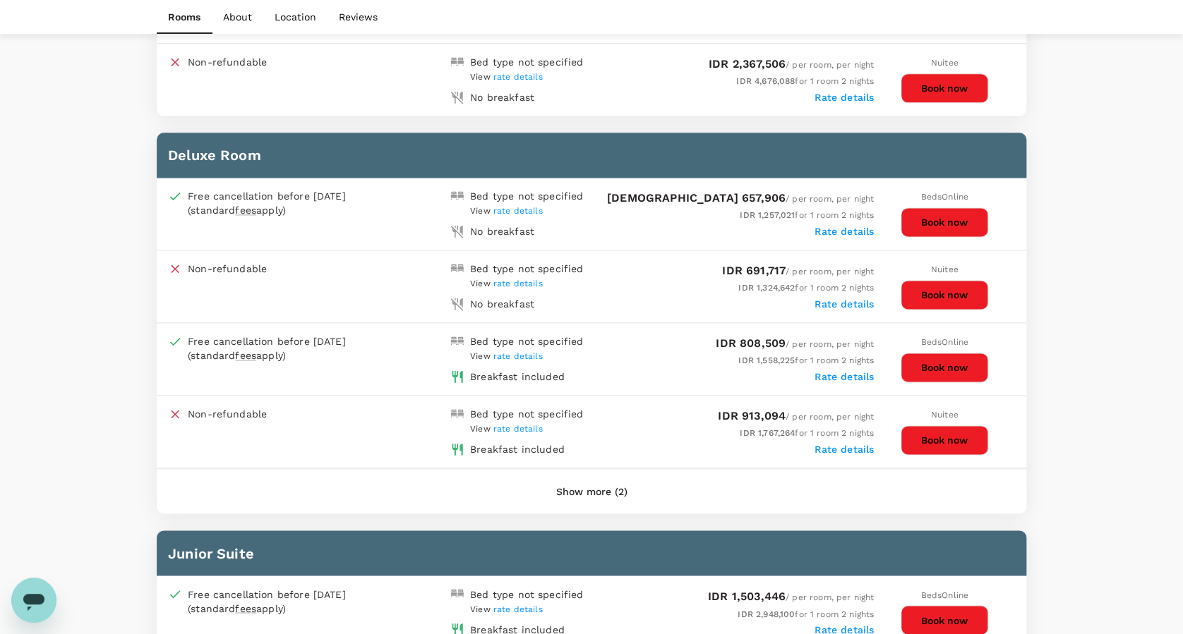
click at [576, 481] on button "Show more (2)" at bounding box center [591, 492] width 111 height 34
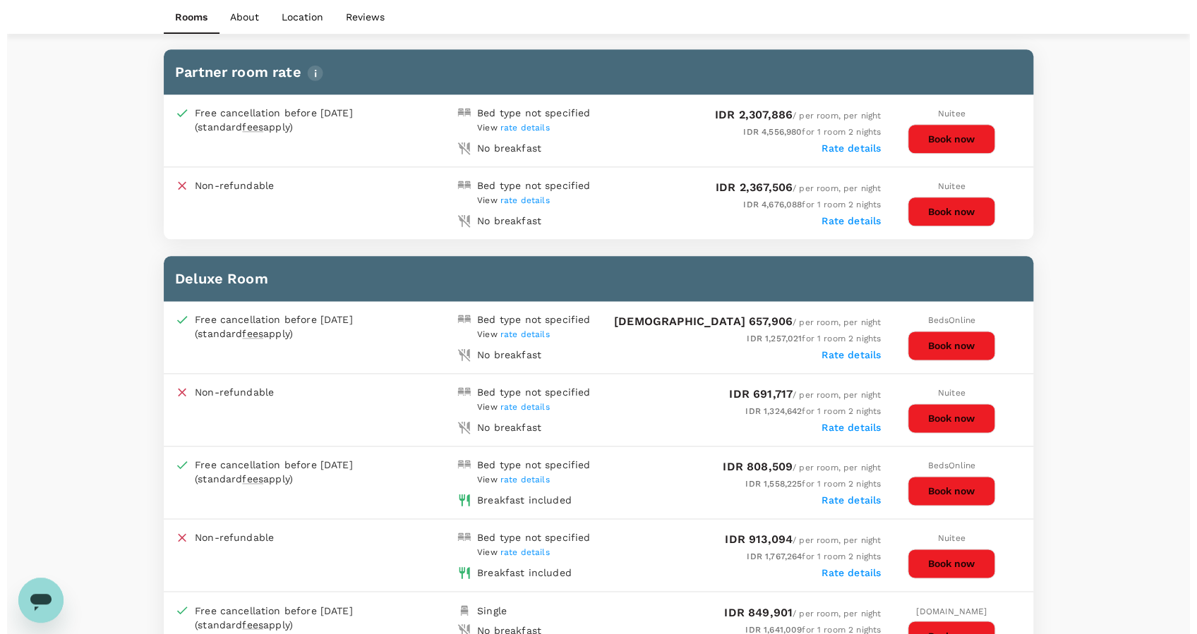
scroll to position [752, 0]
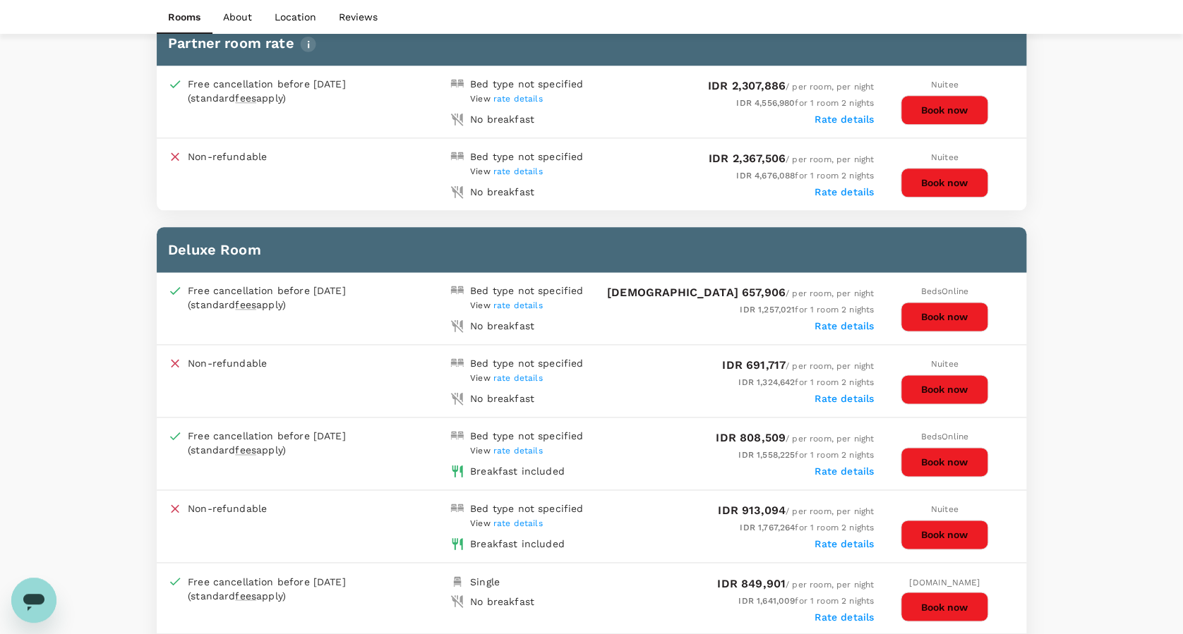
click at [526, 519] on span "rate details" at bounding box center [517, 524] width 49 height 10
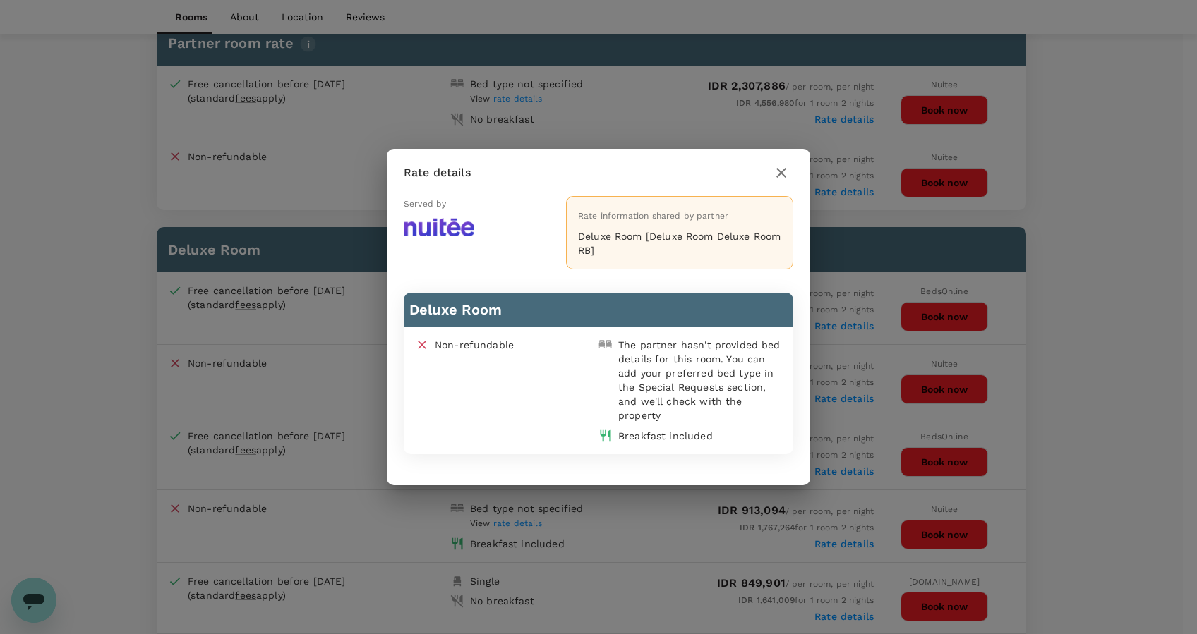
click at [781, 177] on icon "button" at bounding box center [781, 172] width 17 height 17
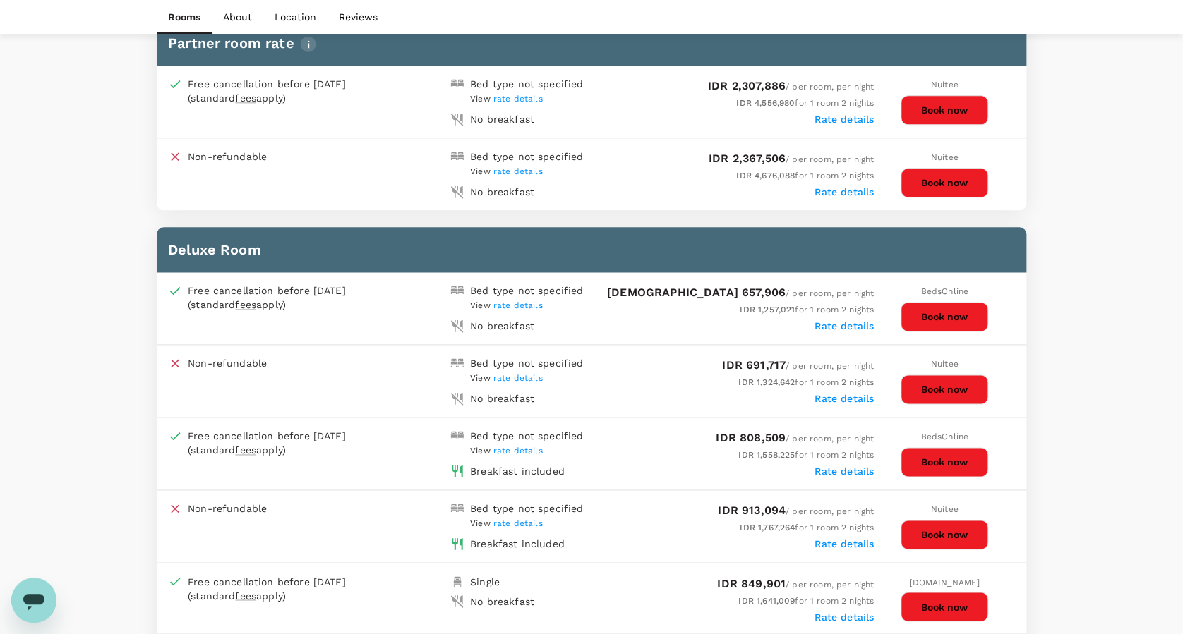
click at [931, 520] on button "Book now" at bounding box center [943, 535] width 87 height 30
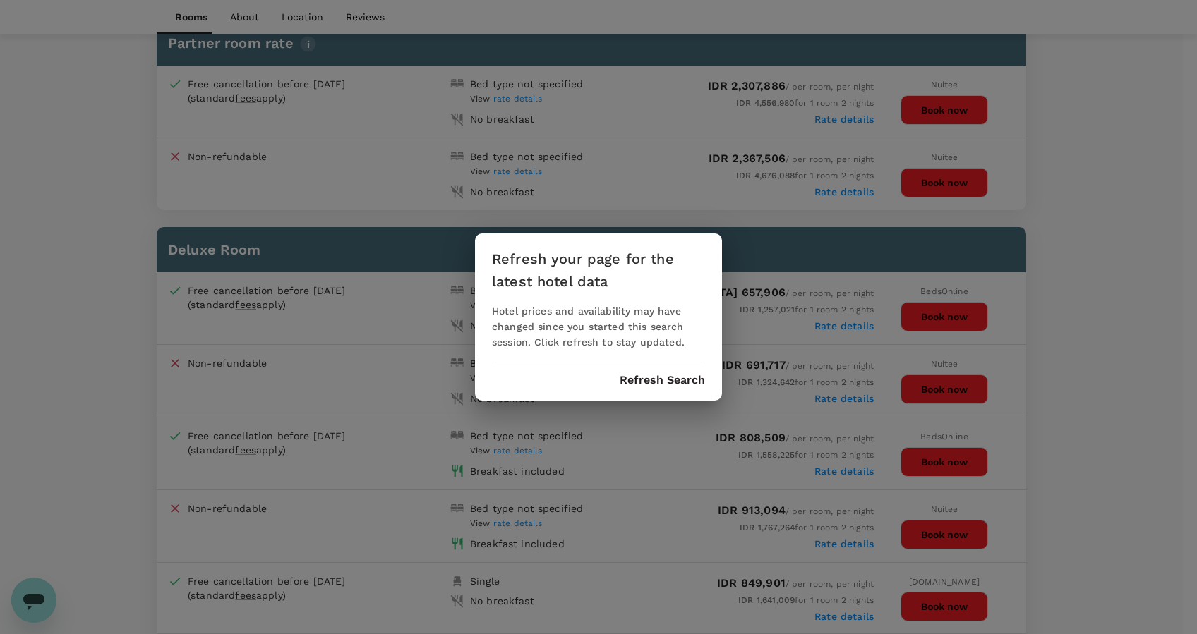
click at [663, 378] on button "Refresh Search" at bounding box center [662, 380] width 85 height 13
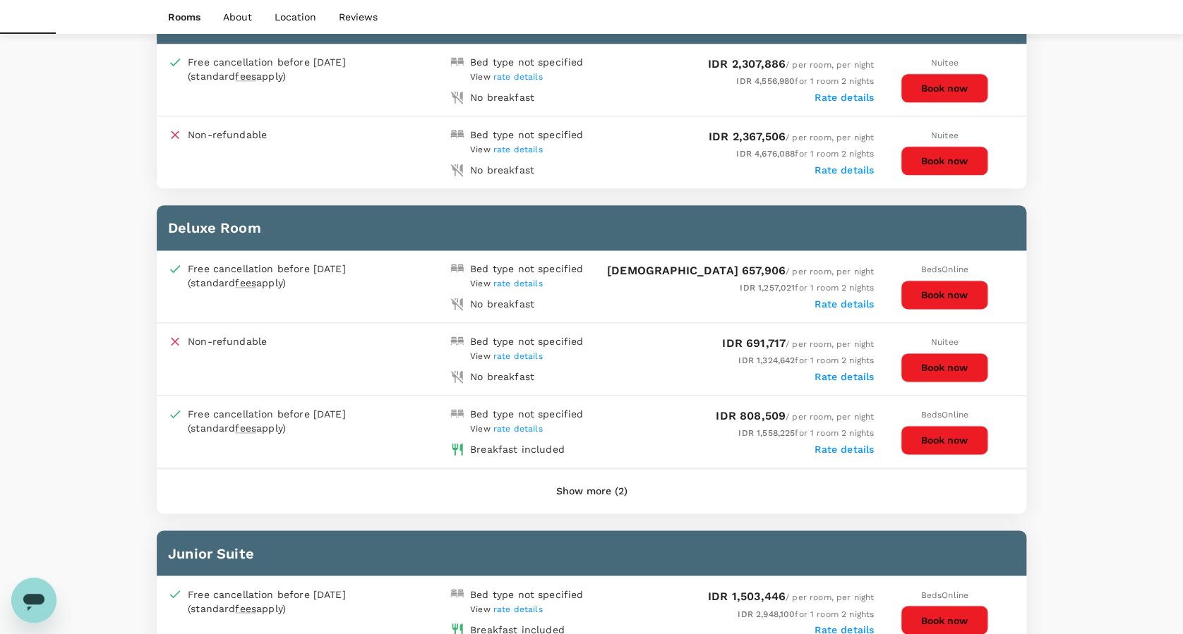
scroll to position [841, 0]
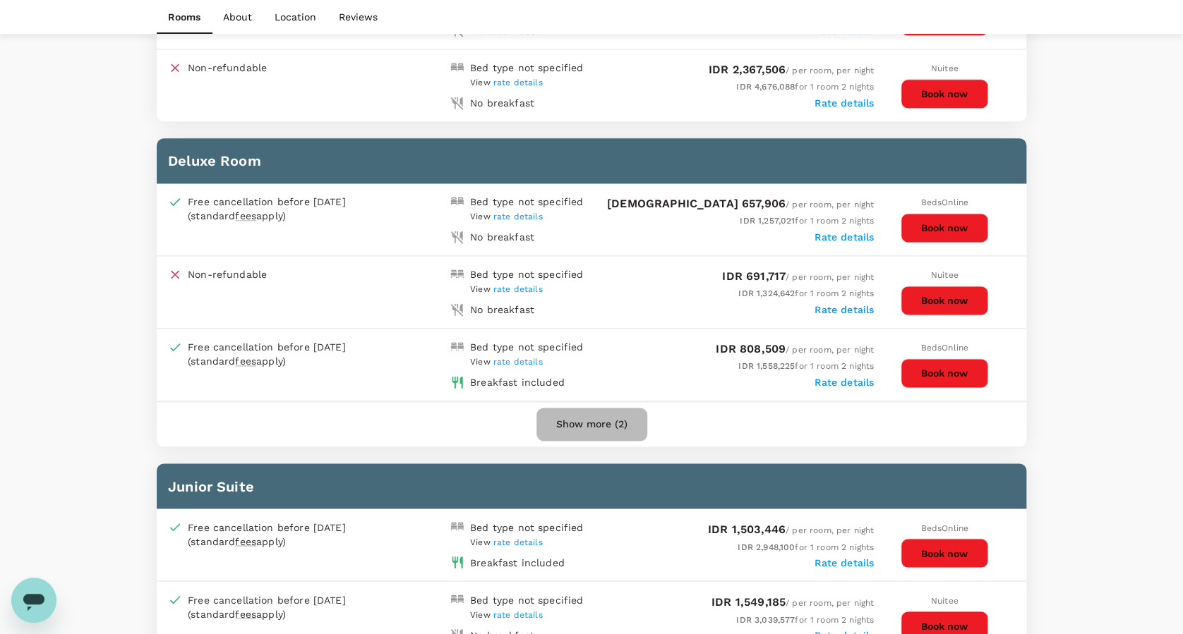
click at [622, 418] on button "Show more (2)" at bounding box center [591, 425] width 111 height 34
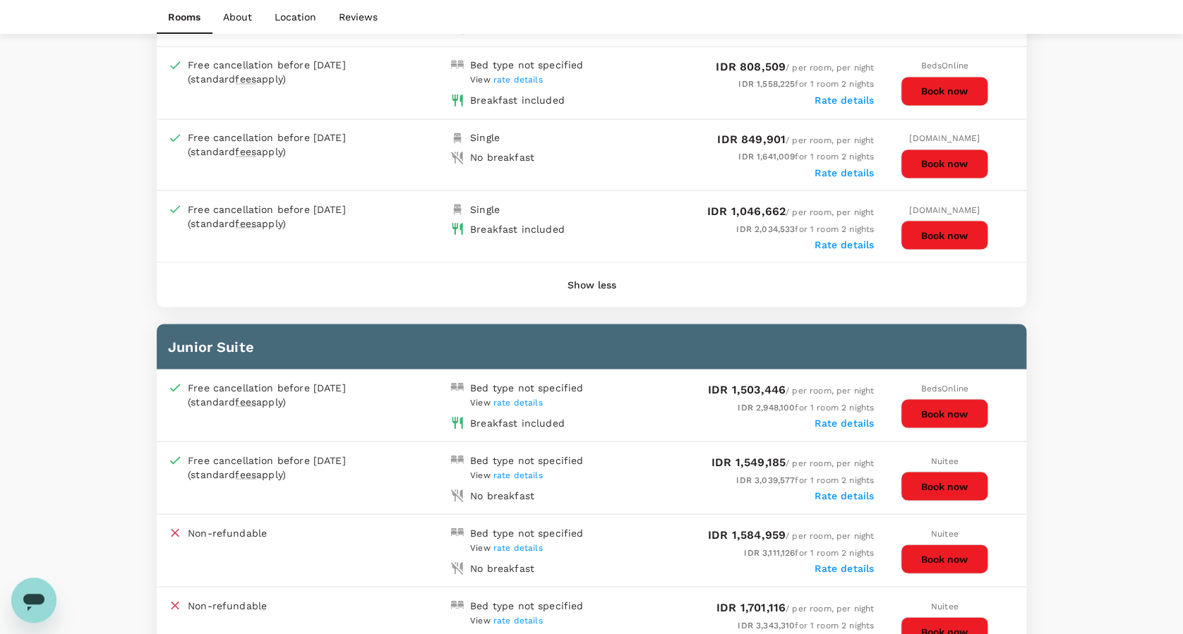
scroll to position [935, 0]
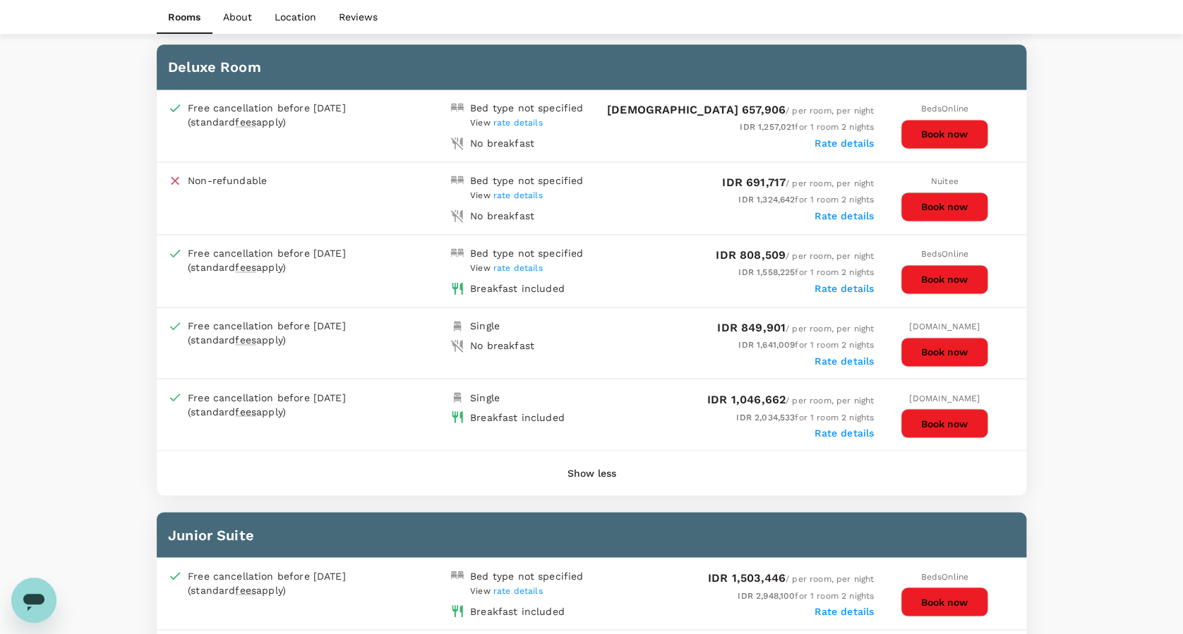
click at [937, 277] on button "Book now" at bounding box center [943, 280] width 87 height 30
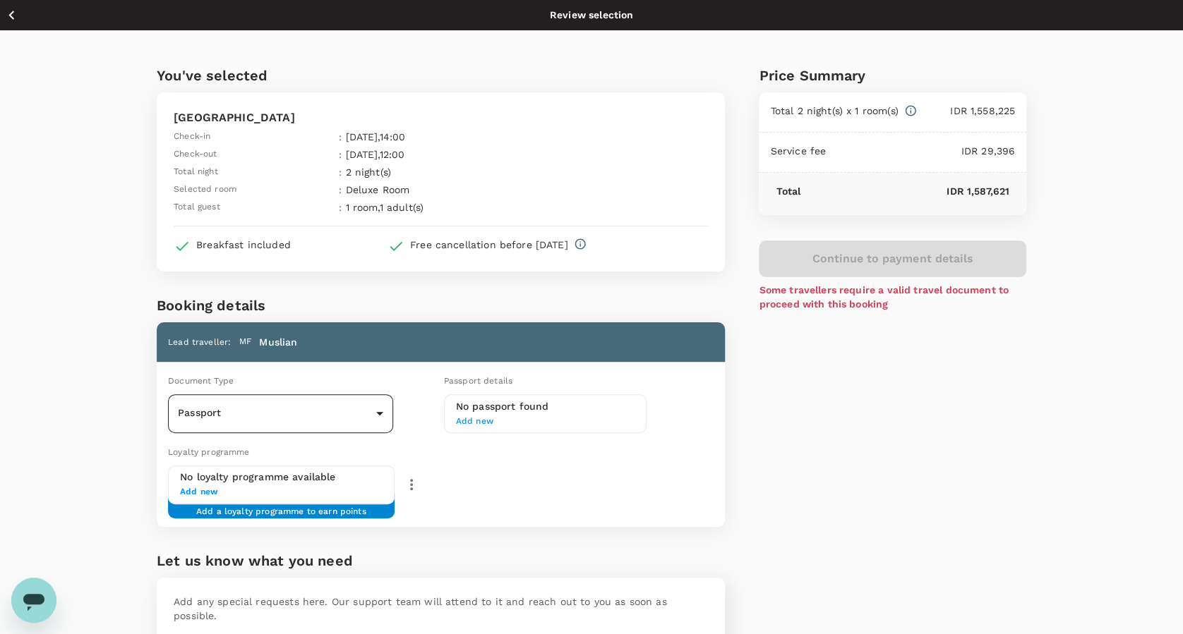
click at [377, 412] on body "Back to hotel details Review selection You've selected Aston Palembang Hotel & …" at bounding box center [591, 381] width 1183 height 763
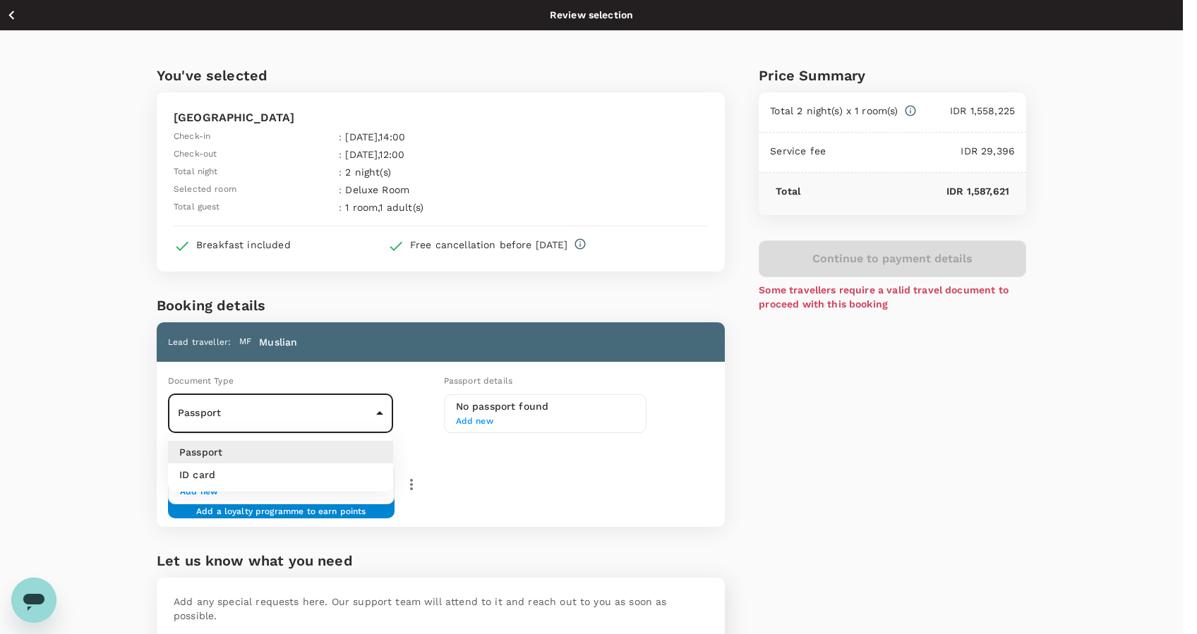
click at [356, 476] on li "ID card" at bounding box center [280, 475] width 225 height 23
type input "Id card"
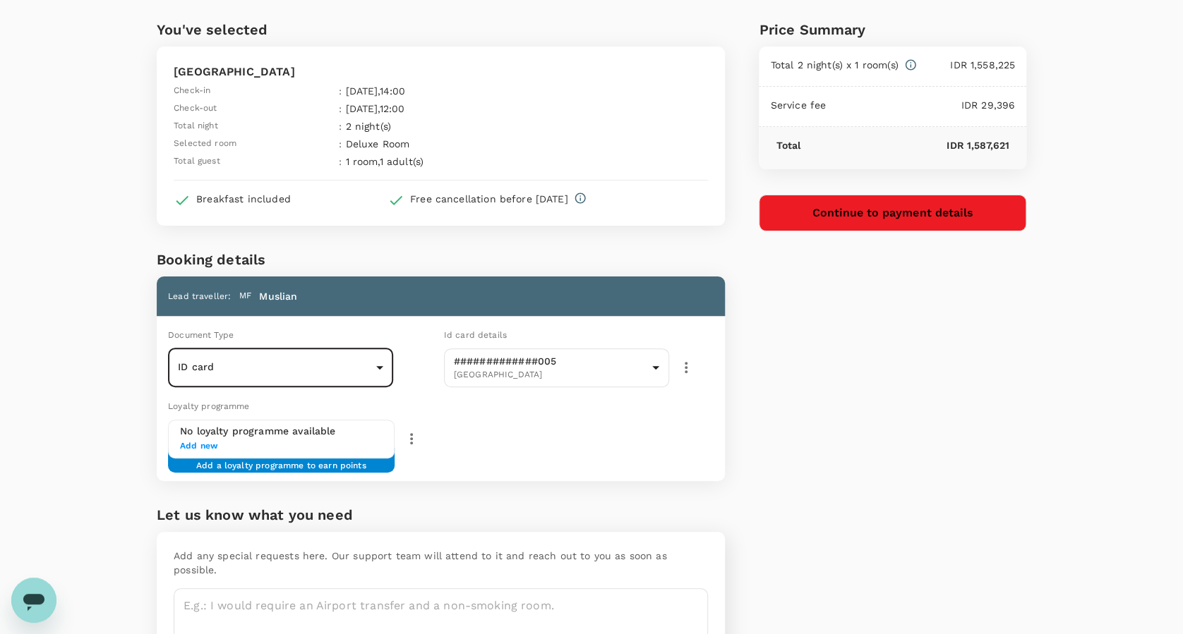
scroll to position [111, 0]
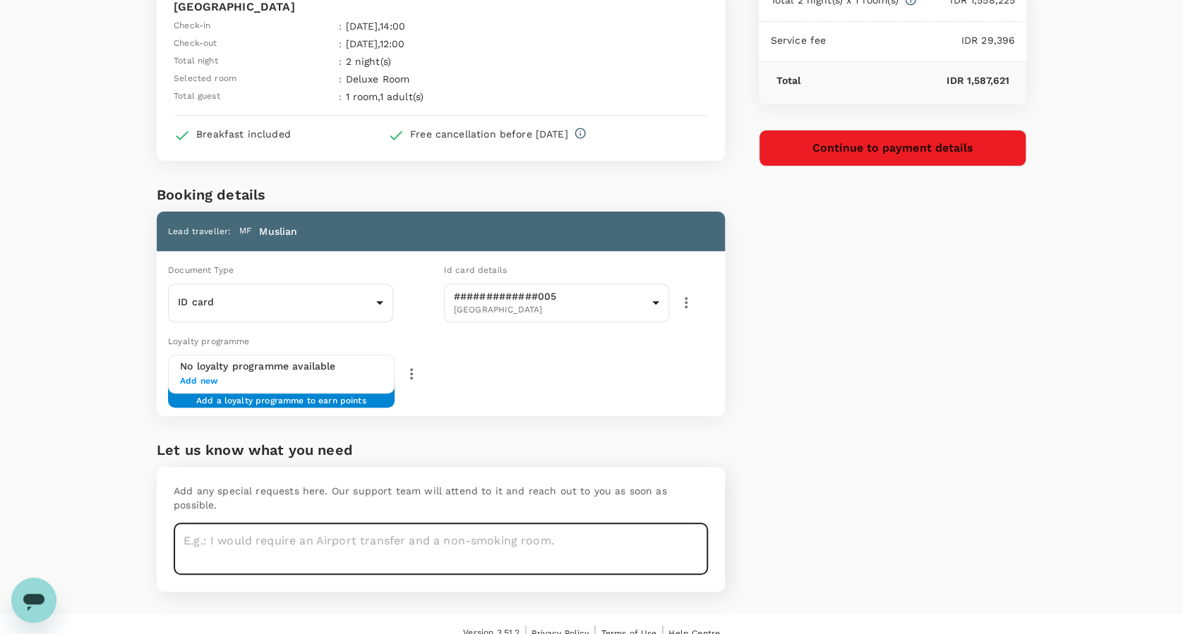
click at [349, 524] on textarea at bounding box center [441, 550] width 534 height 52
type textarea "Q"
type textarea "1"
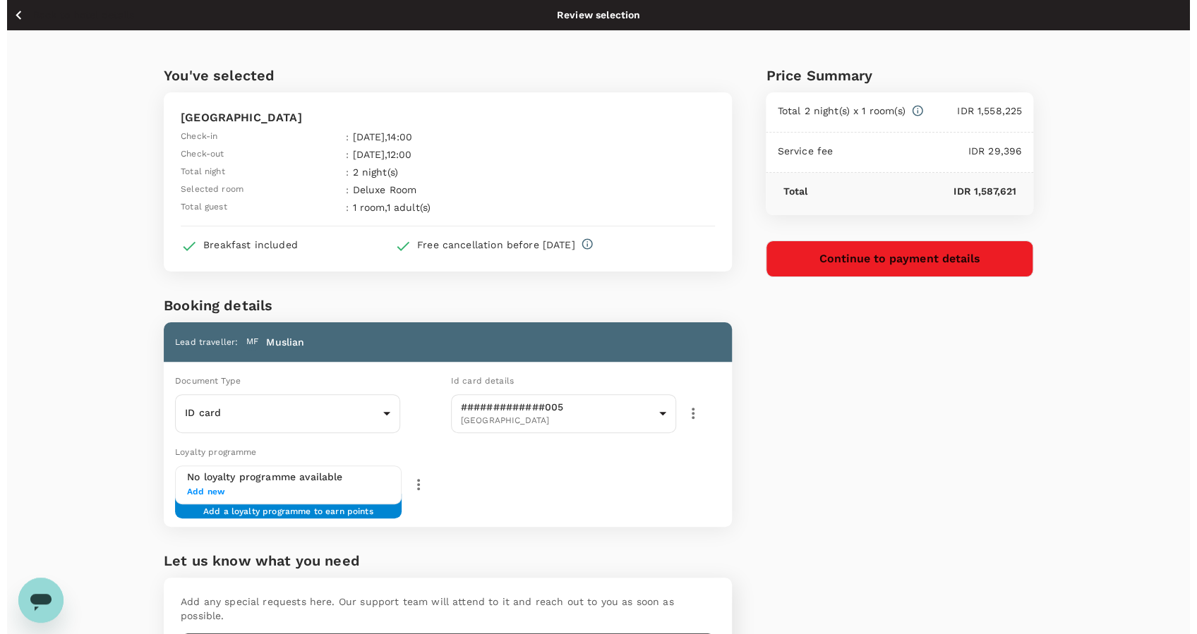
scroll to position [0, 0]
type textarea "King bed & NON Smoking room"
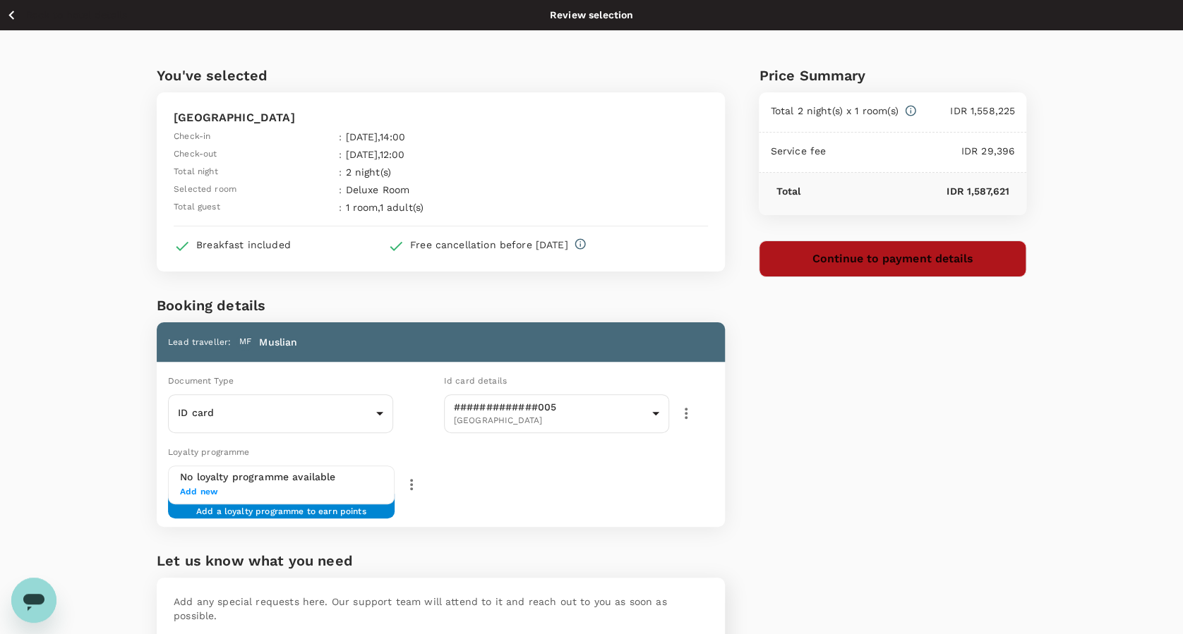
click at [881, 259] on button "Continue to payment details" at bounding box center [892, 259] width 267 height 37
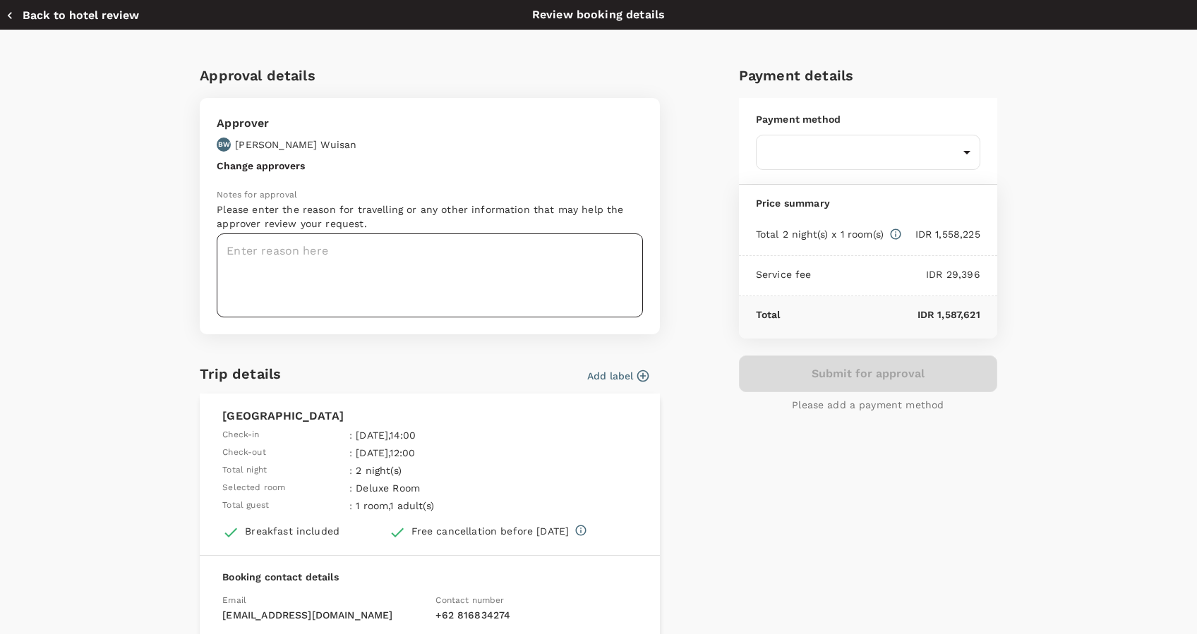
click at [434, 254] on textarea at bounding box center [430, 276] width 426 height 84
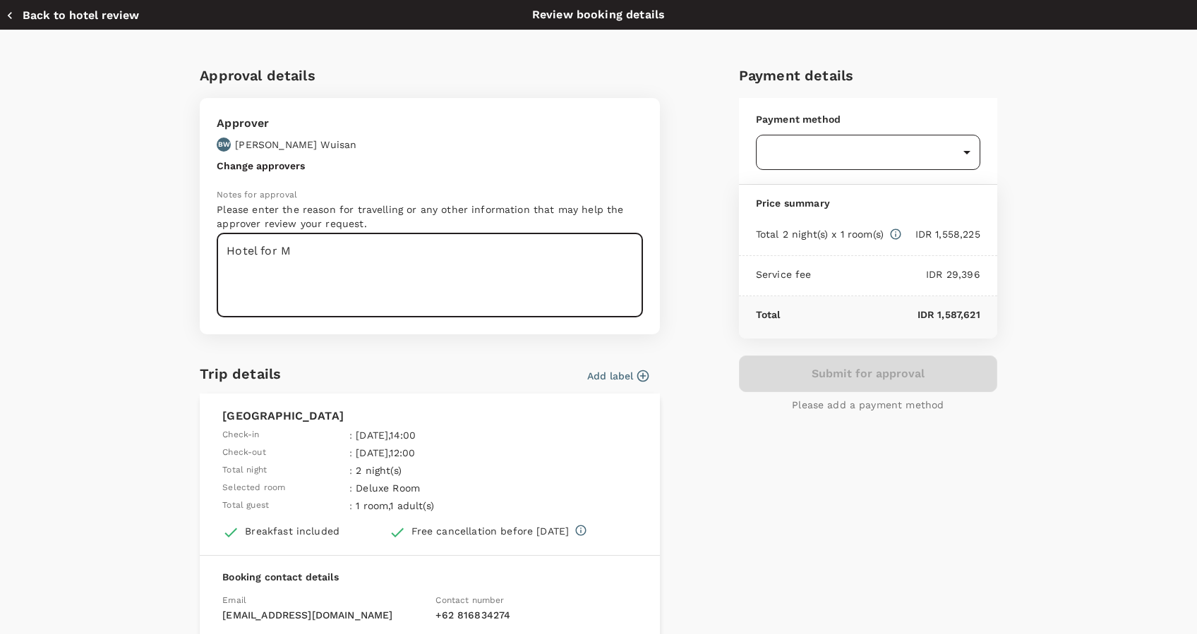
type textarea "Hotel for M"
click at [780, 159] on body "Back to hotel details Review selection You've selected Aston Palembang Hotel & …" at bounding box center [598, 381] width 1197 height 763
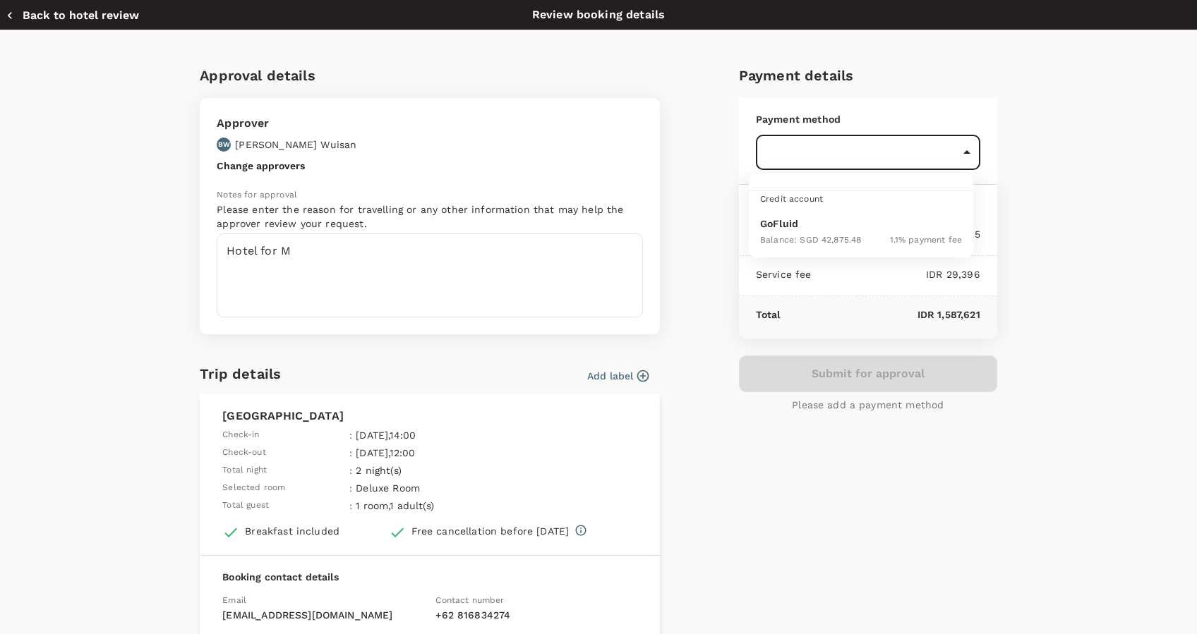
click at [799, 231] on div "Balance : SGD 42,875.48" at bounding box center [810, 239] width 101 height 17
type input "9d87fe9b-f599-4813-91a8-6354e0e2f257"
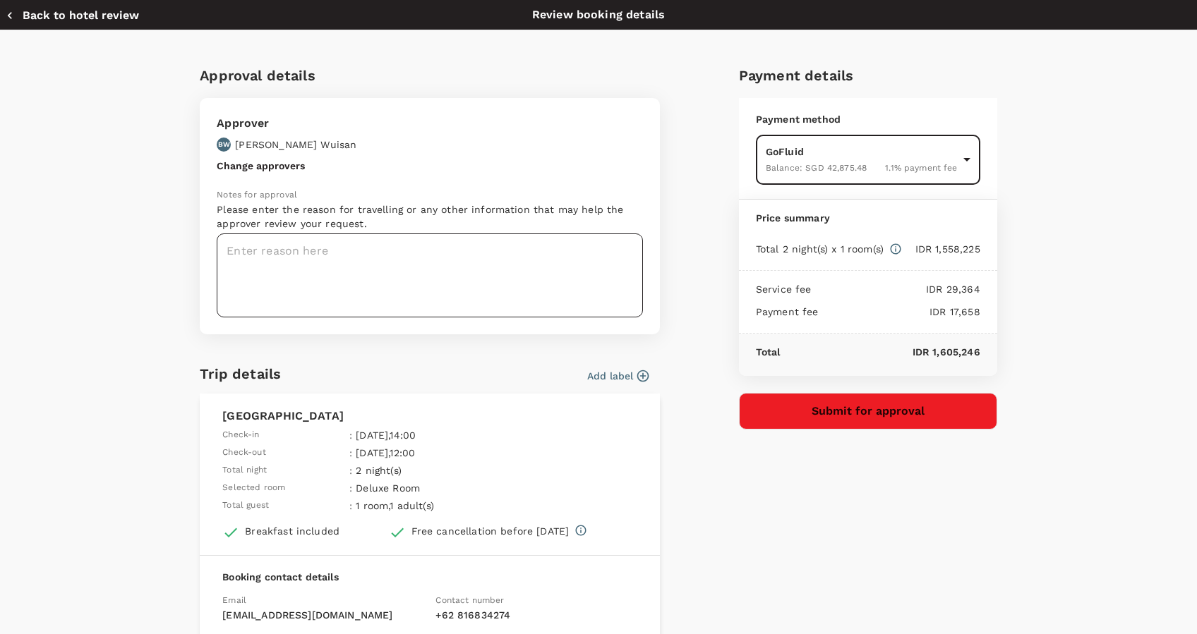
click at [345, 260] on textarea at bounding box center [430, 276] width 426 height 84
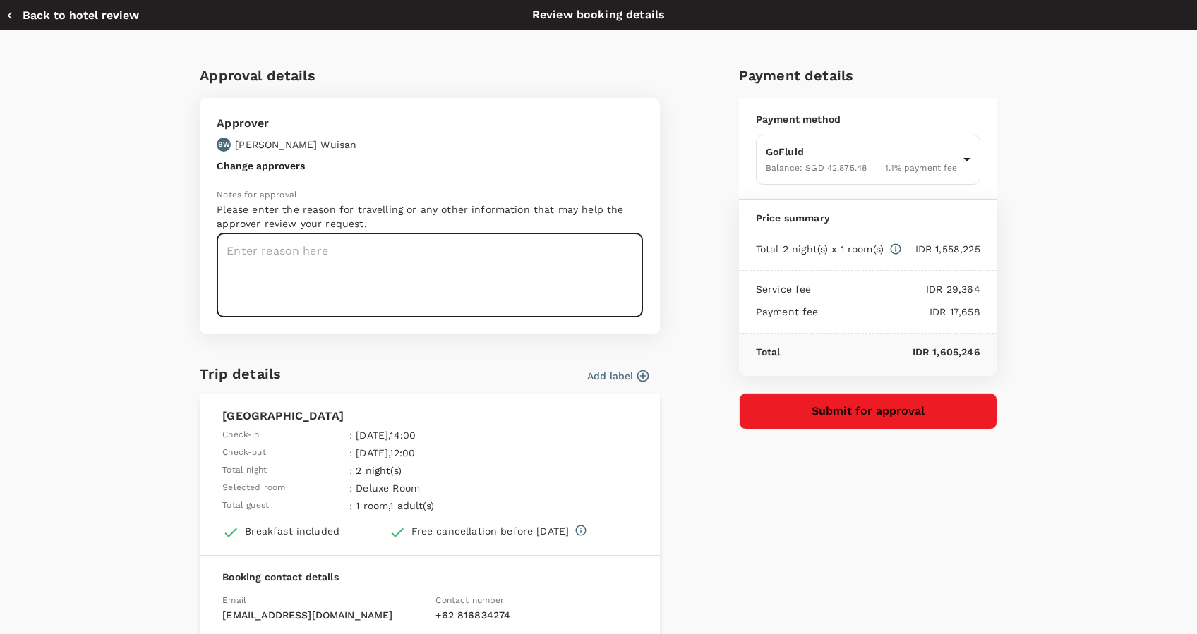
click at [622, 377] on button "Add label" at bounding box center [617, 376] width 61 height 14
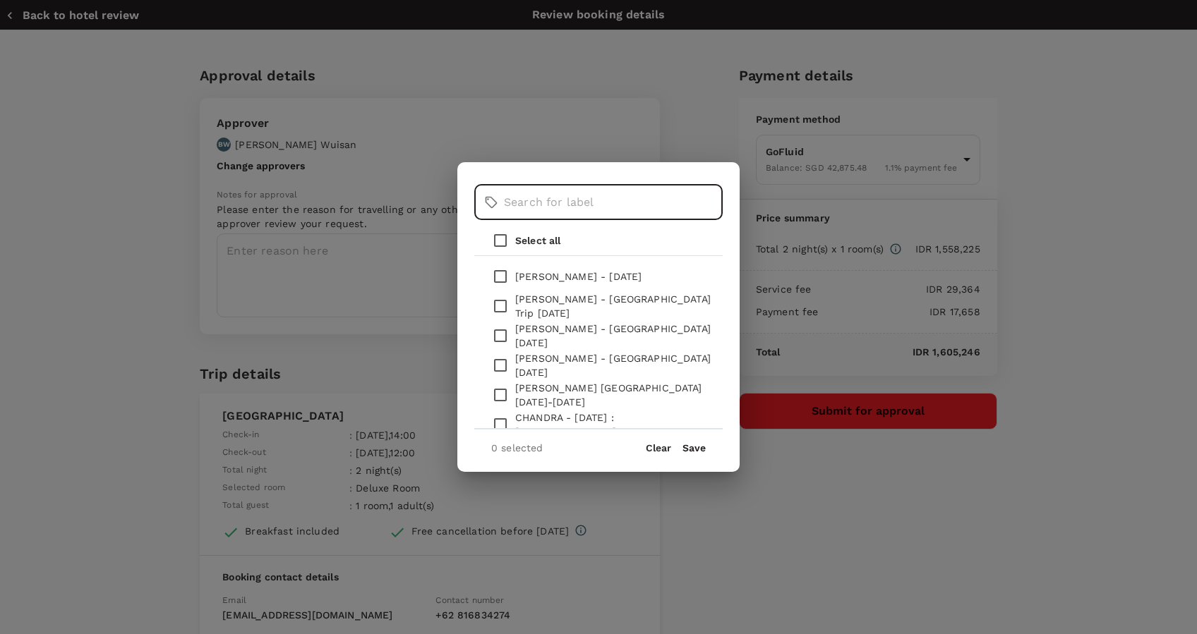
click at [531, 203] on input "text" at bounding box center [613, 202] width 219 height 35
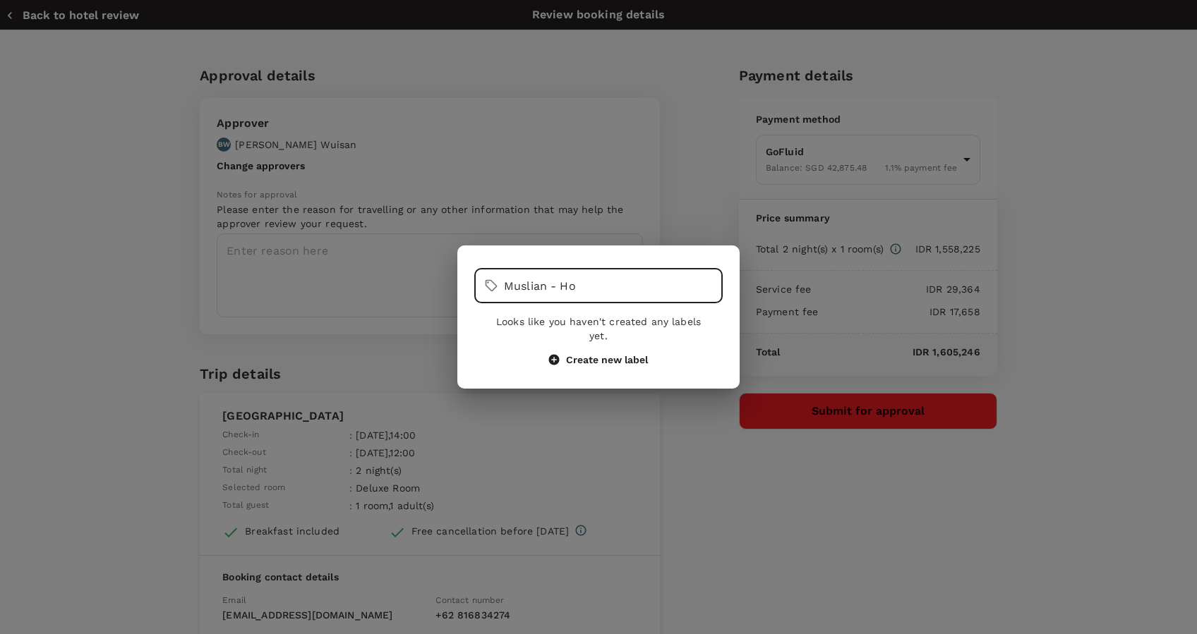
type input "Muslian - Ho"
click at [593, 361] on div "Looks like you haven't created any labels yet. Create new label" at bounding box center [598, 340] width 248 height 63
click at [593, 354] on button "Create new label" at bounding box center [598, 360] width 99 height 13
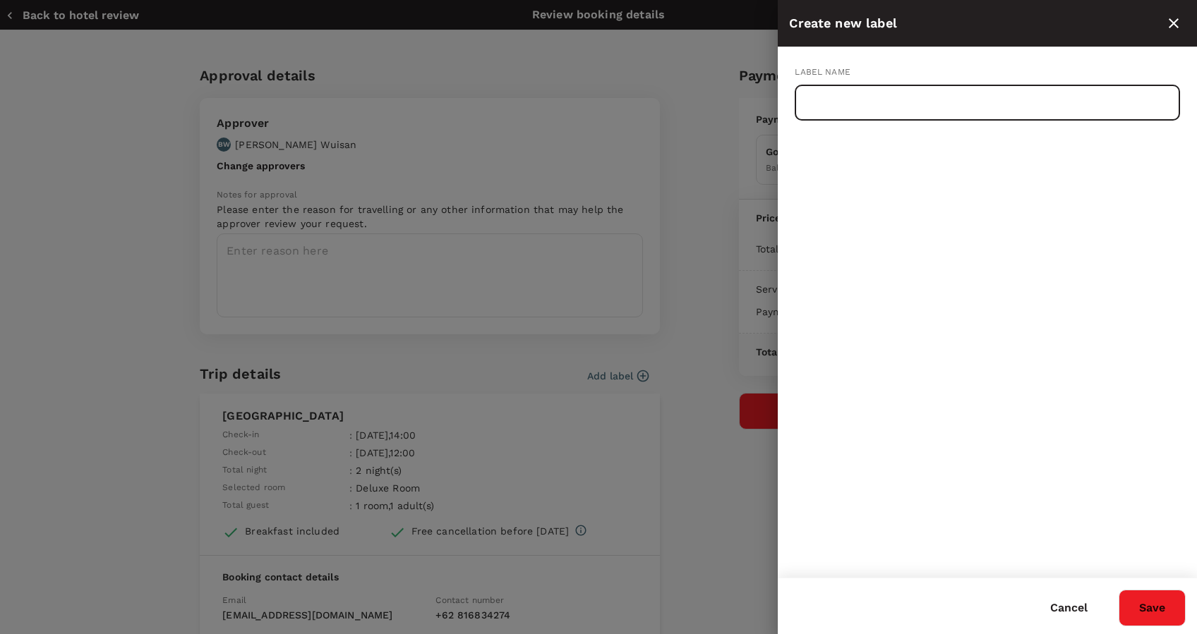
click at [967, 91] on input "text" at bounding box center [987, 102] width 385 height 35
type input "[GEOGRAPHIC_DATA] in [GEOGRAPHIC_DATA]"
click at [1163, 605] on button "Save" at bounding box center [1151, 608] width 67 height 37
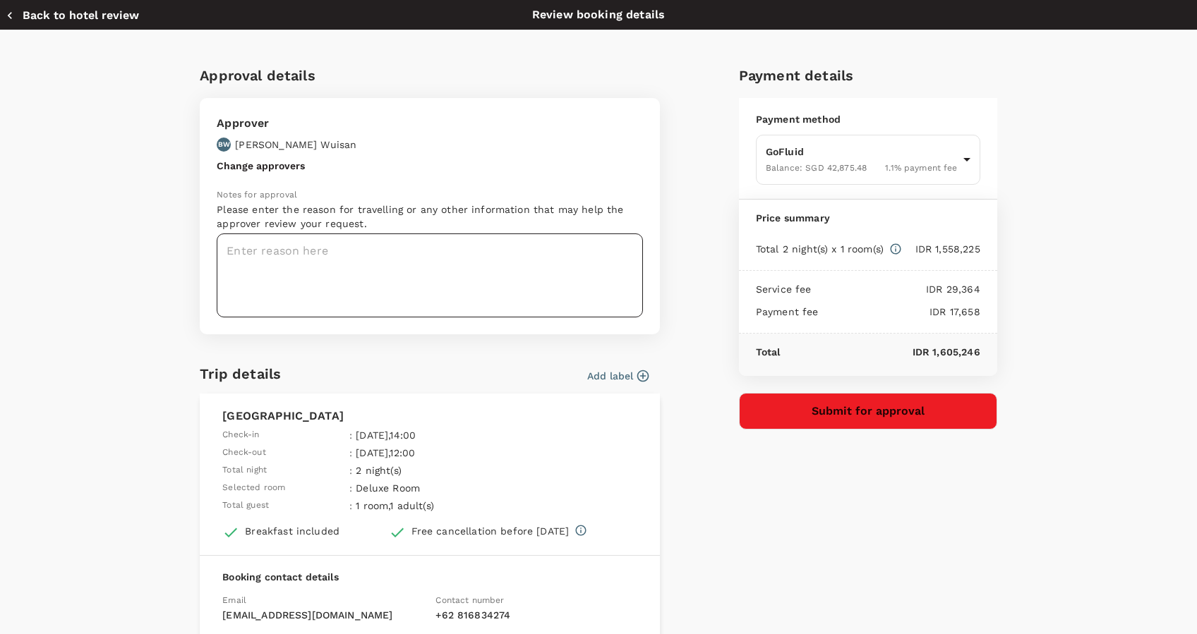
click at [466, 267] on textarea at bounding box center [430, 276] width 426 height 84
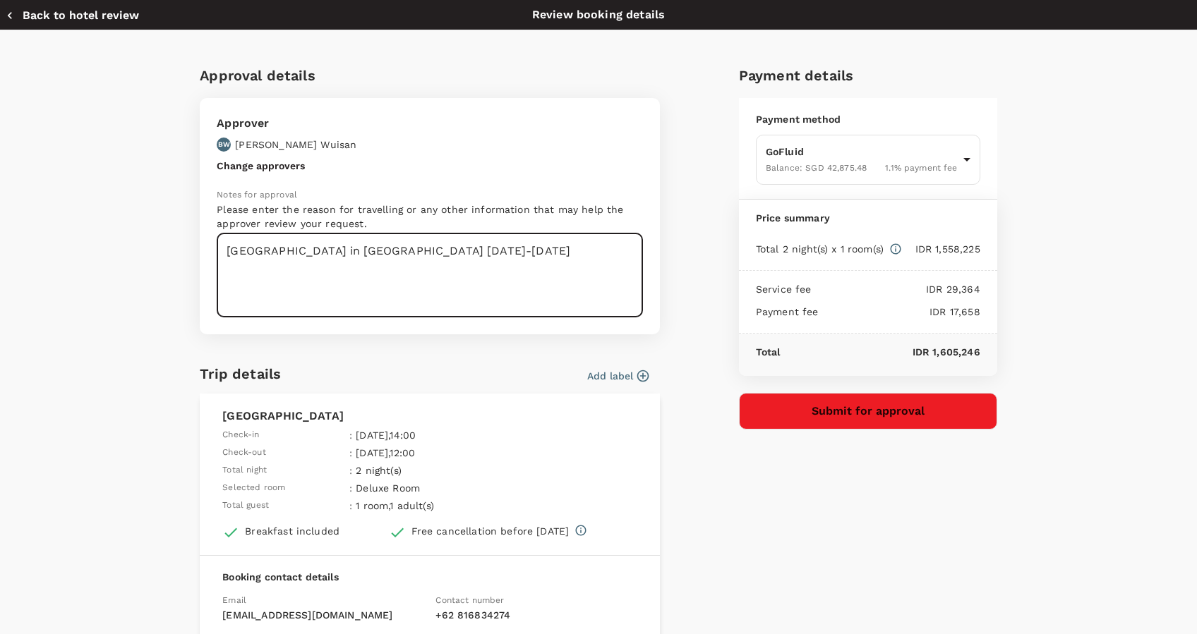
type textarea "Muslian Hotel in Palembang 15-17 Sept 2025"
click at [878, 395] on button "Submit for approval" at bounding box center [868, 411] width 258 height 37
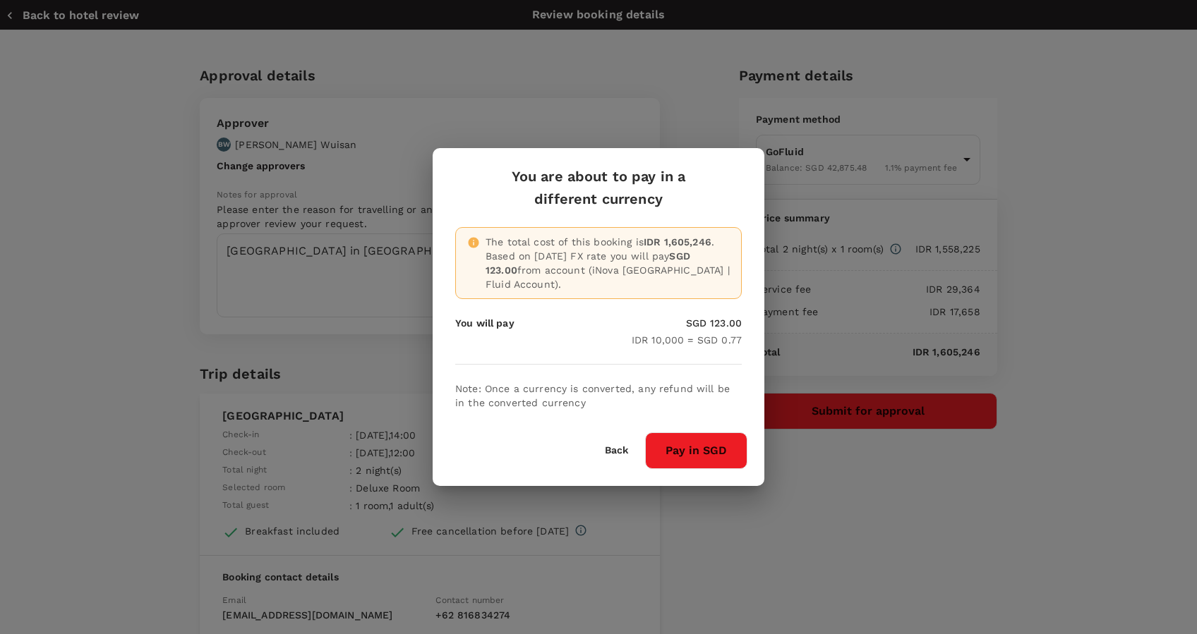
click at [664, 440] on button "Pay in SGD" at bounding box center [696, 451] width 102 height 37
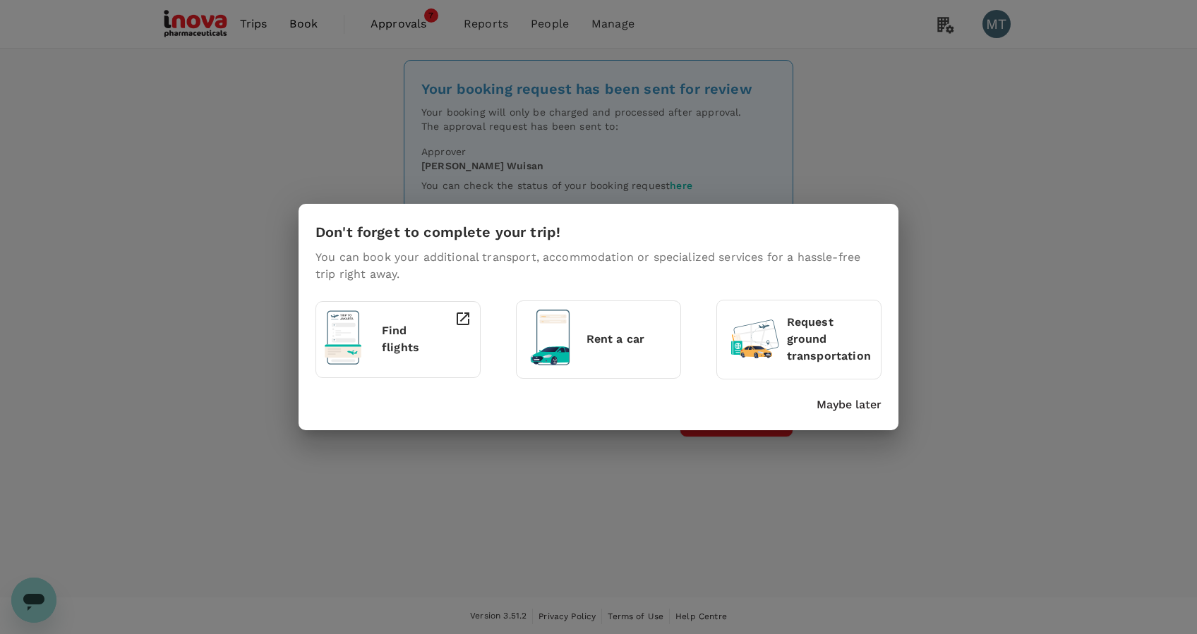
click at [864, 406] on p "Maybe later" at bounding box center [848, 405] width 65 height 17
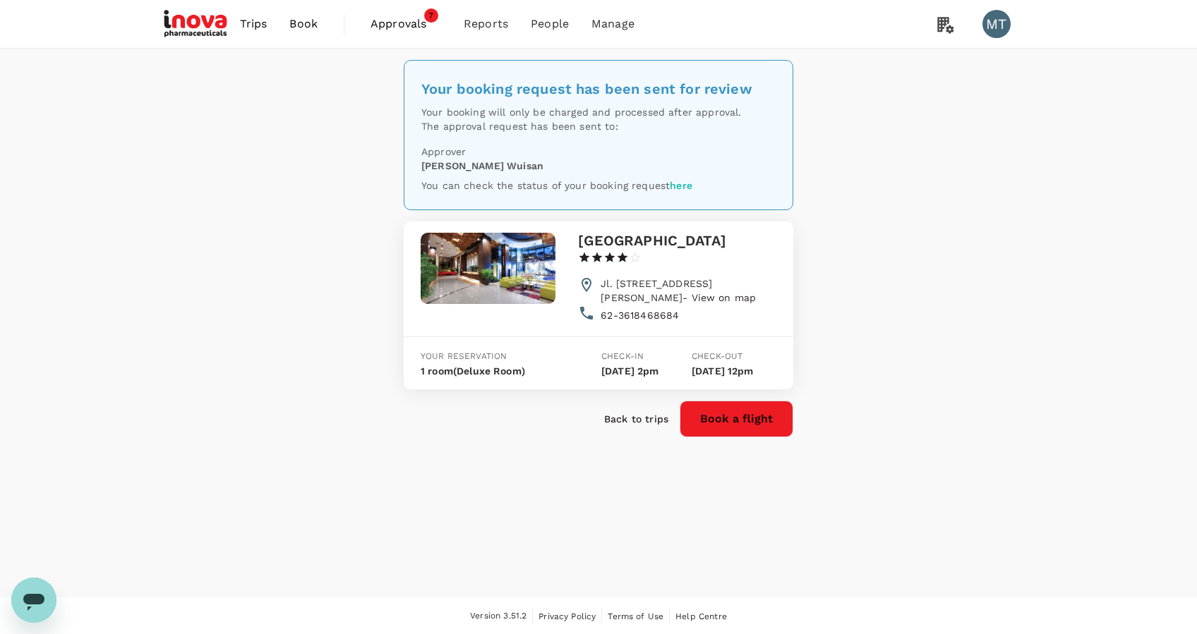
click at [315, 32] on span "Book" at bounding box center [303, 24] width 28 height 17
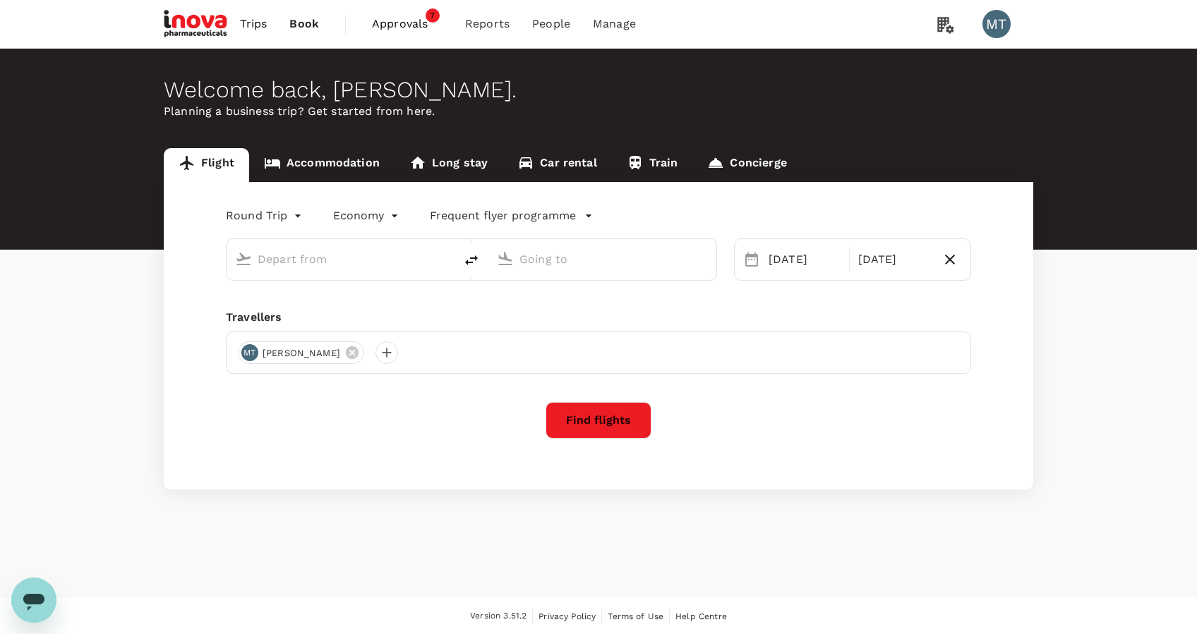
type input "oneway"
type input "[GEOGRAPHIC_DATA] Intl (KNO)"
type input "[PERSON_NAME] Intl (HLP)"
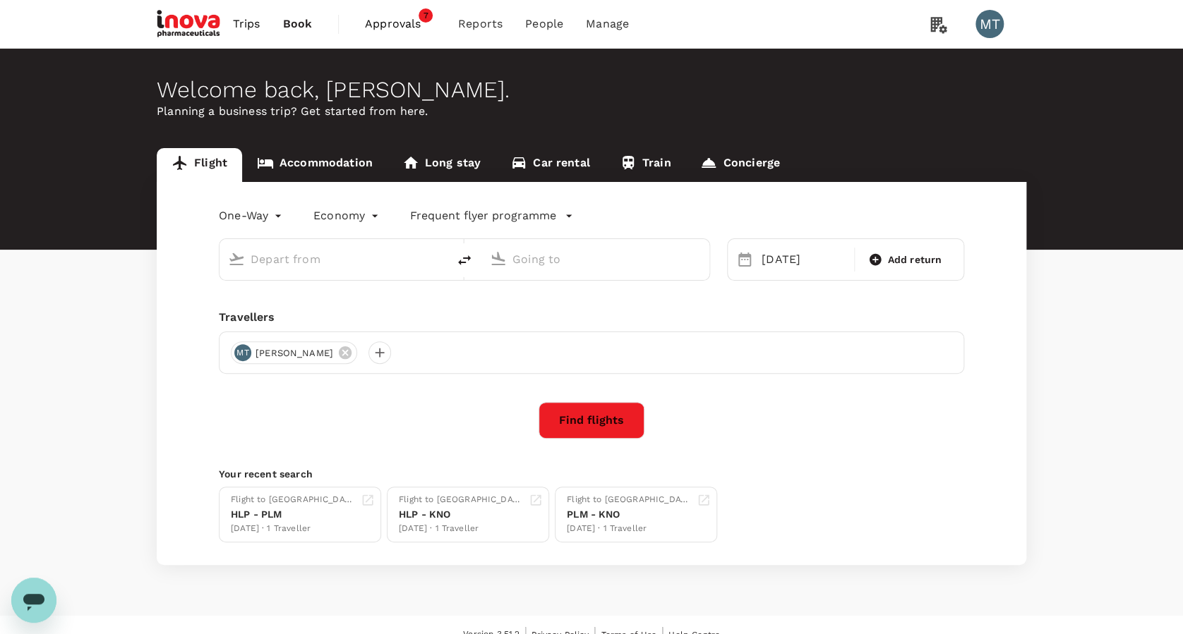
type input "[GEOGRAPHIC_DATA] Intl (KNO)"
type input "[PERSON_NAME] Intl (HLP)"
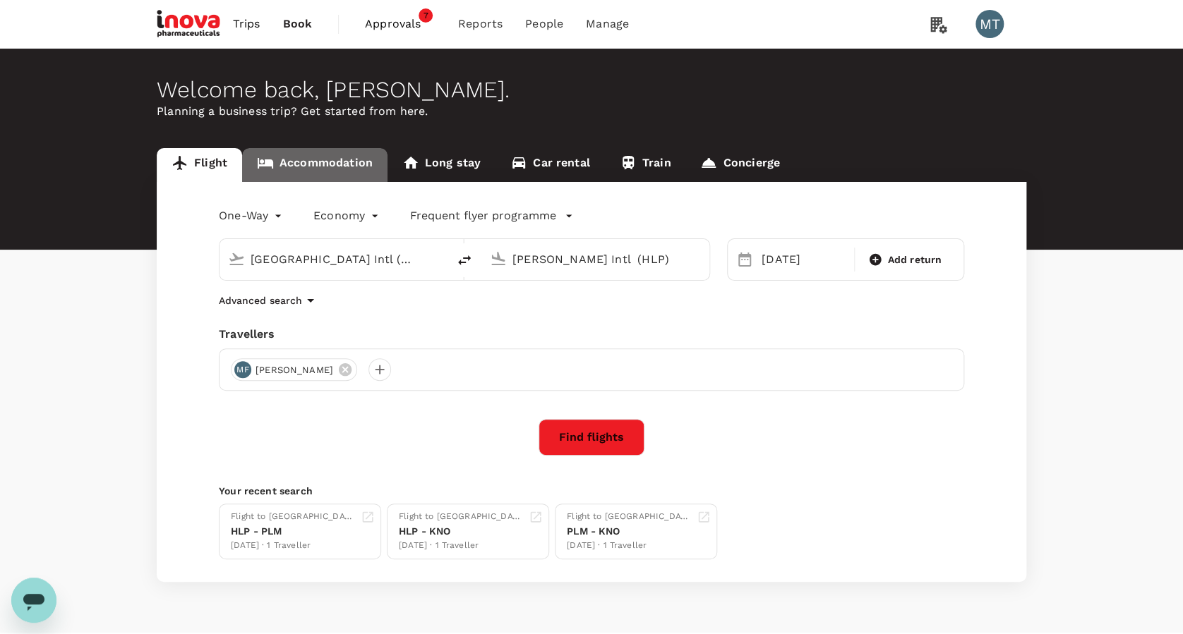
click at [316, 168] on link "Accommodation" at bounding box center [314, 165] width 145 height 34
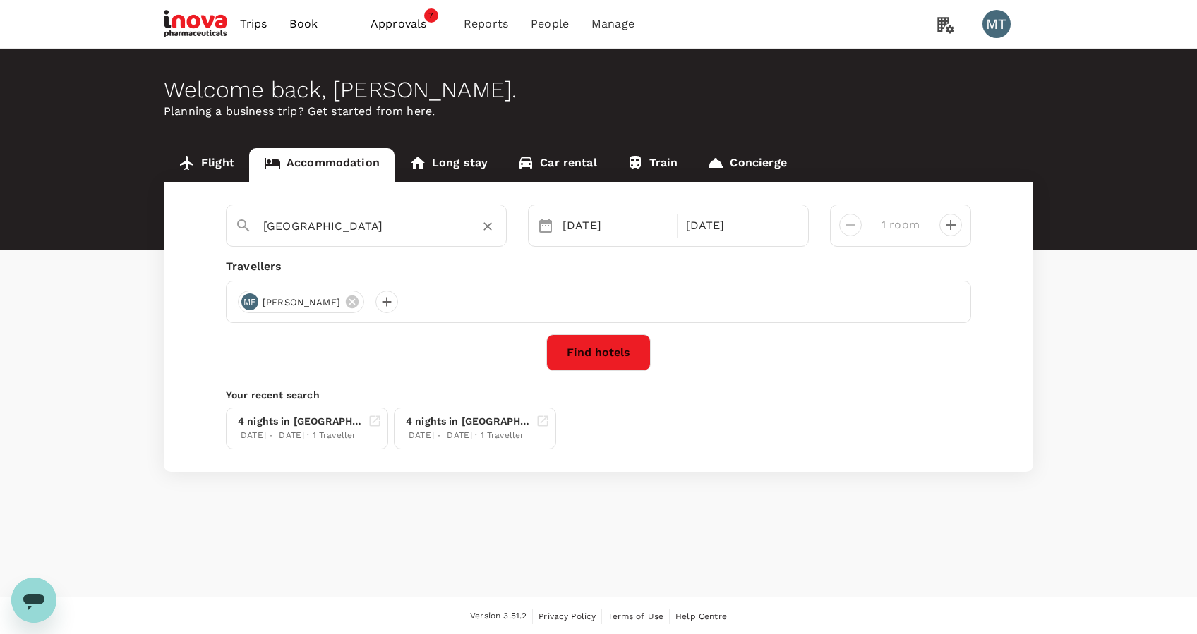
click at [348, 217] on input "[GEOGRAPHIC_DATA]" at bounding box center [360, 226] width 195 height 22
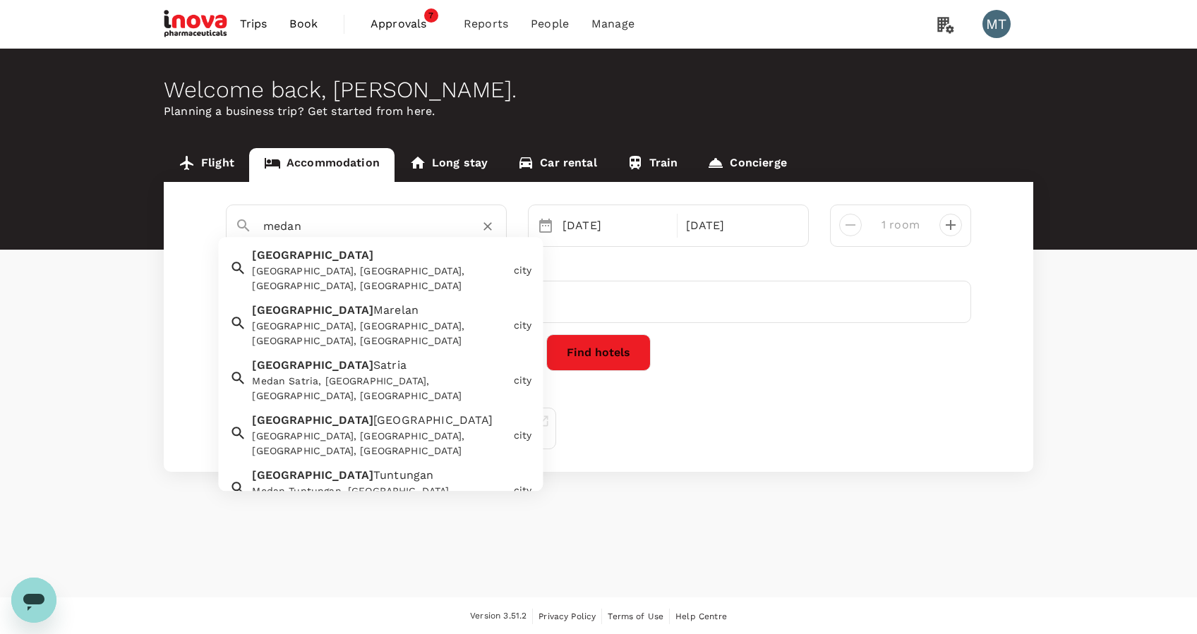
click at [348, 265] on div "[GEOGRAPHIC_DATA], [GEOGRAPHIC_DATA], [GEOGRAPHIC_DATA], [GEOGRAPHIC_DATA]" at bounding box center [379, 280] width 255 height 30
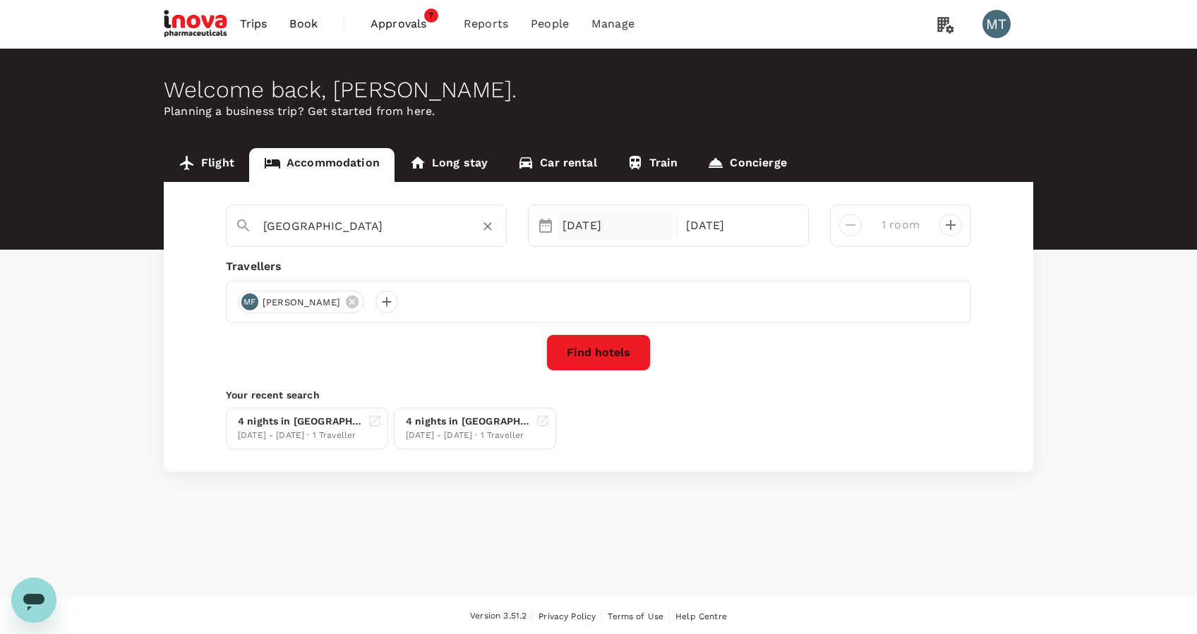
type input "[GEOGRAPHIC_DATA]"
click at [570, 227] on div "[DATE]" at bounding box center [615, 226] width 117 height 28
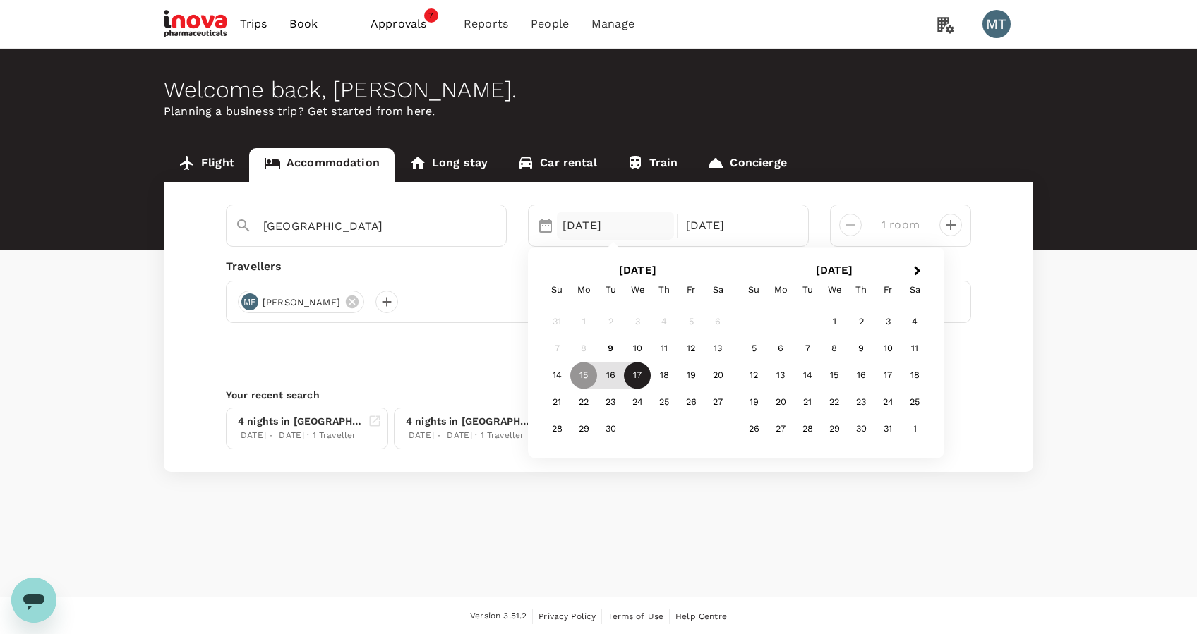
click at [632, 370] on div "17" at bounding box center [637, 375] width 27 height 27
click at [564, 401] on div "21" at bounding box center [556, 402] width 27 height 27
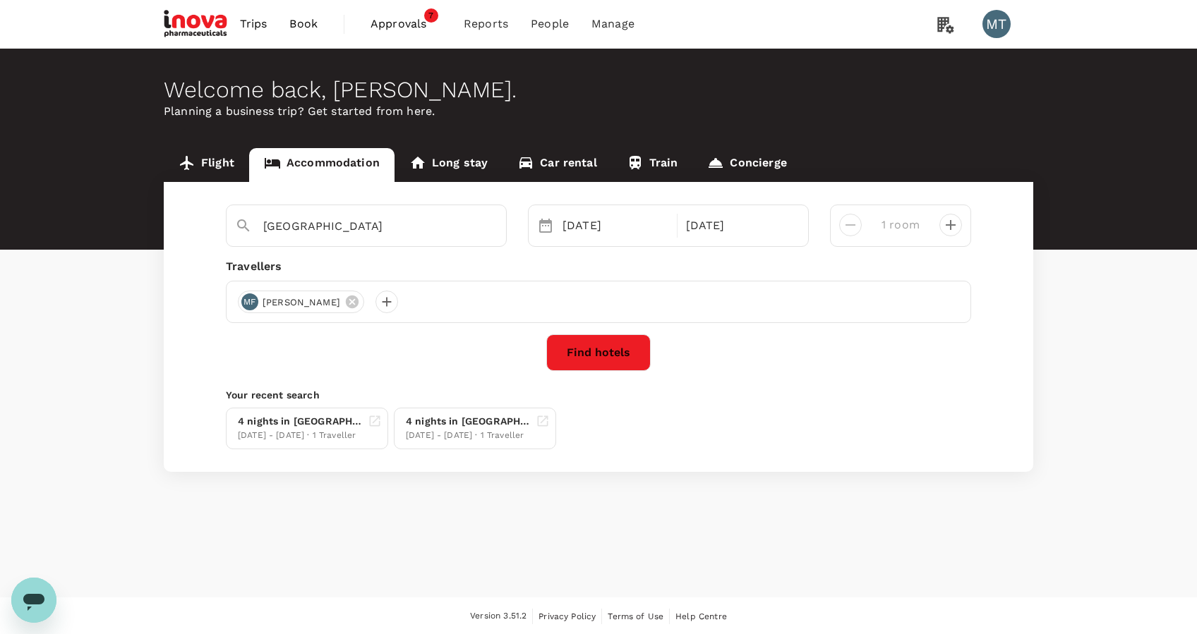
click at [597, 350] on button "Find hotels" at bounding box center [598, 352] width 104 height 37
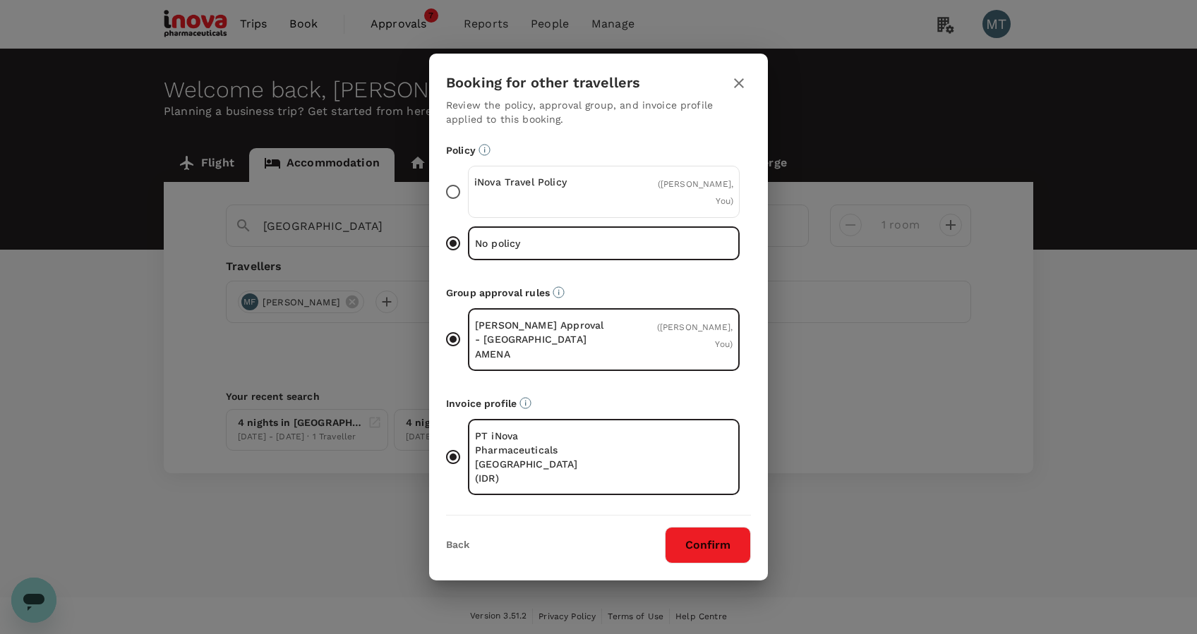
click at [607, 212] on div "iNova Travel Policy ( [PERSON_NAME], You )" at bounding box center [604, 192] width 272 height 52
click at [468, 207] on input "iNova Travel Policy ( [PERSON_NAME], You )" at bounding box center [453, 192] width 30 height 30
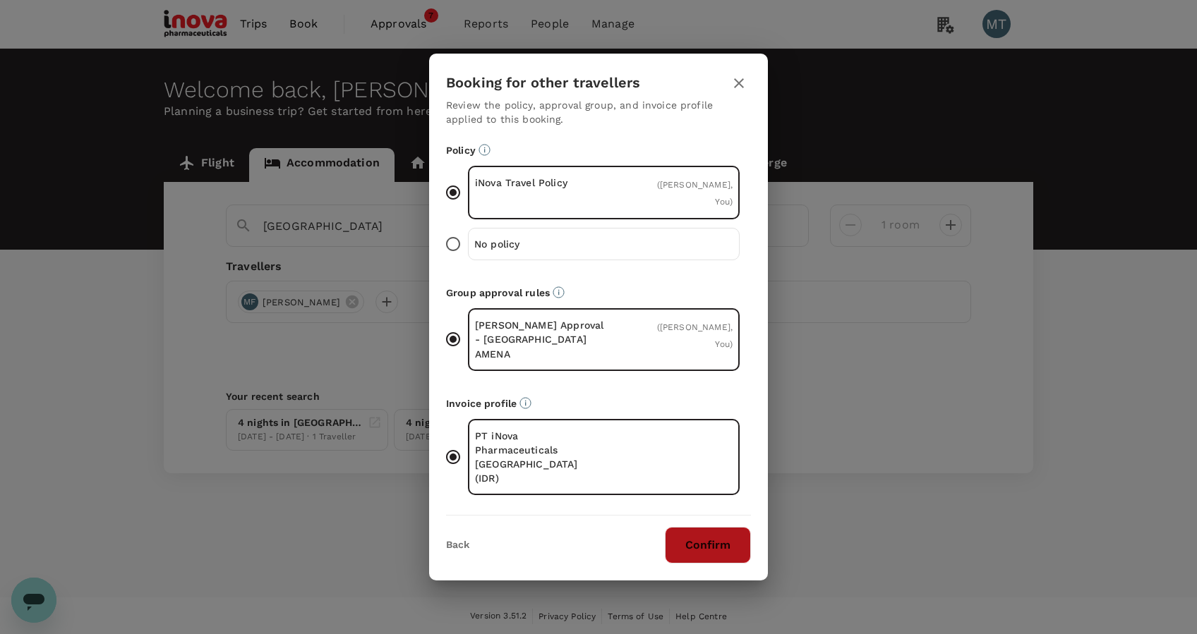
click at [688, 530] on button "Confirm" at bounding box center [708, 545] width 86 height 37
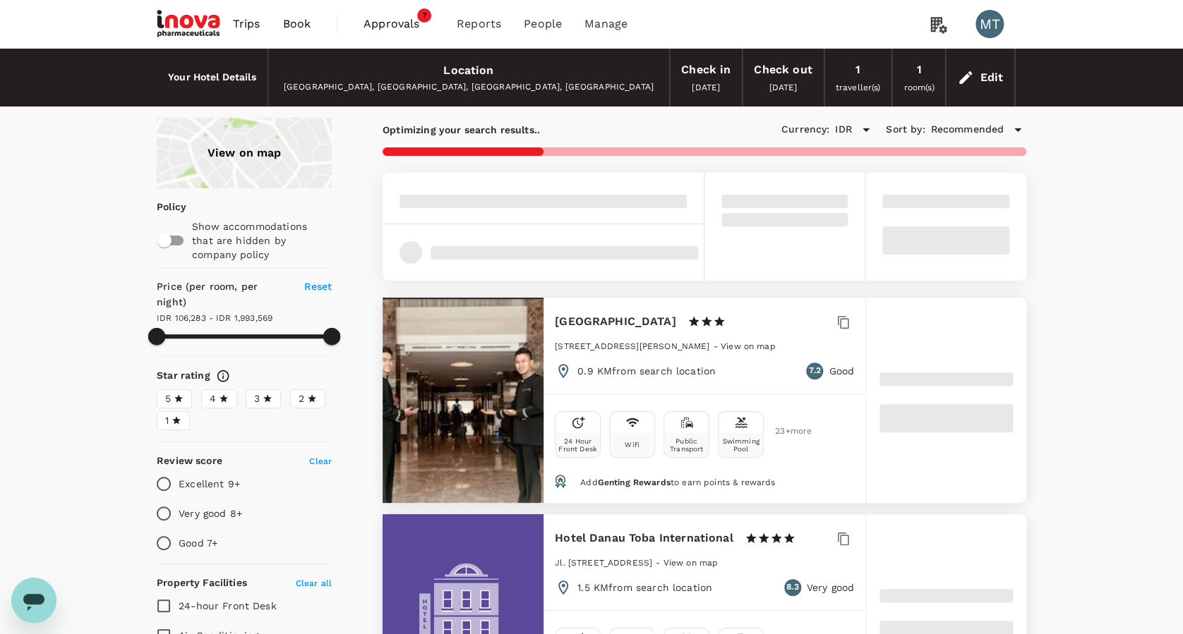
type input "1993568.45"
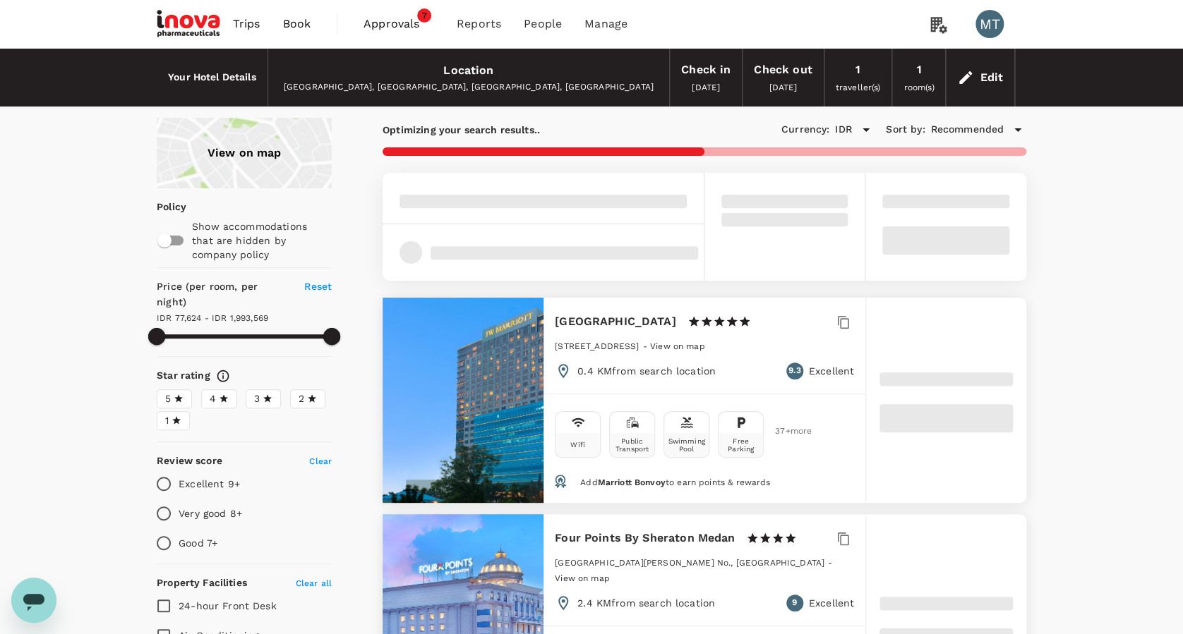
type input "77624.45"
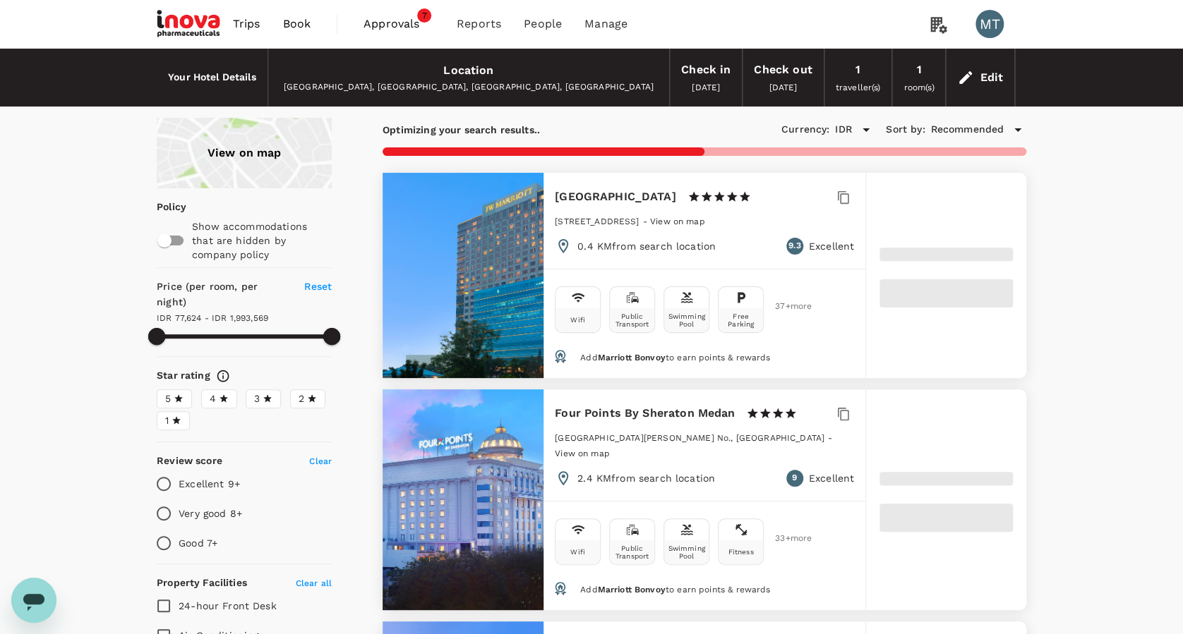
type input "1993569.25"
type input "57643.25"
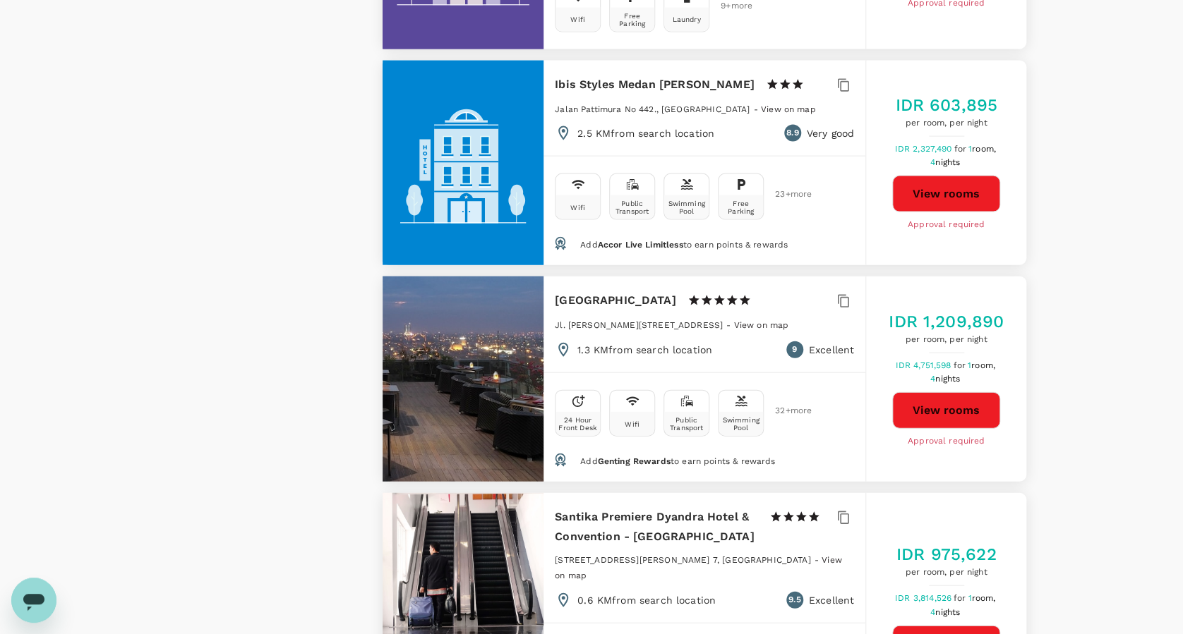
scroll to position [1505, 0]
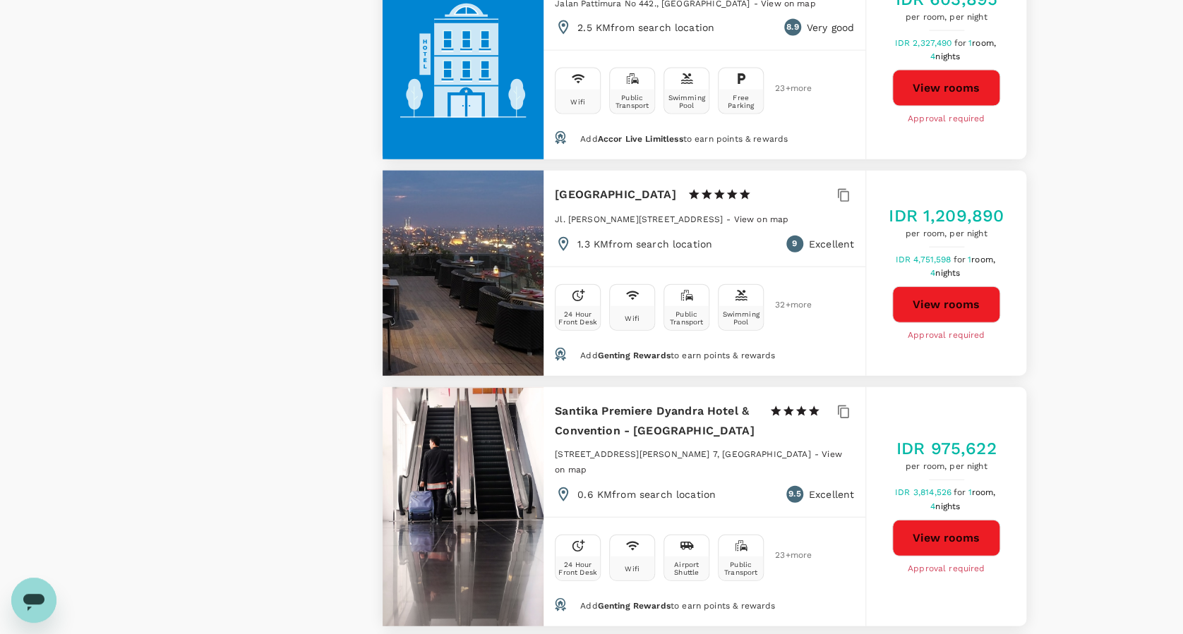
click at [957, 520] on button "View rooms" at bounding box center [946, 538] width 108 height 37
type input "2428059.25"
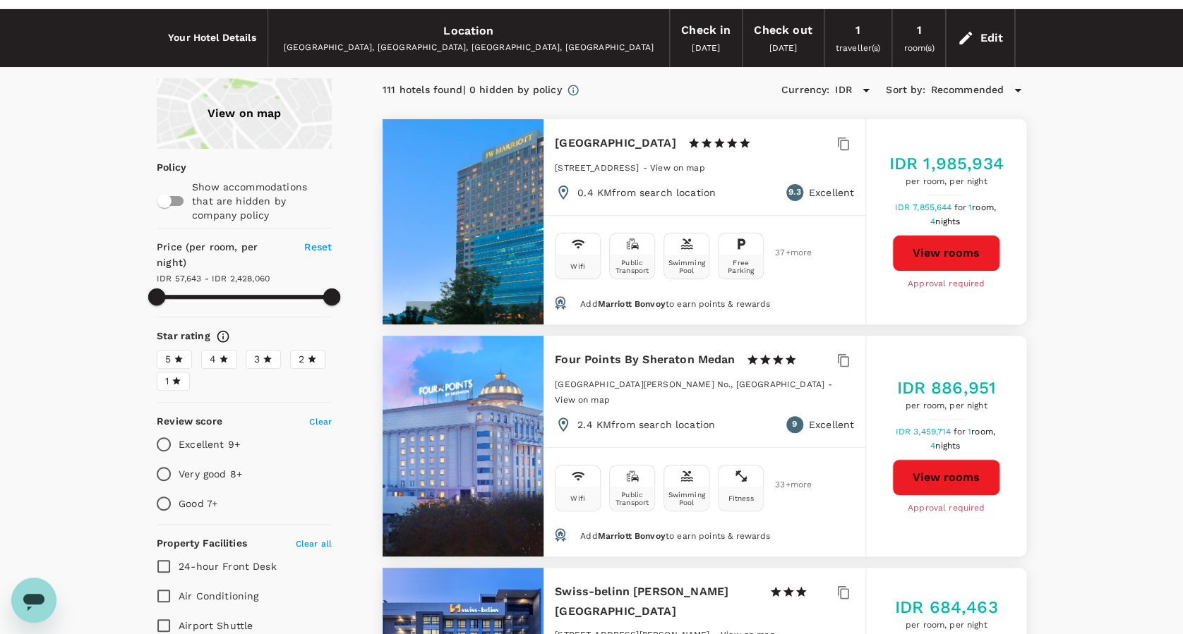
scroll to position [0, 0]
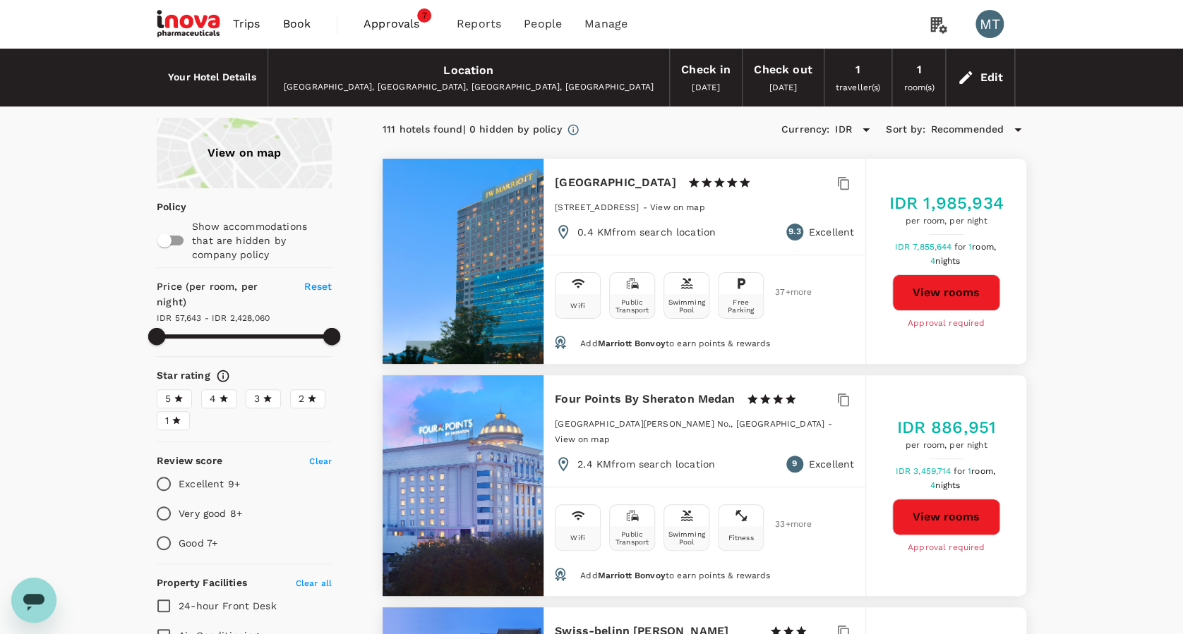
click at [385, 28] on span "Approvals" at bounding box center [398, 24] width 71 height 17
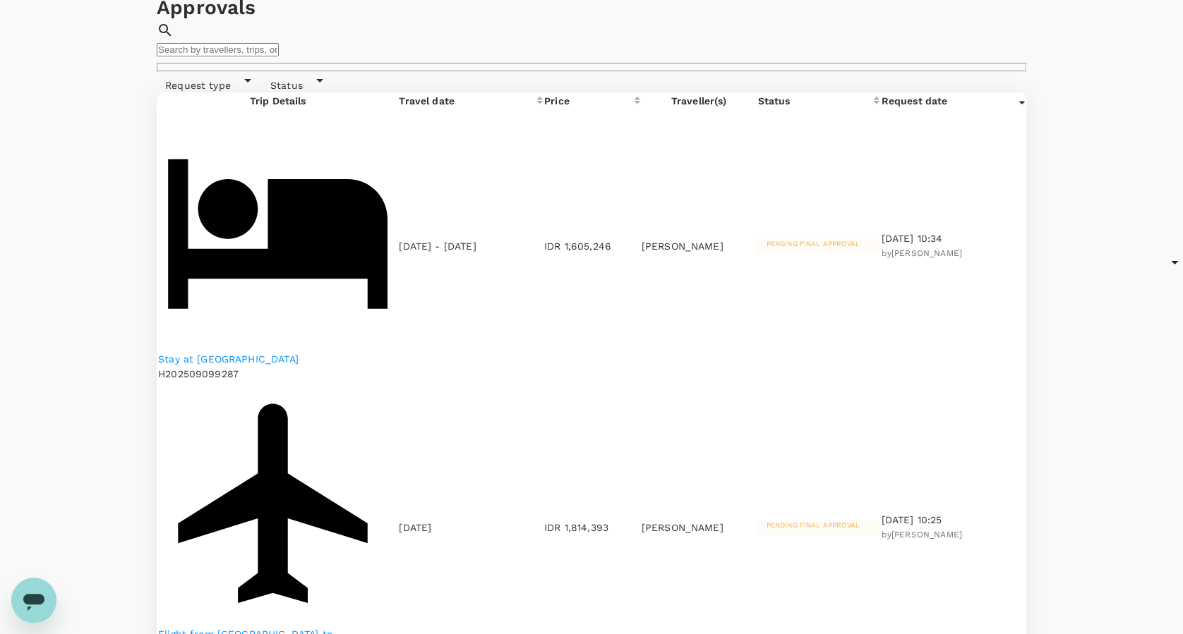
scroll to position [94, 0]
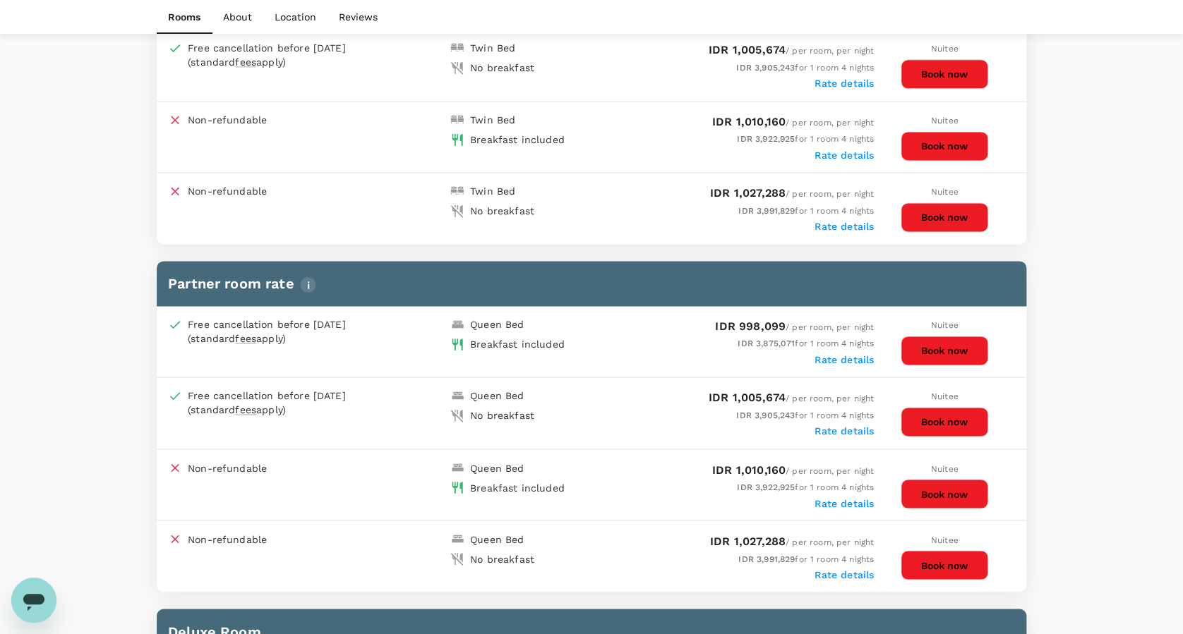
scroll to position [847, 0]
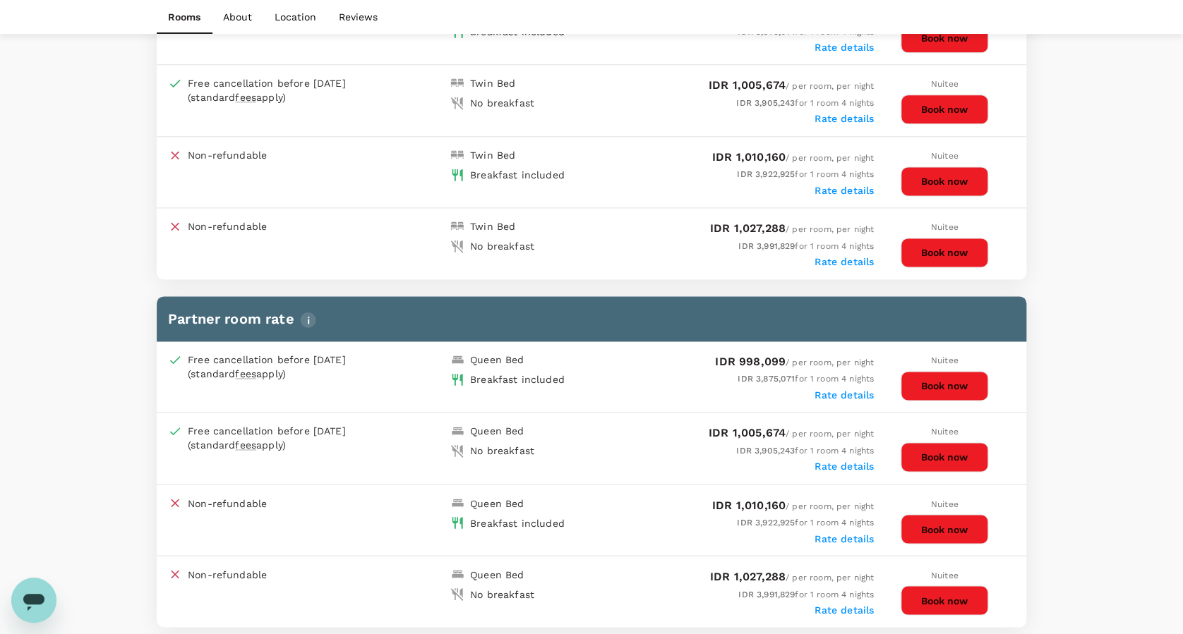
click at [969, 371] on button "Book now" at bounding box center [943, 386] width 87 height 30
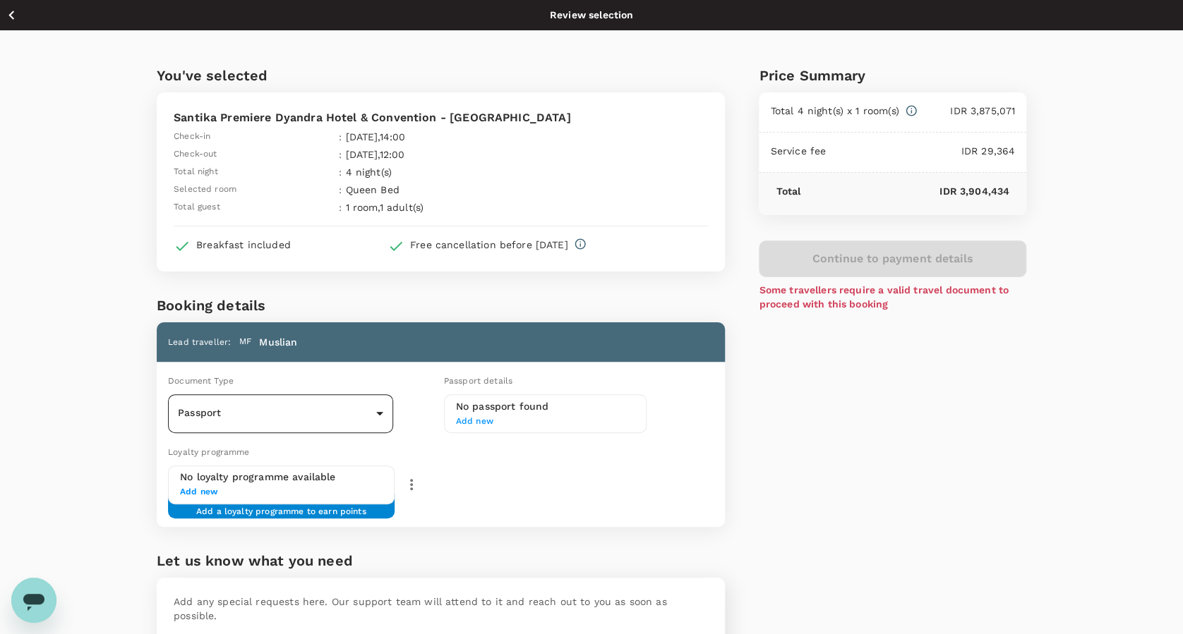
click at [380, 409] on body "Back to hotel details Review selection You've selected Santika Premiere Dyandra…" at bounding box center [591, 381] width 1183 height 763
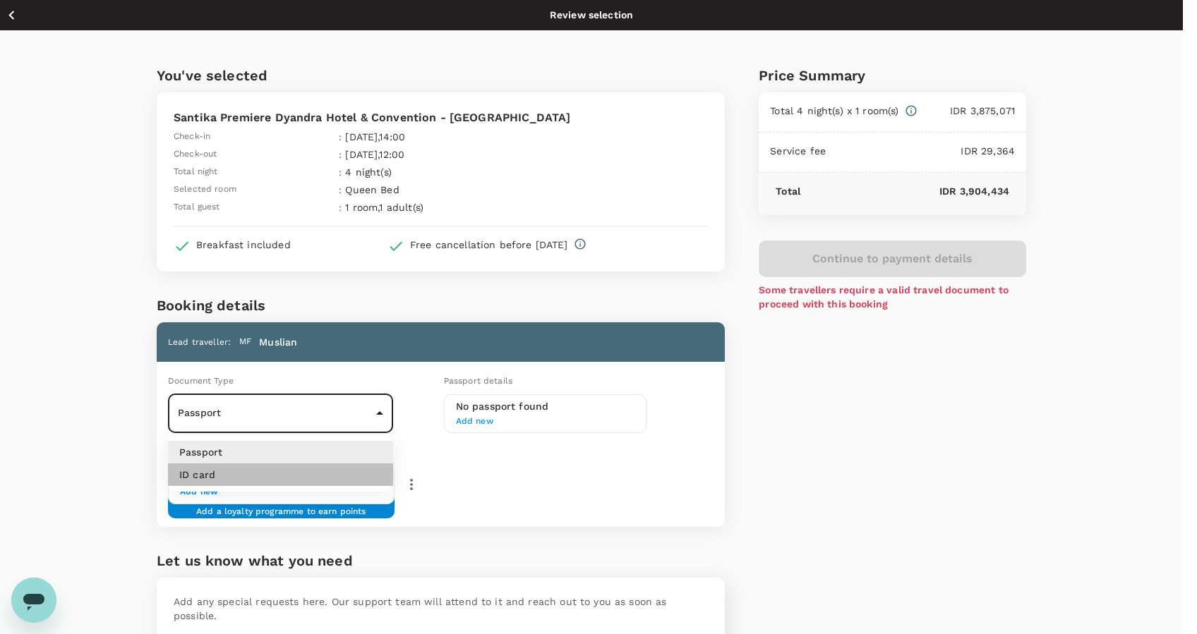
click at [363, 472] on li "ID card" at bounding box center [280, 475] width 225 height 23
type input "Id card"
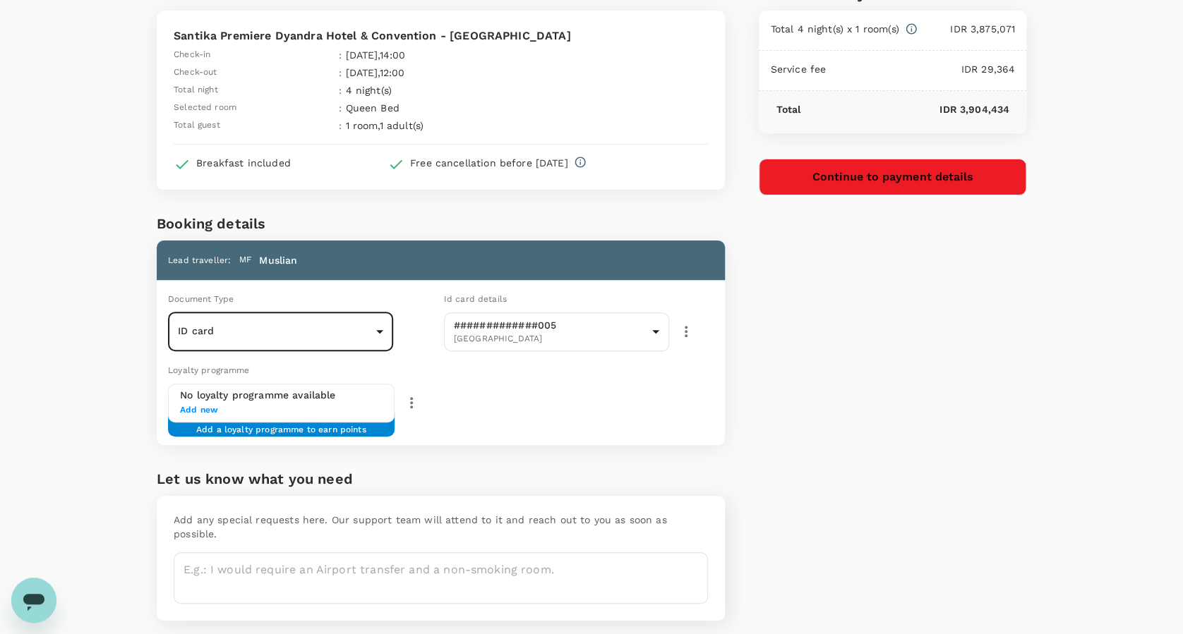
scroll to position [111, 0]
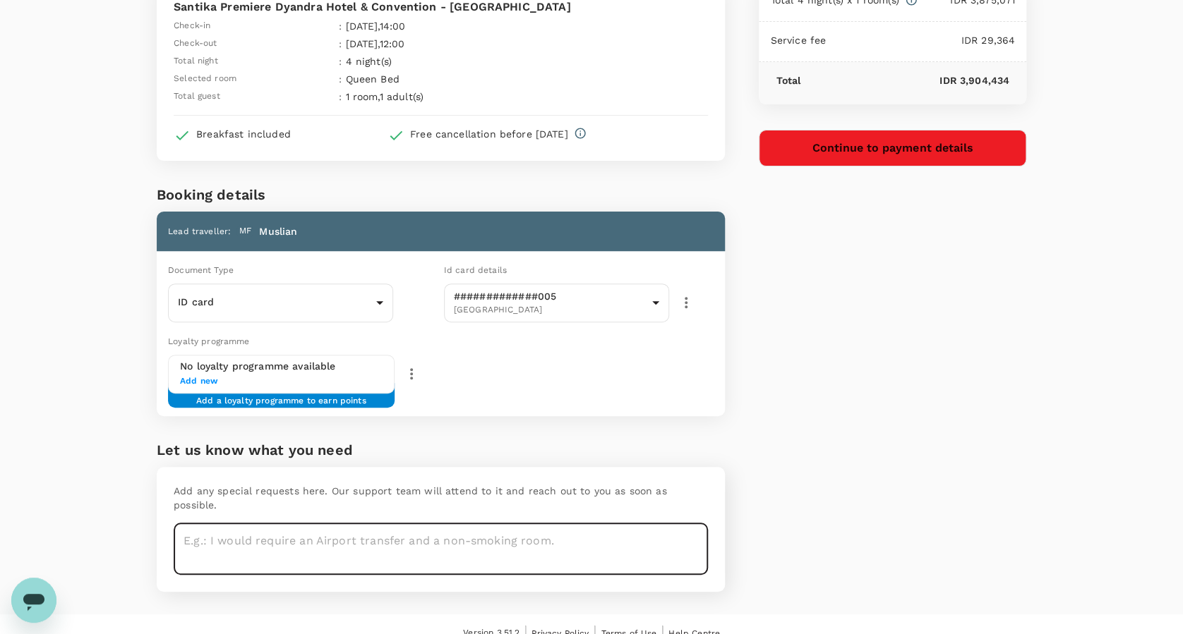
click at [566, 540] on textarea at bounding box center [441, 550] width 534 height 52
type textarea "NON Smoking Room"
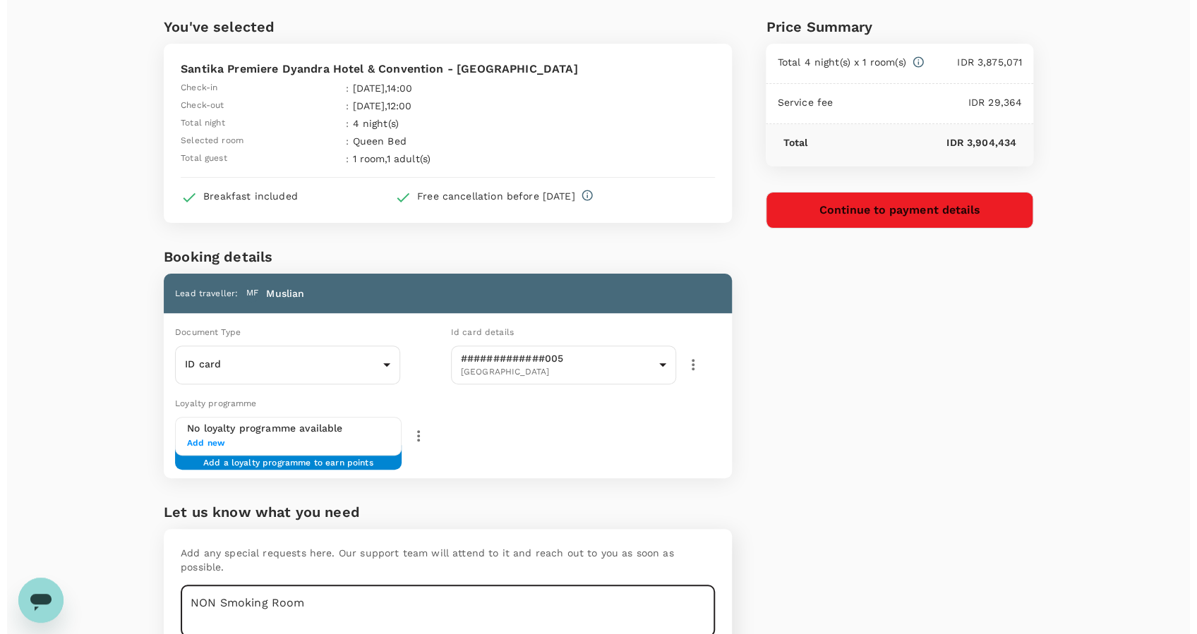
scroll to position [0, 0]
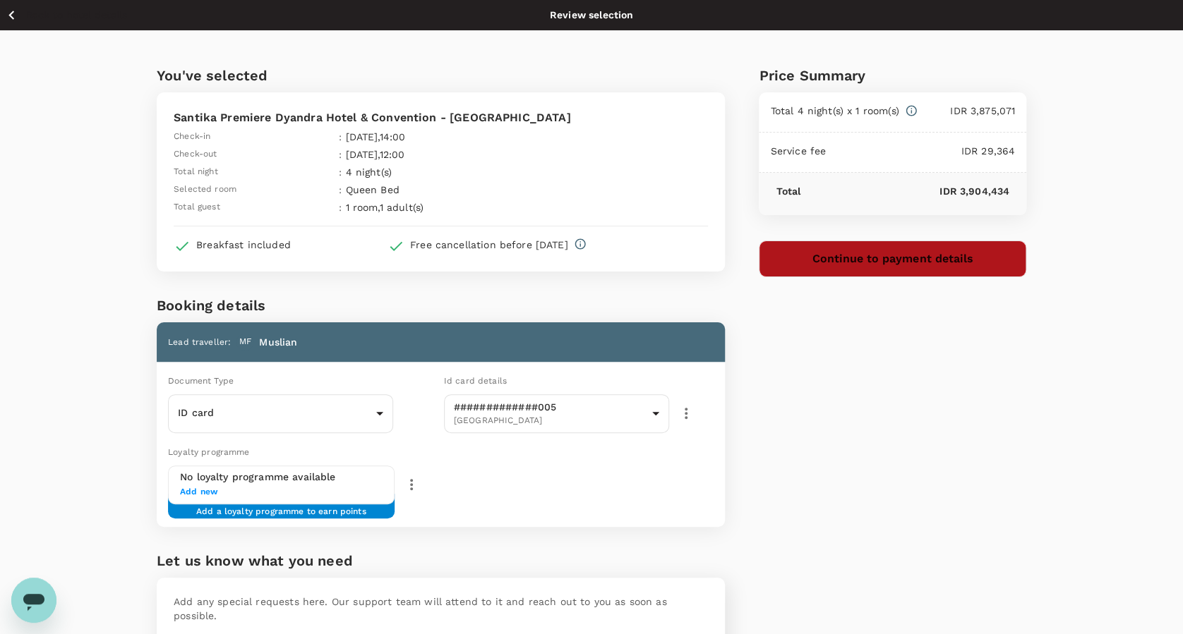
click at [879, 260] on button "Continue to payment details" at bounding box center [892, 259] width 267 height 37
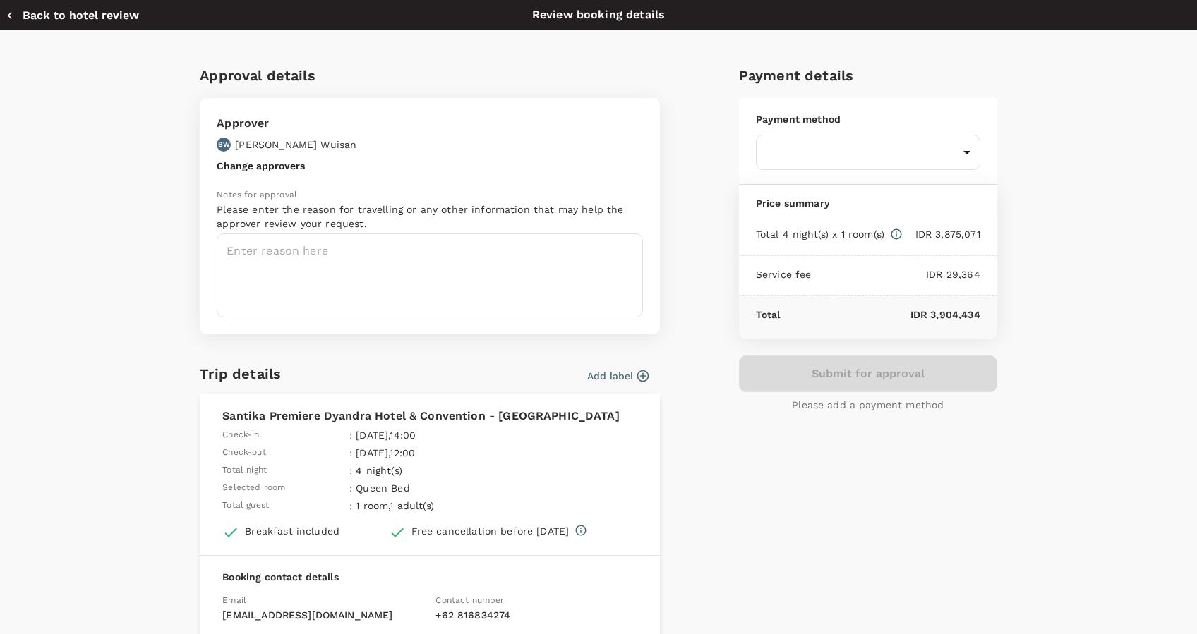
click at [637, 378] on icon "button" at bounding box center [643, 376] width 12 height 12
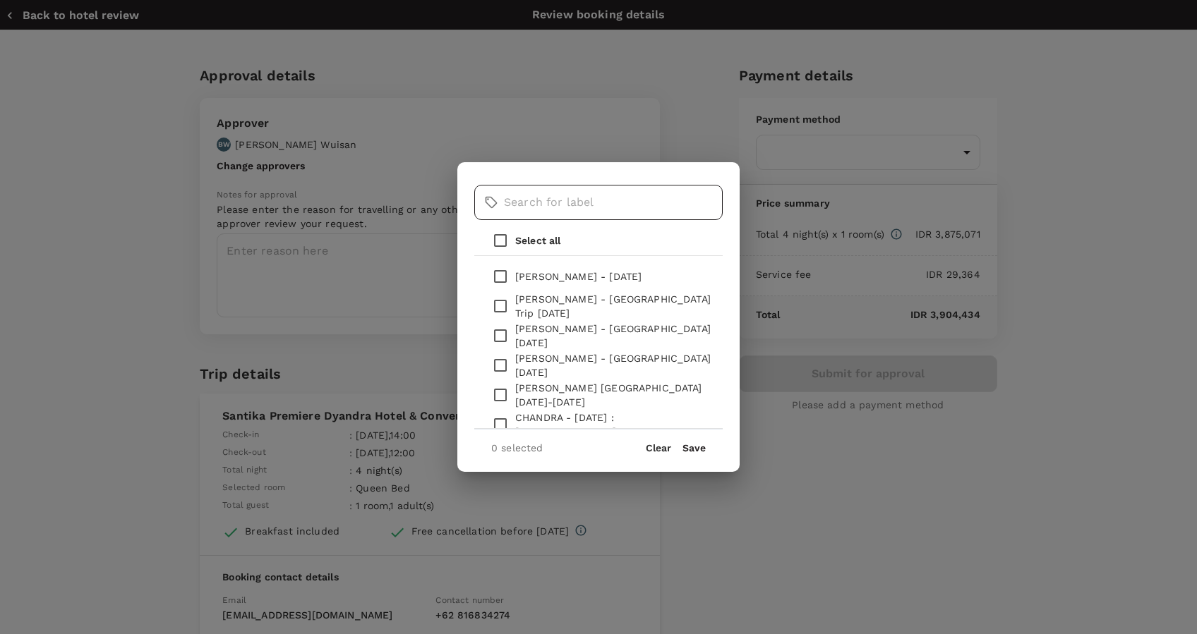
click at [608, 207] on input "text" at bounding box center [613, 202] width 219 height 35
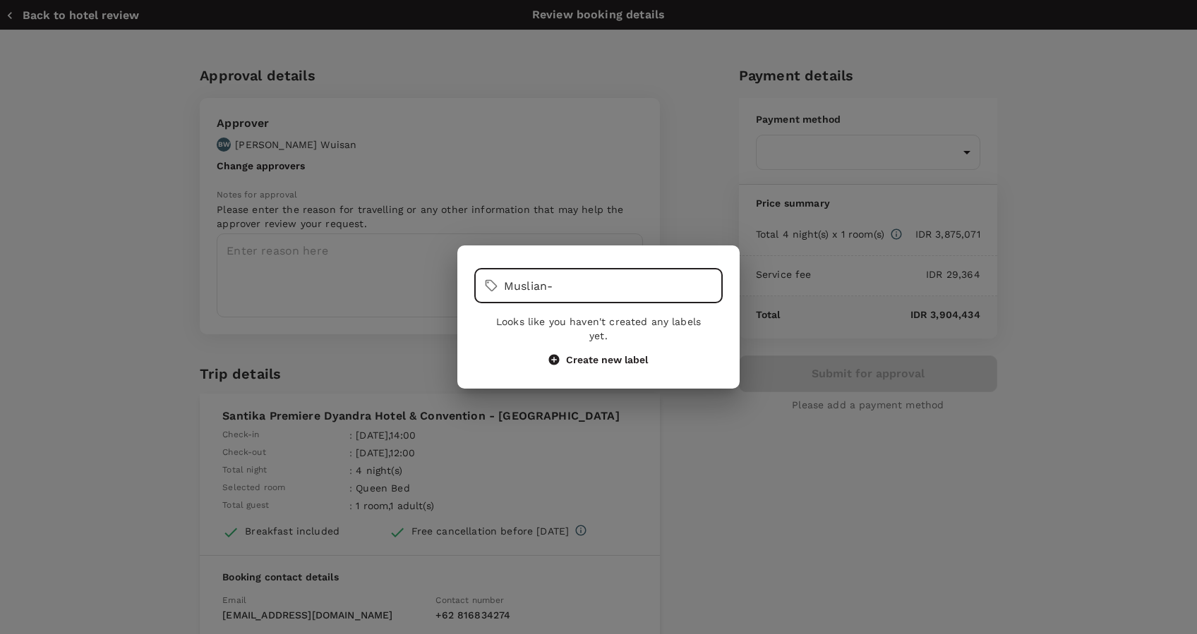
type input "Muslian-"
click at [625, 356] on button "Create new label" at bounding box center [598, 360] width 99 height 13
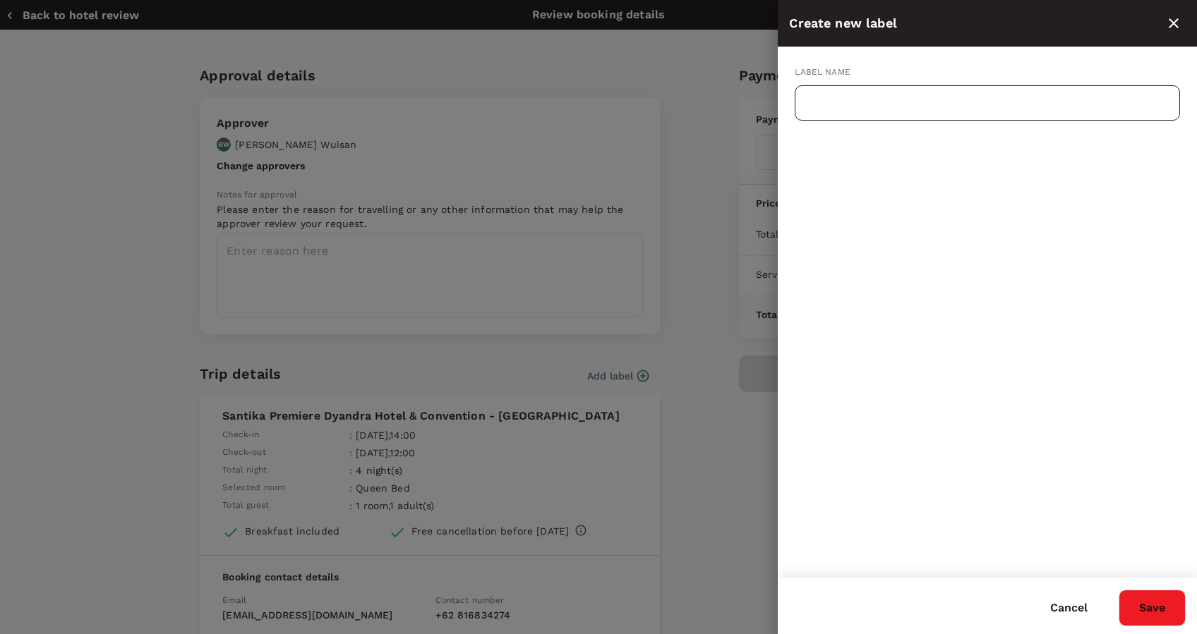
click at [1039, 108] on input "text" at bounding box center [987, 102] width 385 height 35
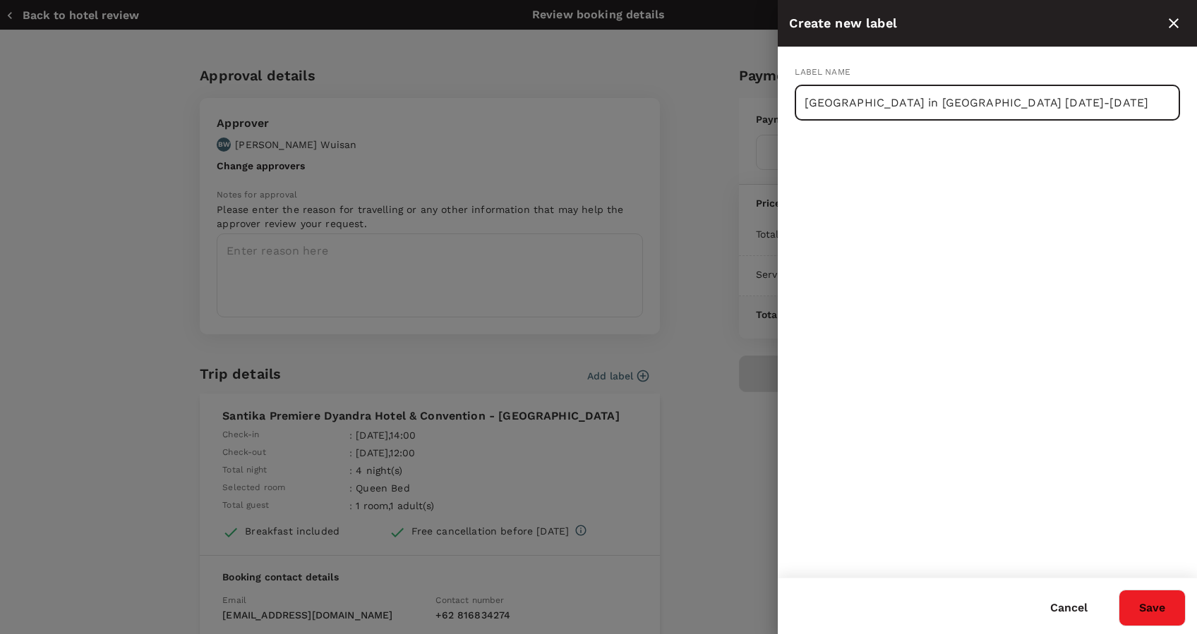
type input "[GEOGRAPHIC_DATA] in [GEOGRAPHIC_DATA] [DATE]-[DATE]"
click at [1167, 605] on button "Save" at bounding box center [1151, 608] width 67 height 37
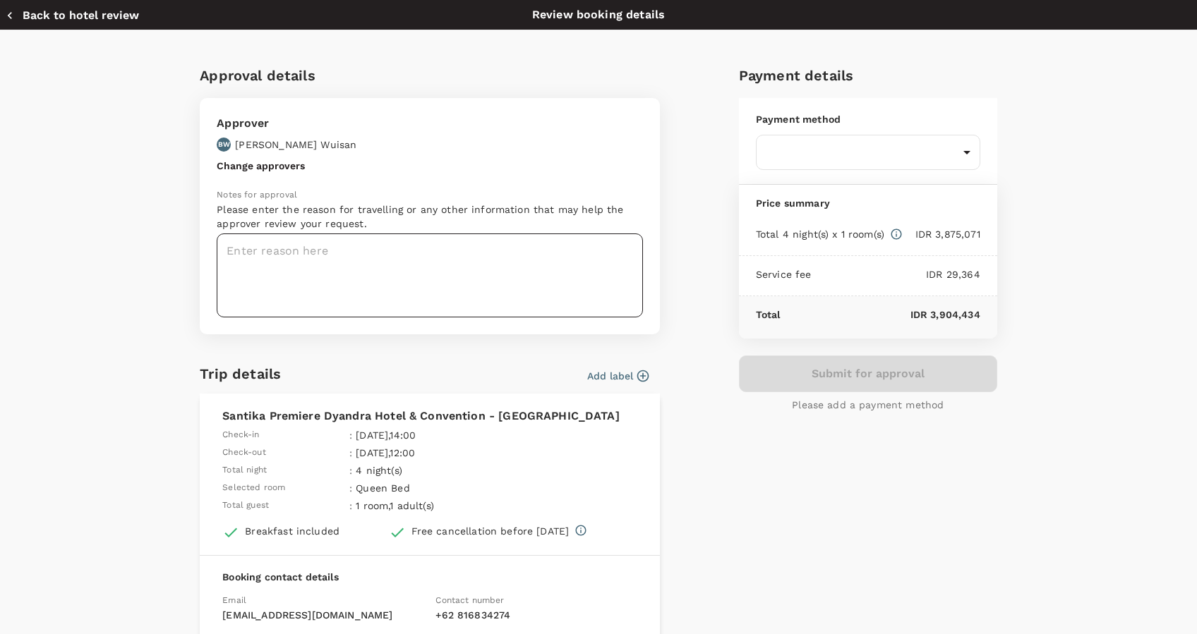
click at [387, 284] on textarea at bounding box center [430, 276] width 426 height 84
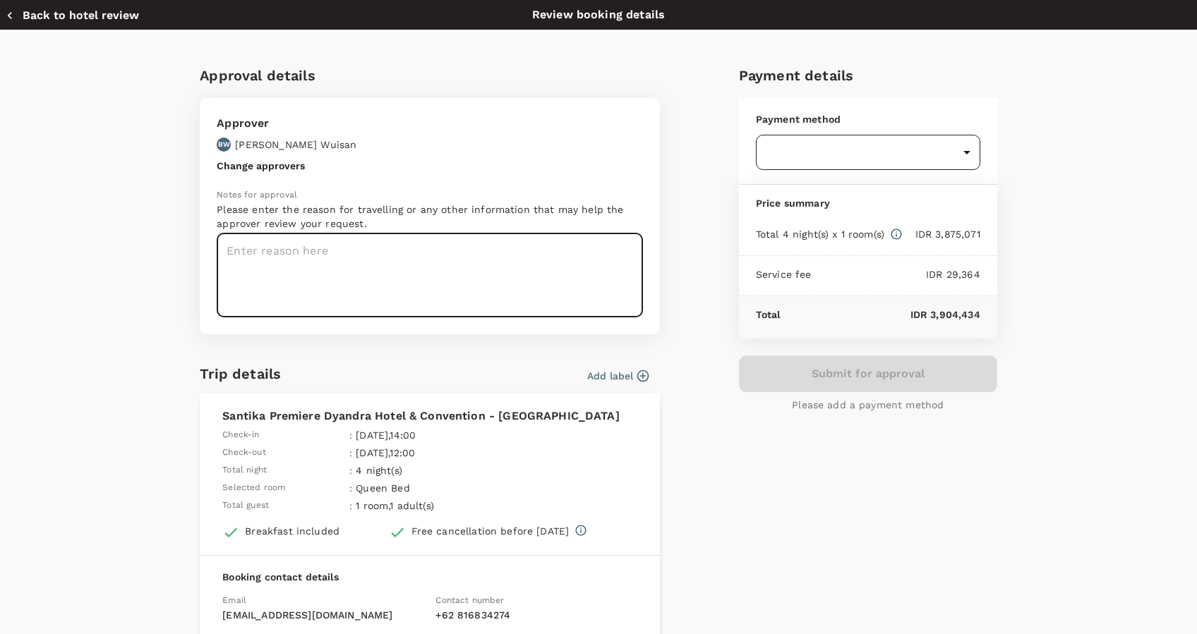
click at [768, 160] on body "Back to hotel details Review selection You've selected Santika Premiere Dyandra…" at bounding box center [598, 381] width 1197 height 763
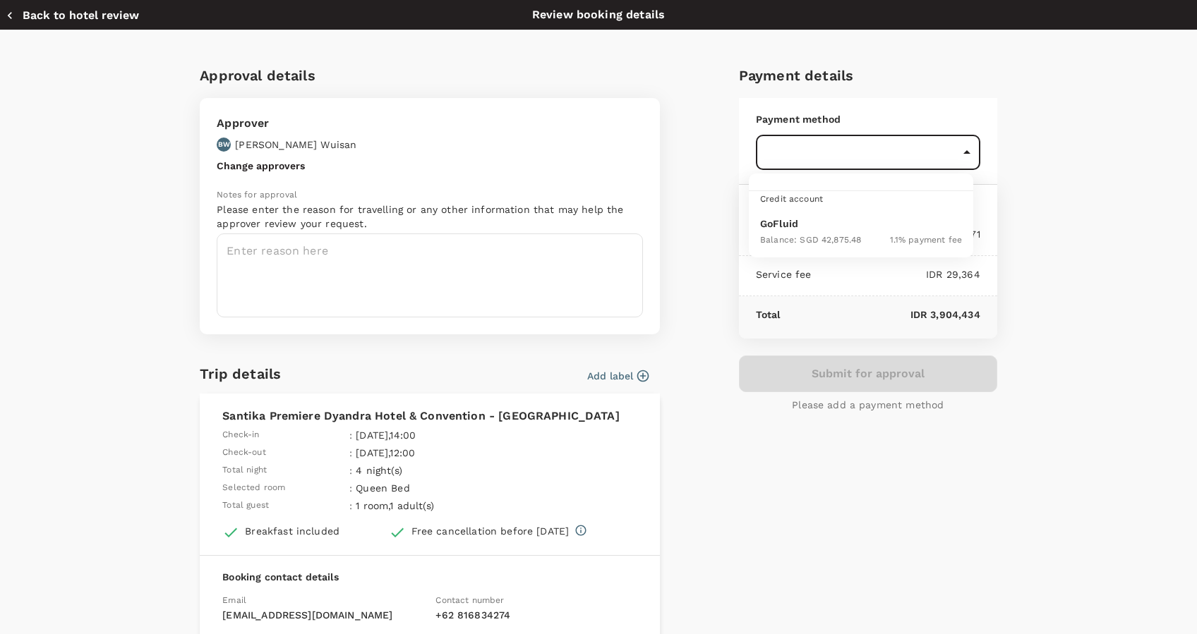
click at [776, 242] on span "Balance : SGD 42,875.48" at bounding box center [810, 240] width 101 height 10
type input "9d87fe9b-f599-4813-91a8-6354e0e2f257"
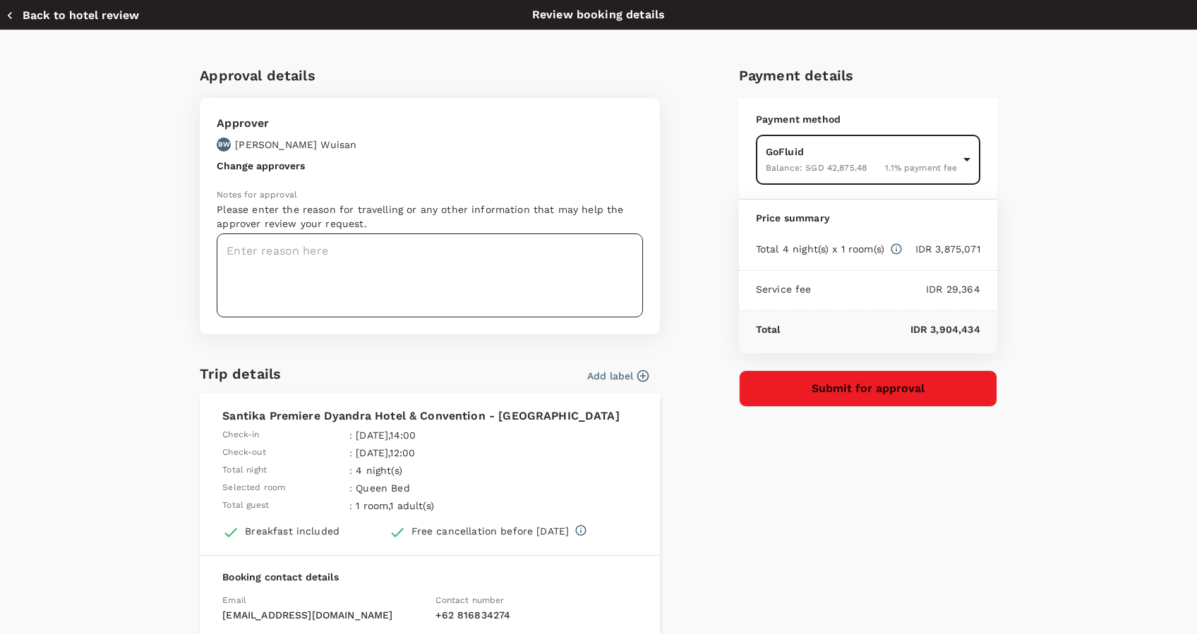
click at [459, 262] on textarea at bounding box center [430, 276] width 426 height 84
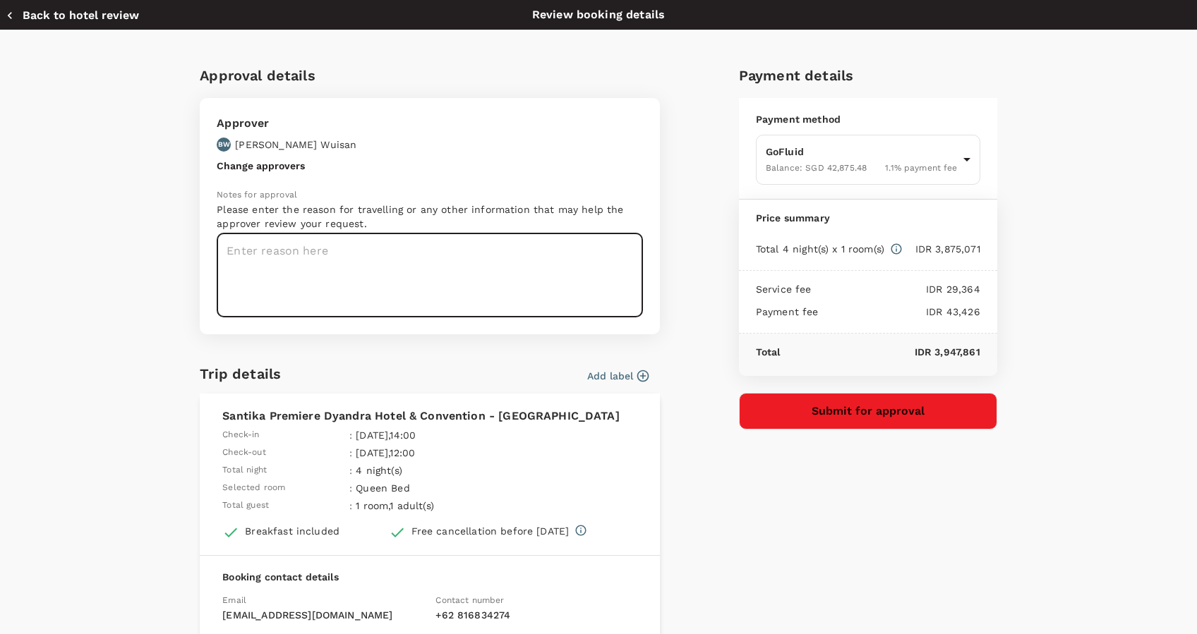
click at [459, 258] on textarea at bounding box center [430, 276] width 426 height 84
type textarea "[GEOGRAPHIC_DATA] in [GEOGRAPHIC_DATA] [DATE]-[DATE]"
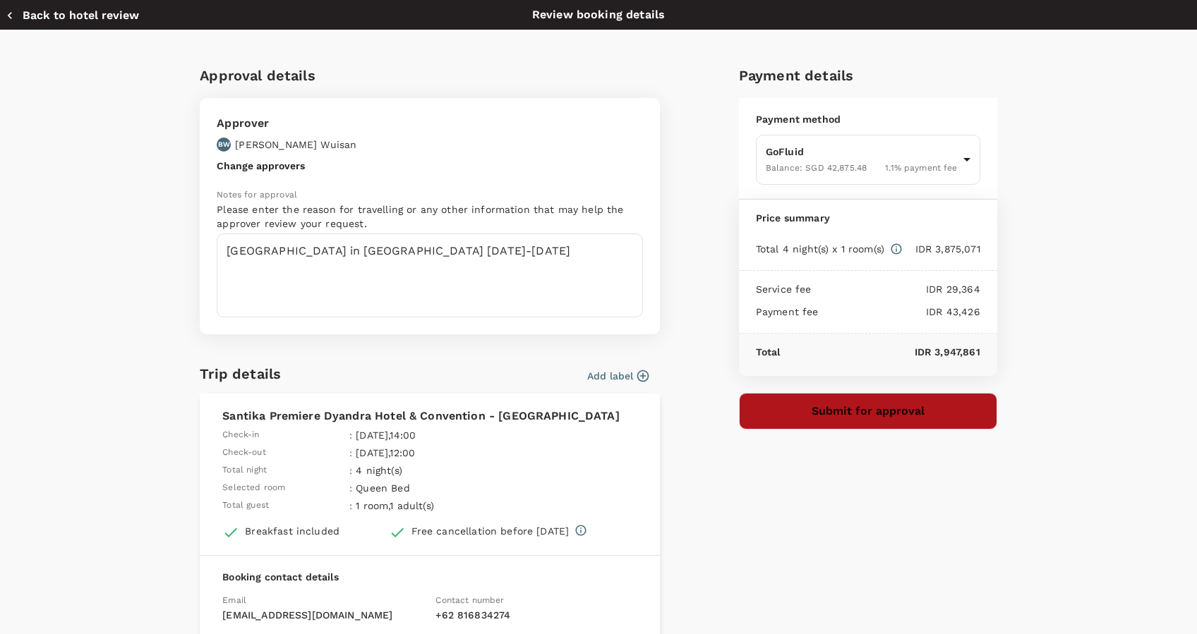
click at [835, 405] on button "Submit for approval" at bounding box center [868, 411] width 258 height 37
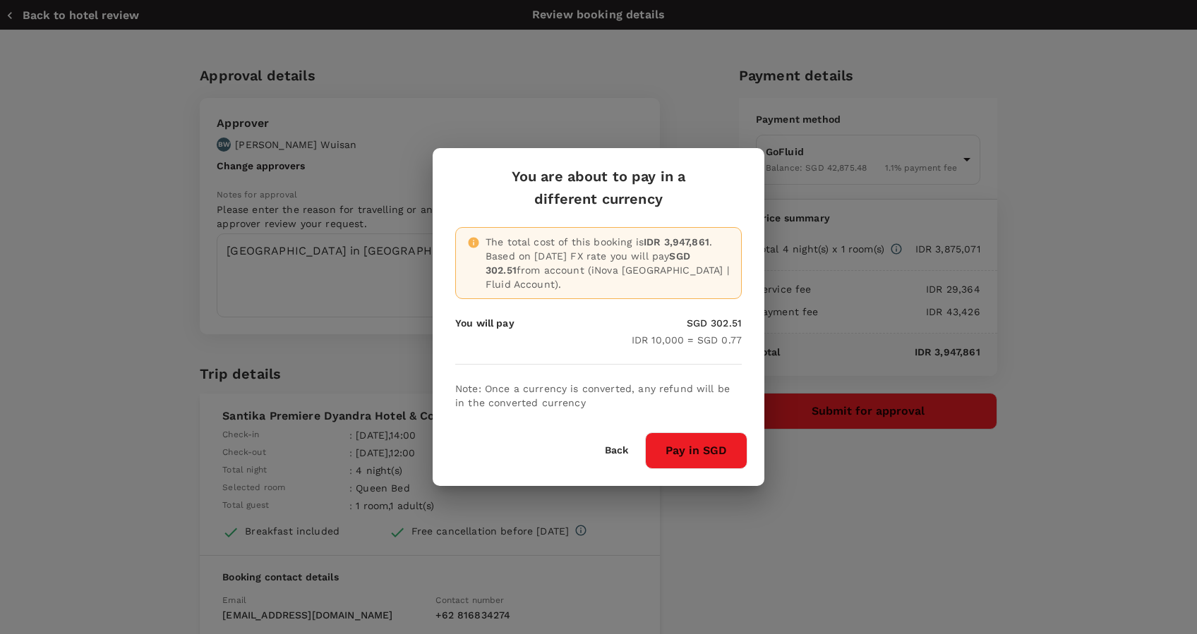
click at [706, 439] on button "Pay in SGD" at bounding box center [696, 451] width 102 height 37
